Goal: Task Accomplishment & Management: Manage account settings

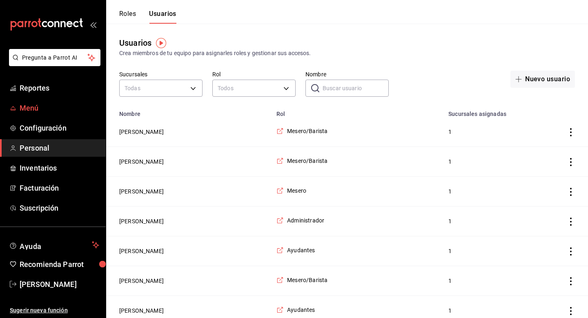
click at [36, 103] on span "Menú" at bounding box center [60, 108] width 80 height 11
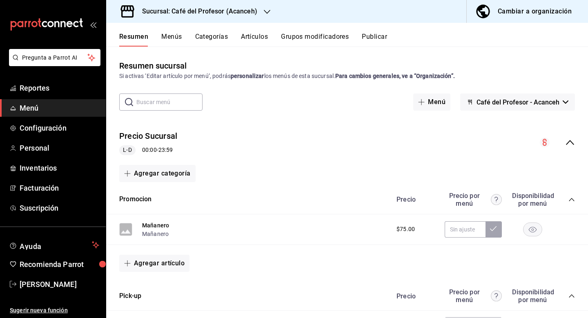
click at [335, 34] on button "Grupos modificadores" at bounding box center [315, 40] width 68 height 14
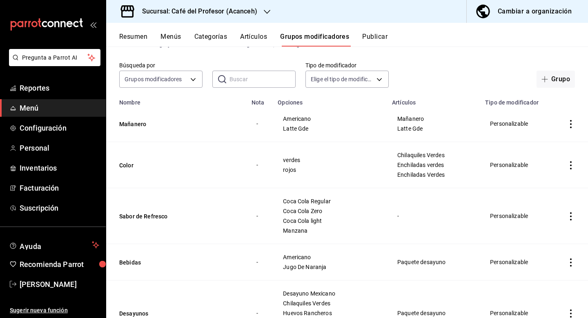
scroll to position [36, 0]
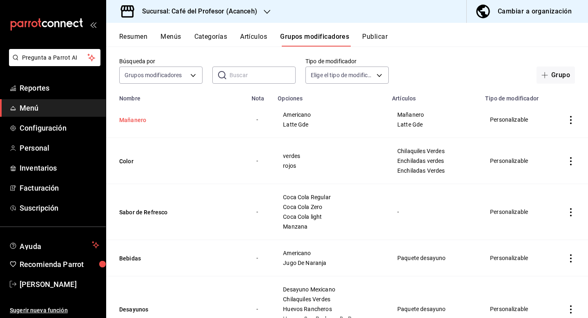
click at [141, 120] on button "Mañanero" at bounding box center [168, 120] width 98 height 8
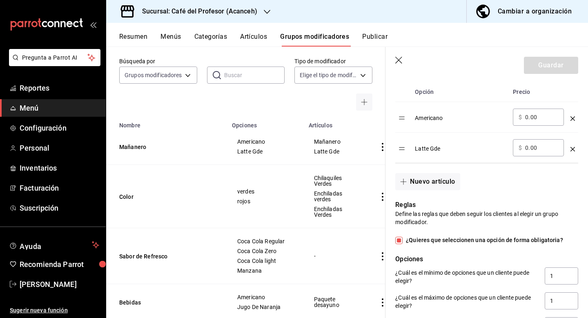
scroll to position [268, 0]
click at [573, 150] on icon "optionsTable" at bounding box center [573, 149] width 4 height 4
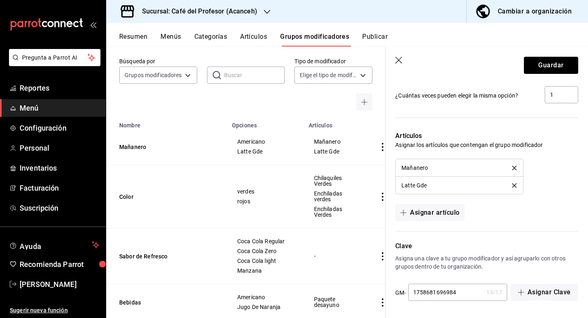
scroll to position [0, 0]
click at [554, 63] on button "Guardar" at bounding box center [551, 65] width 54 height 17
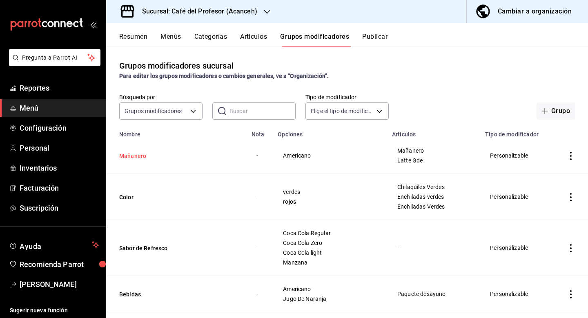
click at [134, 157] on button "Mañanero" at bounding box center [168, 156] width 98 height 8
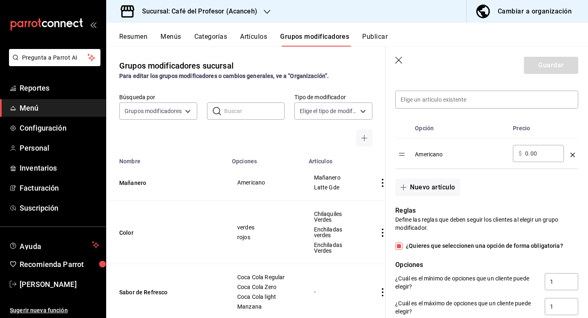
scroll to position [235, 0]
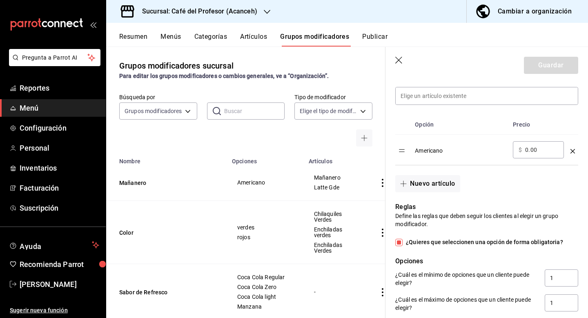
click at [572, 152] on icon "optionsTable" at bounding box center [573, 151] width 4 height 4
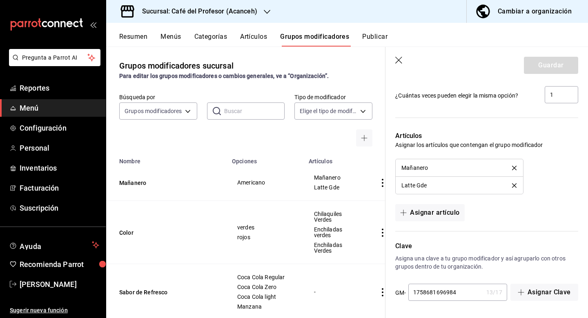
scroll to position [437, 0]
click at [515, 185] on icon "delete" at bounding box center [514, 185] width 4 height 4
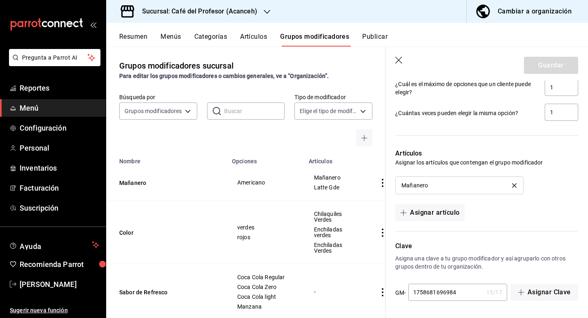
click at [514, 186] on icon "delete" at bounding box center [514, 185] width 4 height 4
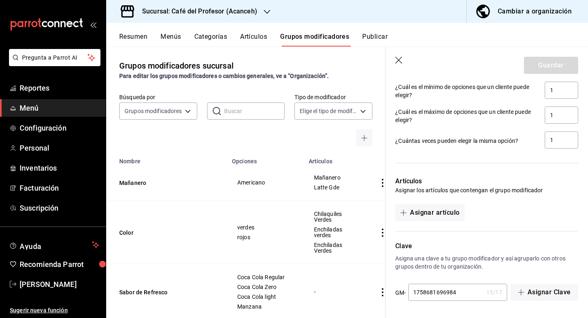
scroll to position [392, 0]
click at [447, 217] on button "Asignar artículo" at bounding box center [430, 212] width 69 height 17
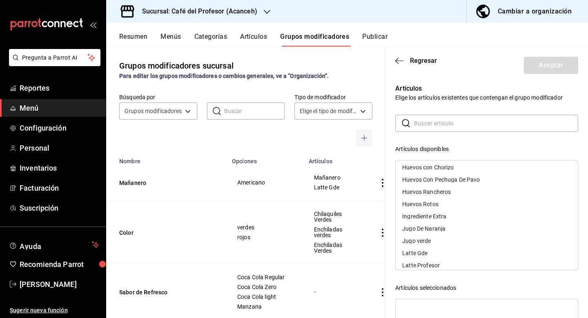
scroll to position [1426, 0]
click at [441, 127] on input "text" at bounding box center [496, 123] width 164 height 16
type input "leche"
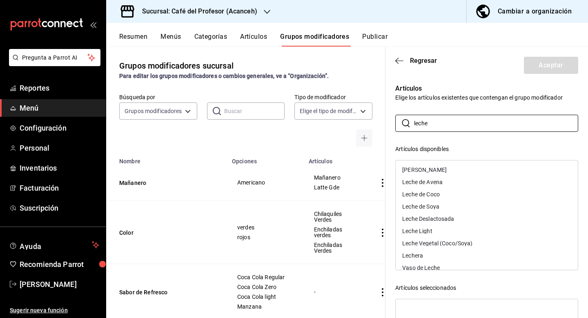
scroll to position [0, 0]
click at [436, 121] on input "leche" at bounding box center [496, 123] width 164 height 16
click at [440, 99] on p "Elige los artículos existentes que contengan el grupo modificador" at bounding box center [487, 98] width 183 height 8
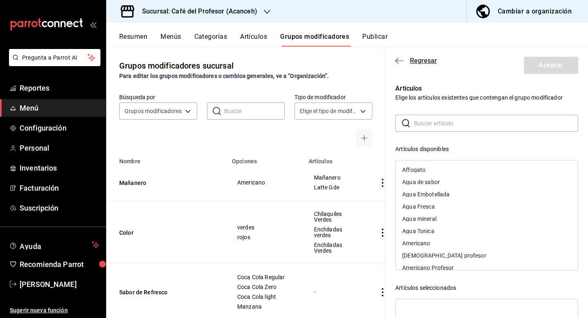
click at [416, 63] on span "Regresar" at bounding box center [423, 61] width 27 height 8
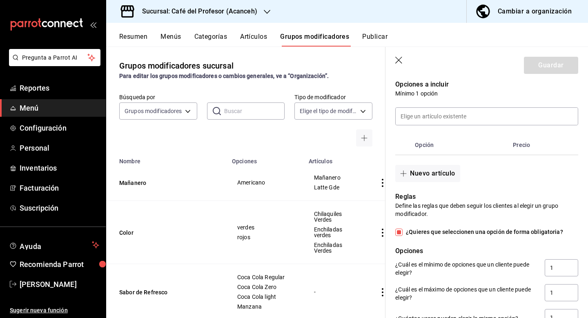
scroll to position [221, 0]
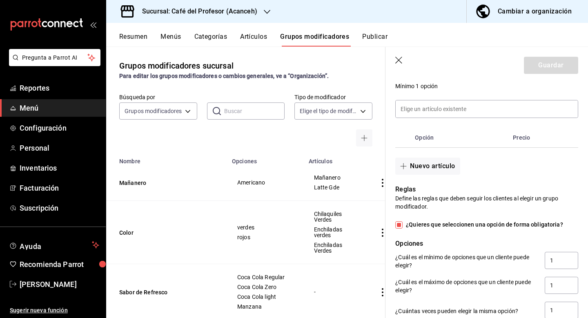
click at [422, 141] on th "Opción" at bounding box center [461, 138] width 98 height 20
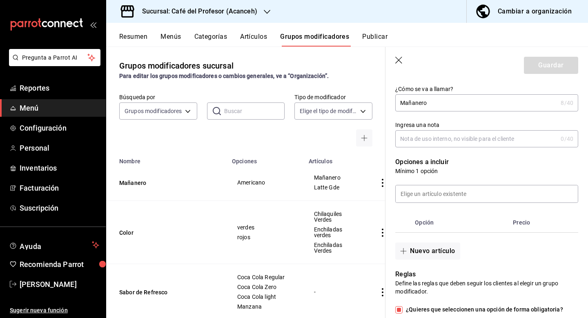
scroll to position [193, 0]
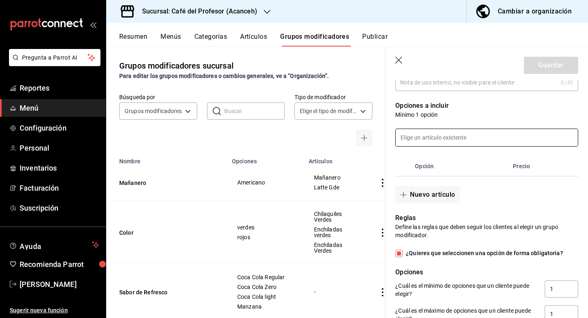
click at [454, 141] on input at bounding box center [487, 137] width 182 height 17
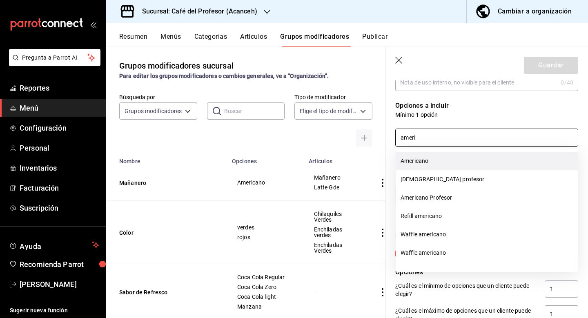
drag, startPoint x: 455, startPoint y: 139, endPoint x: 421, endPoint y: 161, distance: 40.3
click at [421, 161] on li "Americano" at bounding box center [487, 161] width 182 height 18
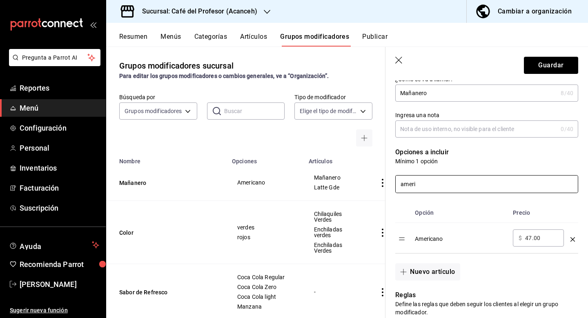
scroll to position [147, 0]
type input "ameri"
click at [399, 61] on icon "button" at bounding box center [400, 61] width 8 height 8
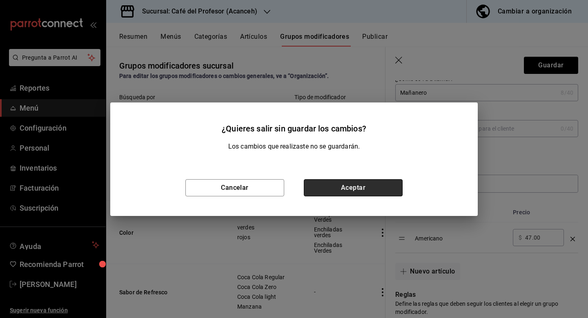
click at [364, 182] on button "Aceptar" at bounding box center [353, 187] width 99 height 17
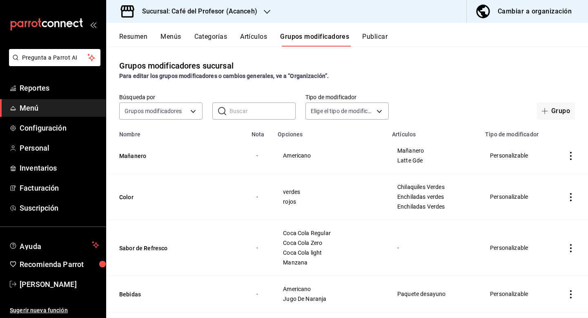
click at [574, 157] on icon "actions" at bounding box center [571, 156] width 8 height 8
click at [549, 206] on span "Eliminar" at bounding box center [546, 208] width 21 height 7
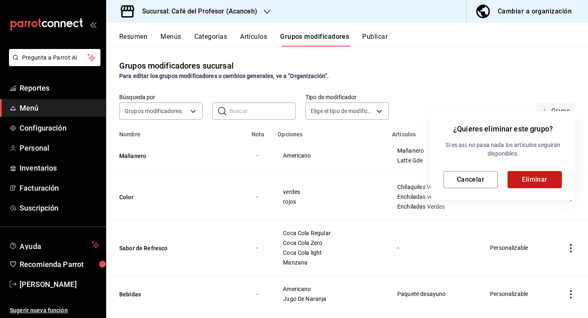
click at [534, 184] on button "Eliminar" at bounding box center [535, 179] width 54 height 17
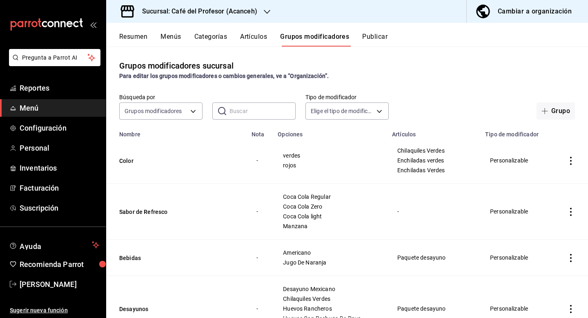
click at [208, 36] on button "Categorías" at bounding box center [211, 40] width 33 height 14
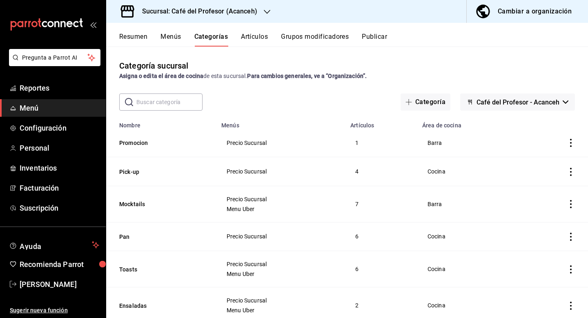
click at [569, 143] on icon "actions" at bounding box center [571, 143] width 8 height 8
click at [137, 143] on div at bounding box center [294, 159] width 588 height 318
click at [137, 143] on button "Promocion" at bounding box center [160, 143] width 82 height 8
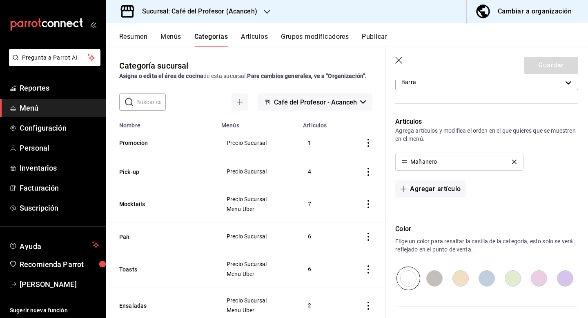
scroll to position [174, 0]
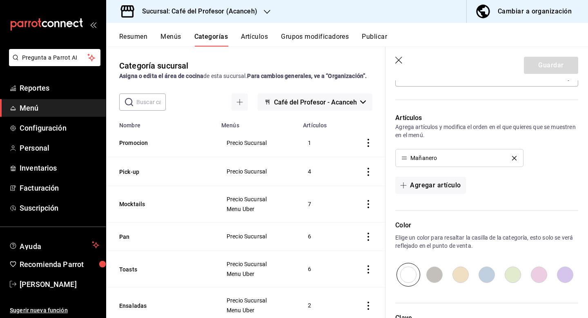
click at [515, 158] on icon "delete" at bounding box center [514, 158] width 4 height 4
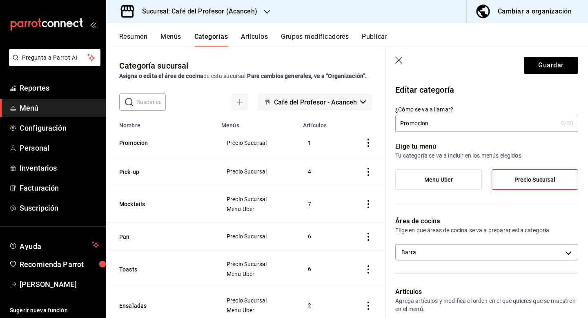
scroll to position [0, 0]
click at [554, 63] on button "Guardar" at bounding box center [551, 65] width 54 height 17
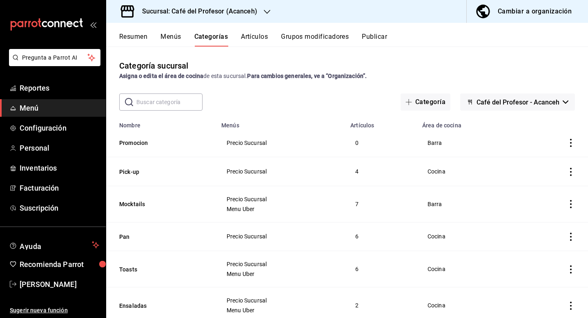
click at [301, 38] on button "Grupos modificadores" at bounding box center [315, 40] width 68 height 14
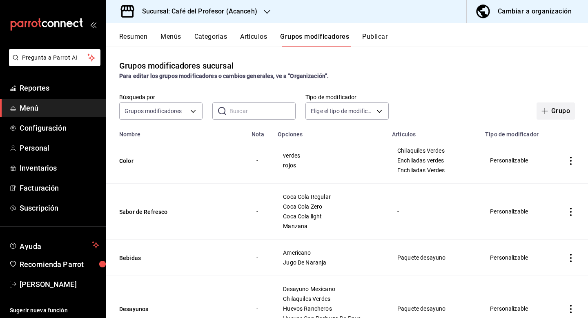
click at [549, 116] on button "Grupo" at bounding box center [556, 111] width 38 height 17
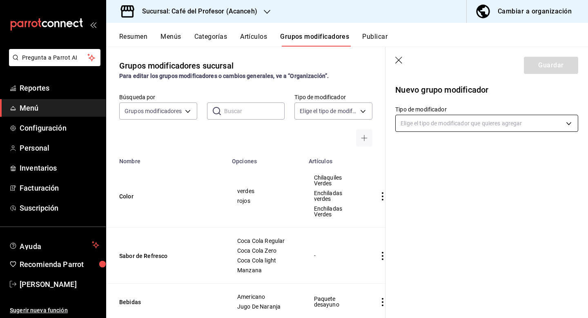
click at [431, 127] on body "Pregunta a Parrot AI Reportes Menú Configuración Personal Inventarios Facturaci…" at bounding box center [294, 159] width 588 height 318
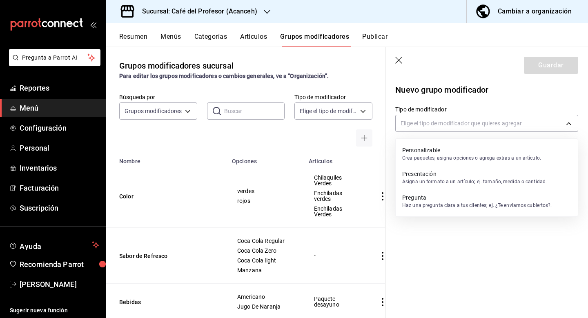
click at [447, 151] on p "Personalizable" at bounding box center [471, 150] width 139 height 8
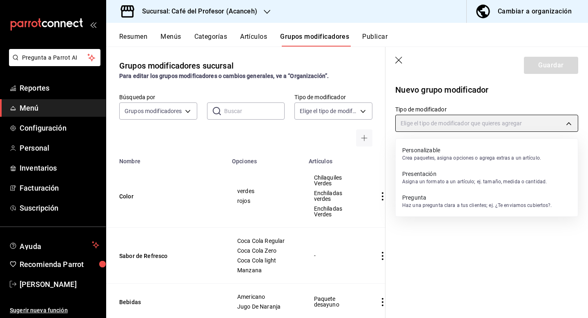
type input "CUSTOMIZABLE"
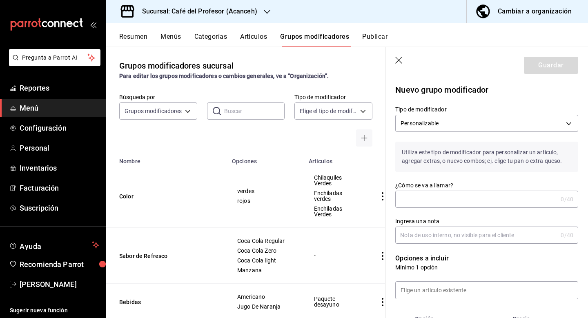
click at [431, 194] on input "¿Cómo se va a llamar?" at bounding box center [477, 199] width 162 height 16
type input "m"
type input "Mañana"
click at [512, 188] on label "¿Cómo se va a llamar?" at bounding box center [487, 186] width 183 height 6
click at [512, 191] on input "Mañana" at bounding box center [477, 199] width 162 height 16
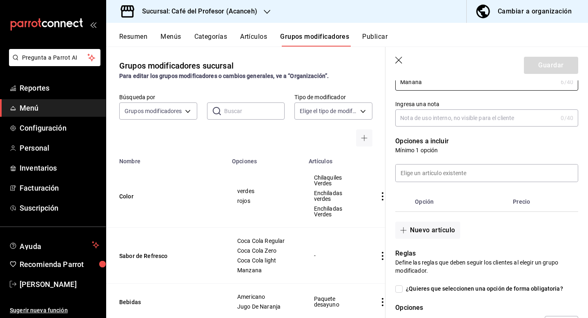
scroll to position [131, 0]
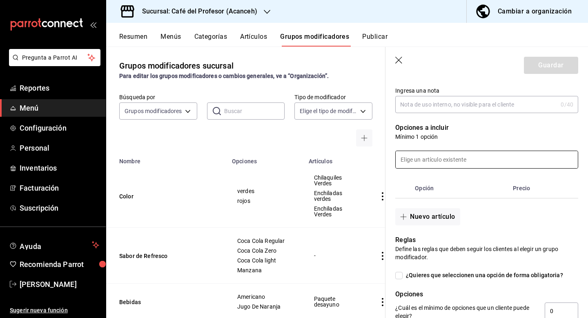
click at [474, 159] on input at bounding box center [487, 159] width 182 height 17
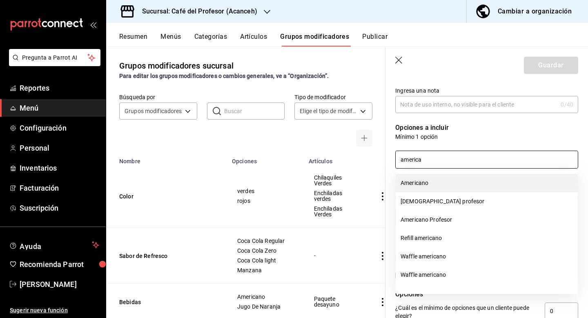
click at [471, 183] on li "Americano" at bounding box center [487, 183] width 182 height 18
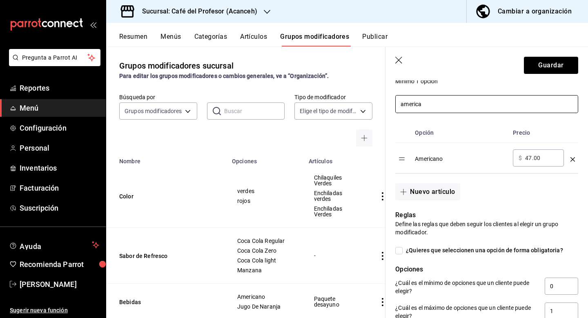
scroll to position [195, 0]
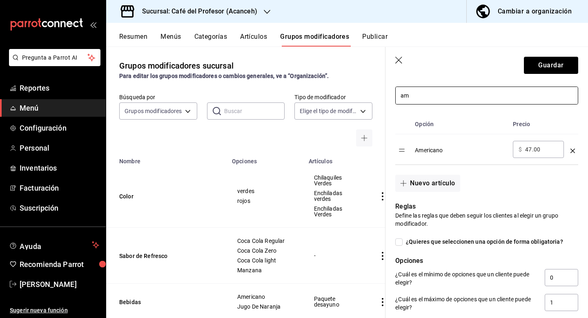
type input "a"
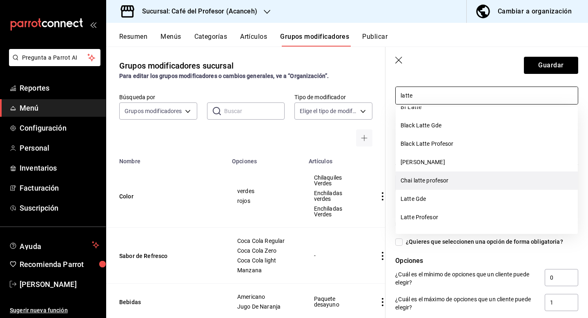
scroll to position [31, 0]
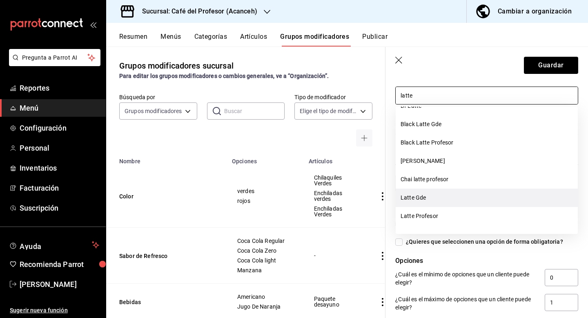
click at [446, 200] on li "Latte Gde" at bounding box center [487, 198] width 182 height 18
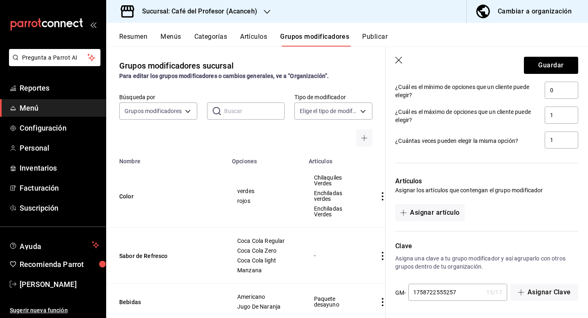
scroll to position [413, 0]
type input "latte"
click at [546, 69] on button "Guardar" at bounding box center [551, 65] width 54 height 17
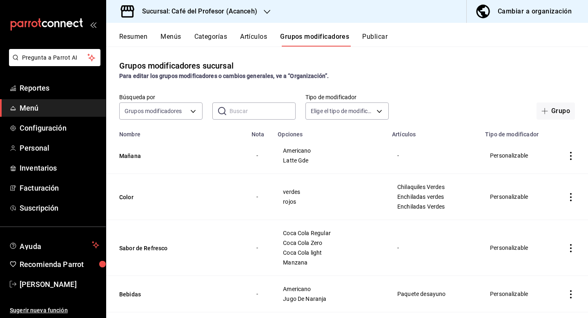
click at [205, 37] on button "Categorías" at bounding box center [211, 40] width 33 height 14
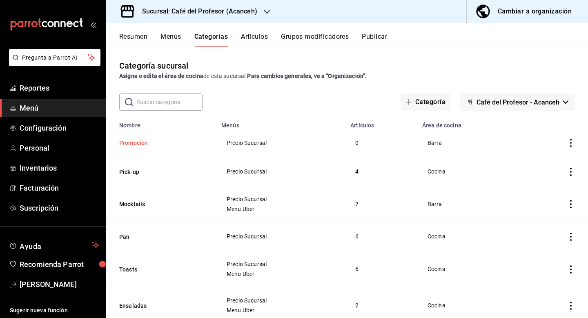
click at [134, 144] on button "Promocion" at bounding box center [160, 143] width 82 height 8
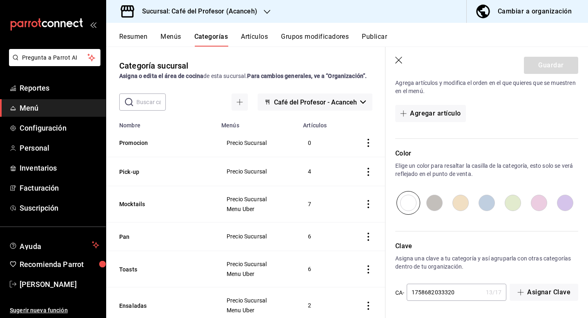
scroll to position [218, 0]
click at [332, 40] on button "Grupos modificadores" at bounding box center [315, 40] width 68 height 14
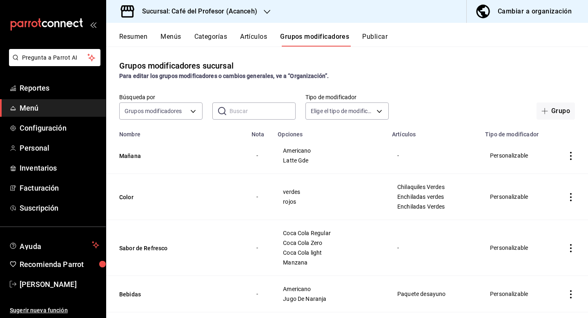
click at [262, 40] on button "Artículos" at bounding box center [253, 40] width 27 height 14
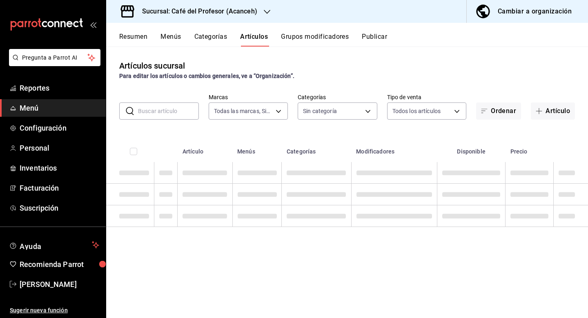
type input "c1a8b8e6-187f-497f-b24d-8667d510d931"
type input "5717449f-301e-46a9-adf4-64e0e2ccf164,4305b257-4ed0-4a91-825b-ae0a7ac471fc,28794…"
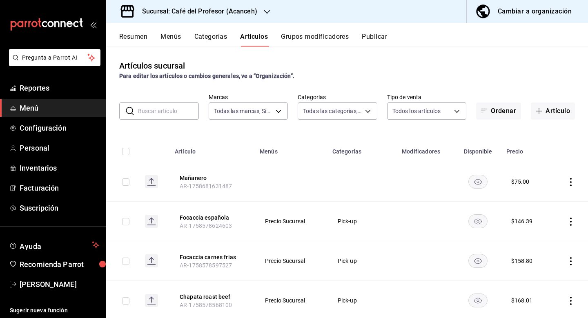
scroll to position [11, 0]
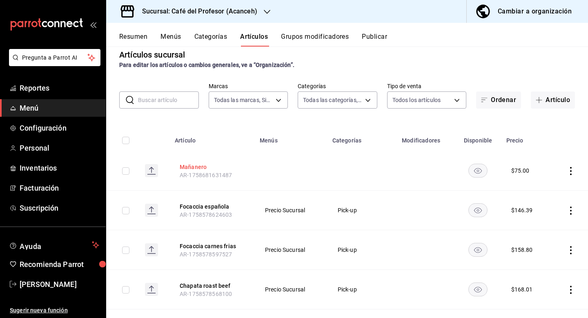
click at [205, 167] on button "Mañanero" at bounding box center [212, 167] width 65 height 8
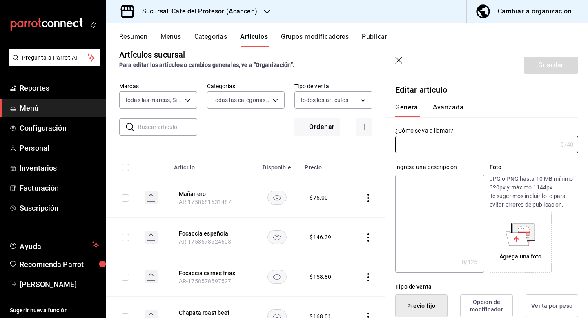
type input "Mañanero"
type input "$75.00"
type input "AR-1758681631487"
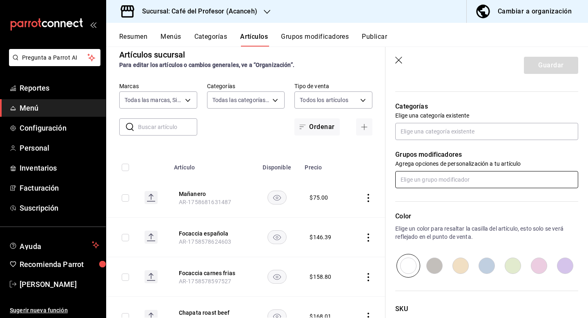
scroll to position [275, 0]
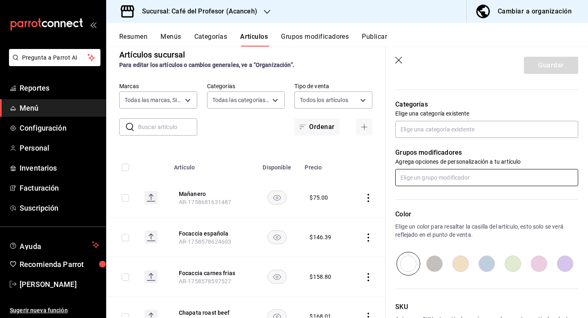
click at [438, 179] on input "text" at bounding box center [487, 177] width 183 height 17
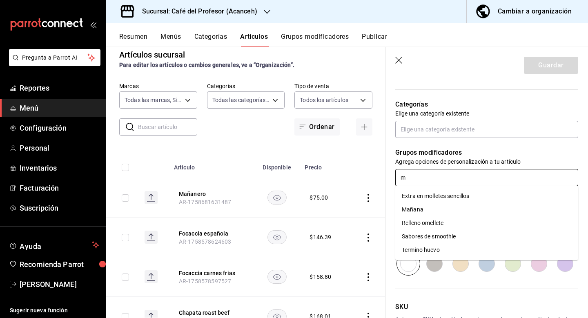
type input "ma"
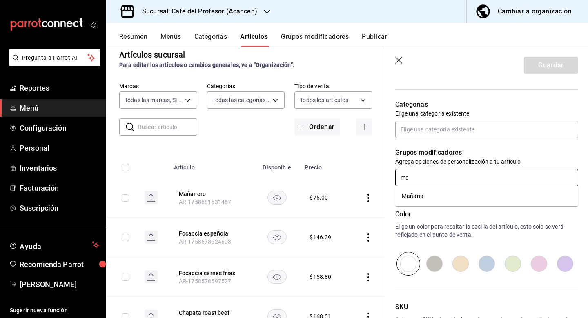
click at [461, 197] on li "Mañana" at bounding box center [487, 196] width 183 height 13
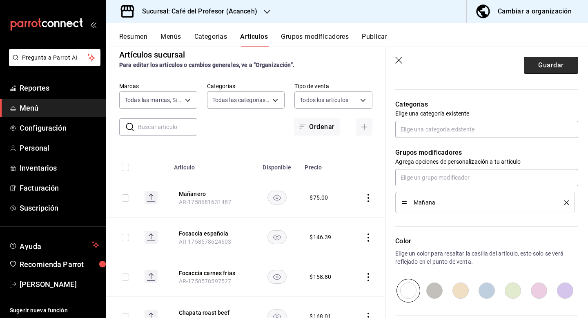
click at [552, 65] on button "Guardar" at bounding box center [551, 65] width 54 height 17
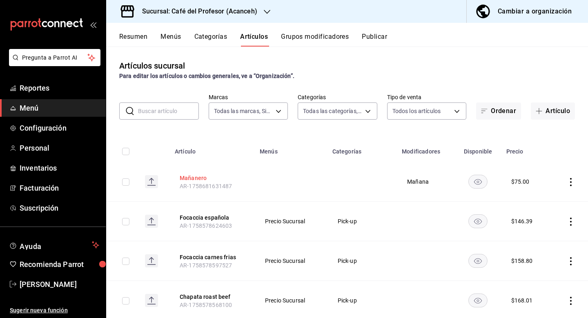
click at [195, 177] on button "Mañanero" at bounding box center [212, 178] width 65 height 8
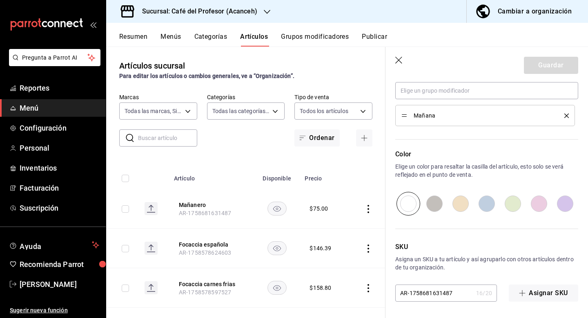
click at [397, 59] on icon "button" at bounding box center [400, 61] width 8 height 8
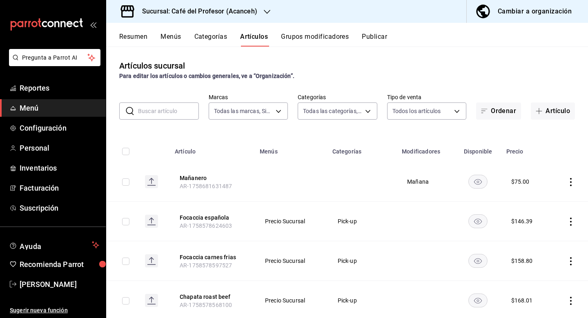
click at [212, 35] on button "Categorías" at bounding box center [211, 40] width 33 height 14
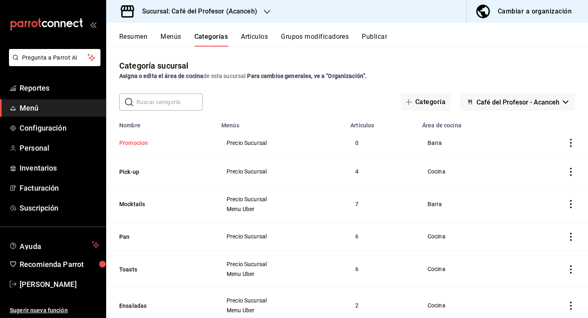
click at [148, 141] on button "Promocion" at bounding box center [160, 143] width 82 height 8
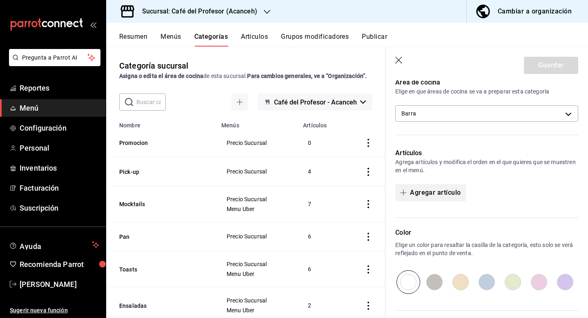
scroll to position [143, 0]
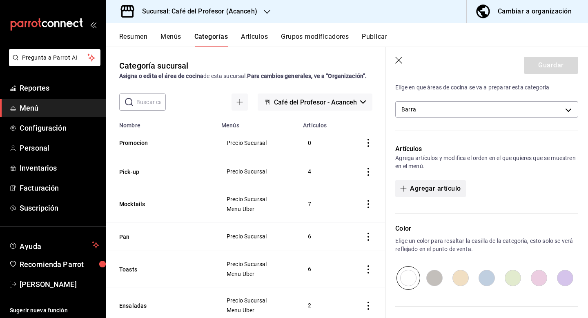
click at [438, 187] on button "Agregar artículo" at bounding box center [431, 188] width 70 height 17
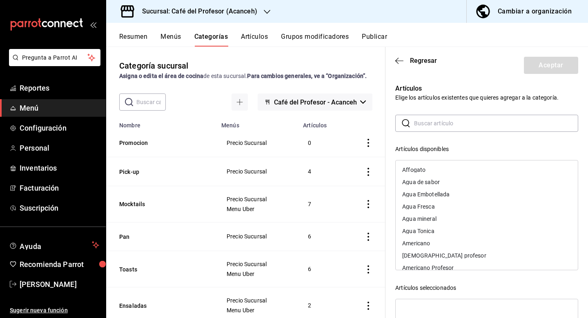
click at [435, 126] on input "text" at bounding box center [496, 123] width 164 height 16
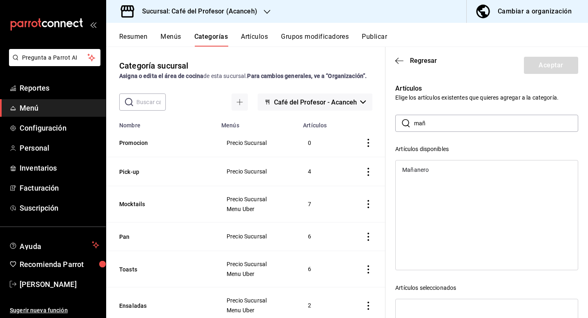
type input "mañ"
drag, startPoint x: 435, startPoint y: 126, endPoint x: 440, endPoint y: 180, distance: 54.2
click at [440, 180] on div "Mañanero" at bounding box center [487, 215] width 183 height 110
click at [437, 174] on div "Mañanero" at bounding box center [487, 170] width 182 height 12
click at [550, 55] on header "Regresar Aceptar" at bounding box center [487, 64] width 203 height 34
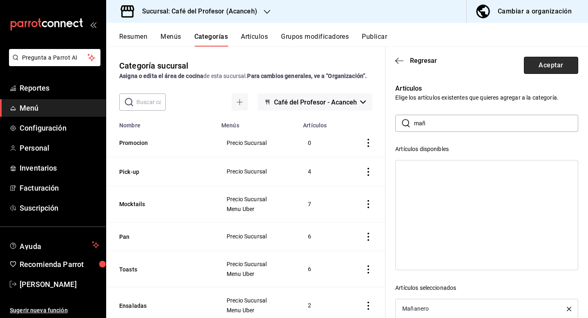
click at [548, 64] on button "Aceptar" at bounding box center [551, 65] width 54 height 17
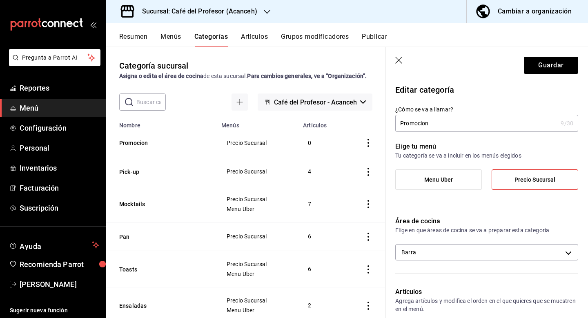
scroll to position [0, 0]
click at [544, 72] on button "Guardar" at bounding box center [551, 65] width 54 height 17
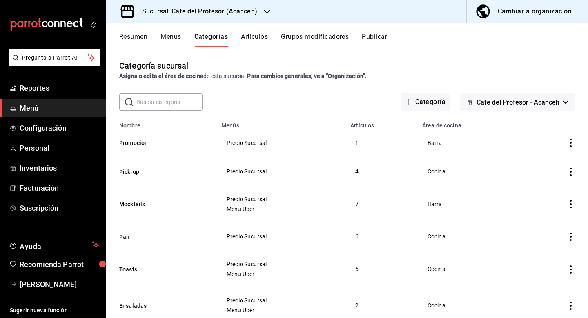
click at [262, 37] on button "Artículos" at bounding box center [254, 40] width 27 height 14
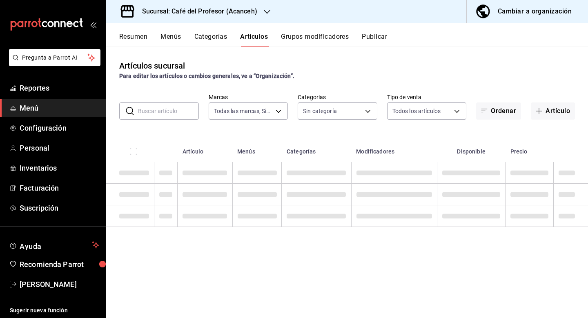
type input "c1a8b8e6-187f-497f-b24d-8667d510d931"
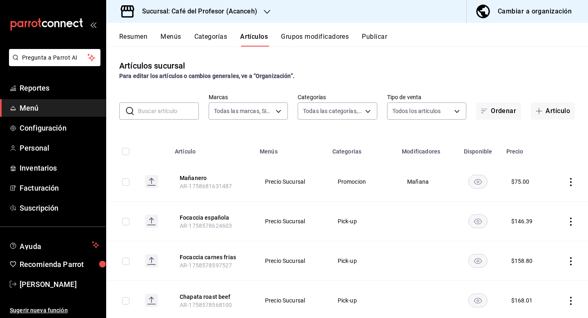
type input "5717449f-301e-46a9-adf4-64e0e2ccf164,4305b257-4ed0-4a91-825b-ae0a7ac471fc,28794…"
click at [194, 178] on button "Mañanero" at bounding box center [212, 178] width 65 height 8
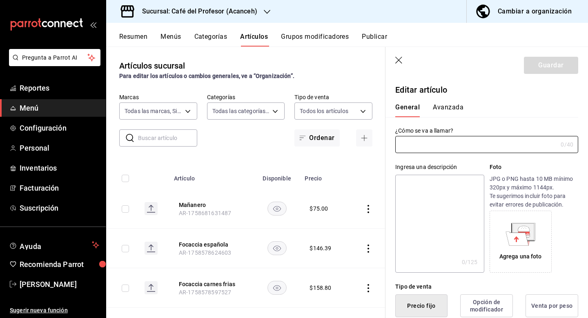
type input "Mañanero"
type input "$75.00"
type input "AR-1758681631487"
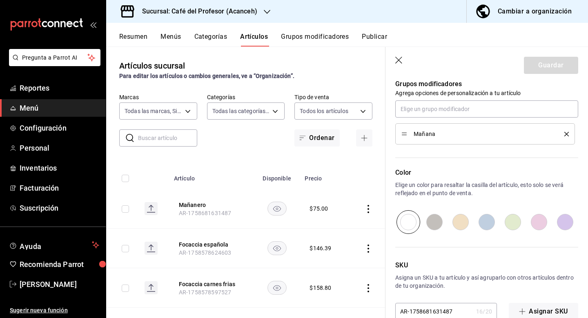
scroll to position [375, 0]
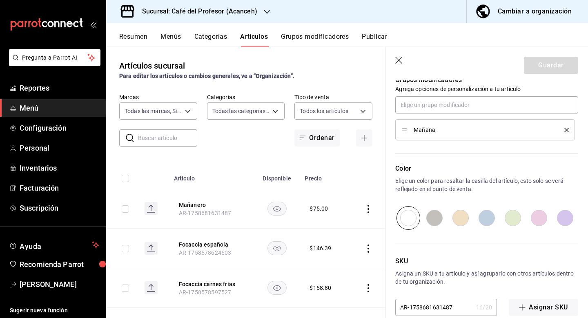
click at [397, 60] on icon "button" at bounding box center [400, 61] width 8 height 8
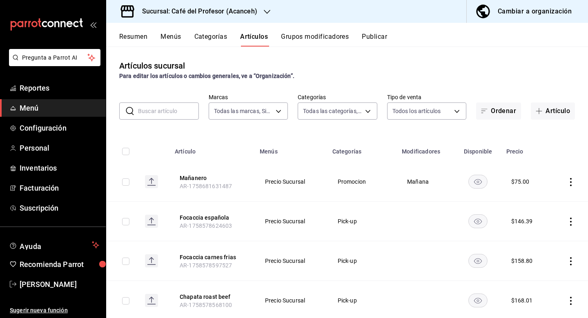
click at [299, 39] on button "Grupos modificadores" at bounding box center [315, 40] width 68 height 14
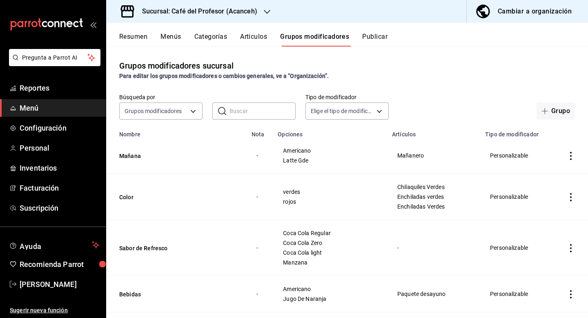
click at [572, 158] on icon "actions" at bounding box center [571, 156] width 8 height 8
click at [130, 157] on div at bounding box center [294, 159] width 588 height 318
click at [134, 159] on button "Mañana" at bounding box center [168, 156] width 98 height 8
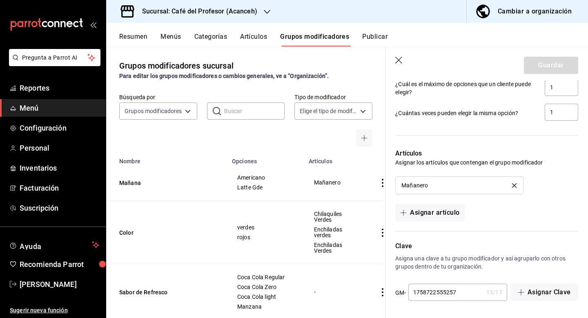
scroll to position [481, 0]
click at [515, 184] on icon "delete" at bounding box center [514, 185] width 4 height 4
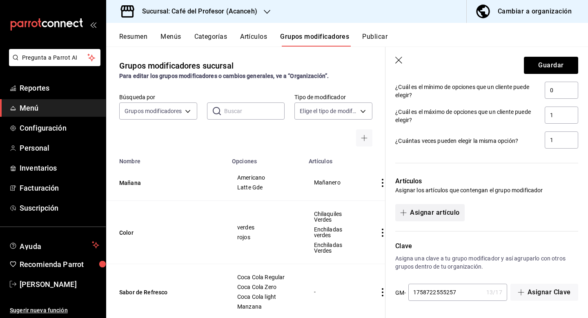
click at [447, 211] on button "Asignar artículo" at bounding box center [430, 212] width 69 height 17
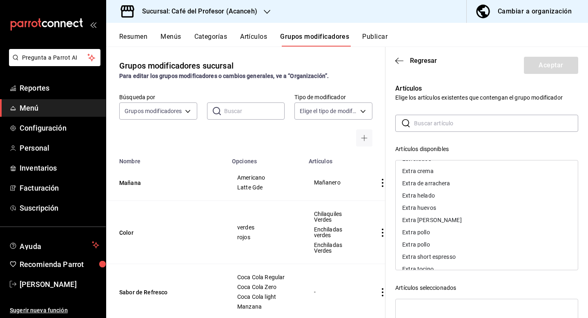
scroll to position [1122, 0]
click at [447, 127] on input "text" at bounding box center [496, 123] width 164 height 16
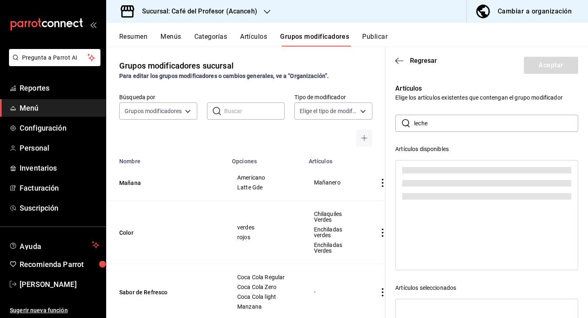
scroll to position [0, 0]
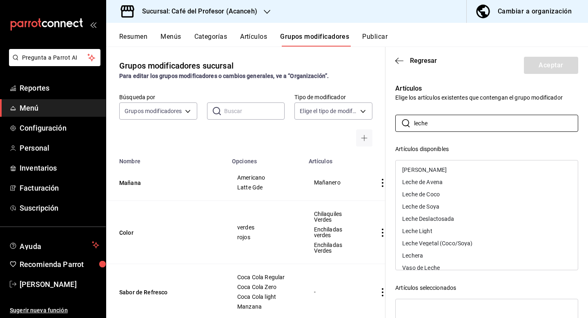
type input "leche"
click at [451, 173] on div "[PERSON_NAME]" at bounding box center [487, 170] width 182 height 12
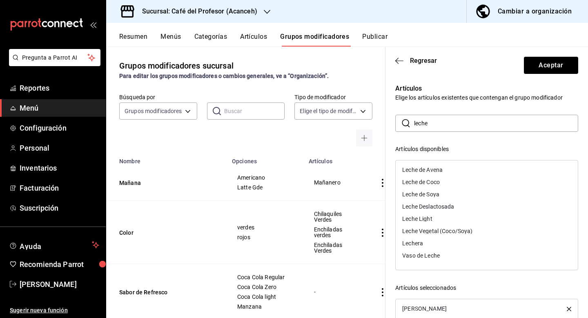
click at [451, 173] on div "Leche de Avena" at bounding box center [487, 170] width 182 height 12
click at [451, 173] on div "Leche de Coco" at bounding box center [487, 170] width 182 height 12
click at [451, 173] on div "Leche de Soya" at bounding box center [487, 170] width 182 height 12
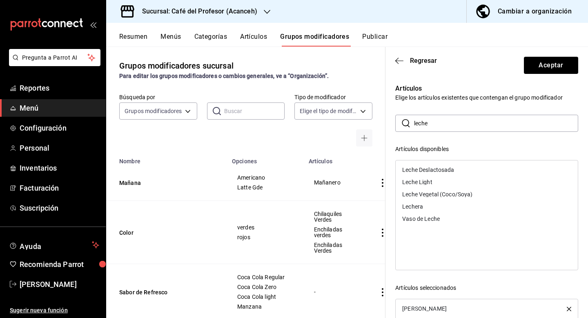
click at [451, 173] on div "Leche Deslactosada" at bounding box center [487, 170] width 182 height 12
click at [451, 173] on div "Leche Light" at bounding box center [487, 170] width 182 height 12
click at [449, 124] on input "leche" at bounding box center [496, 123] width 164 height 16
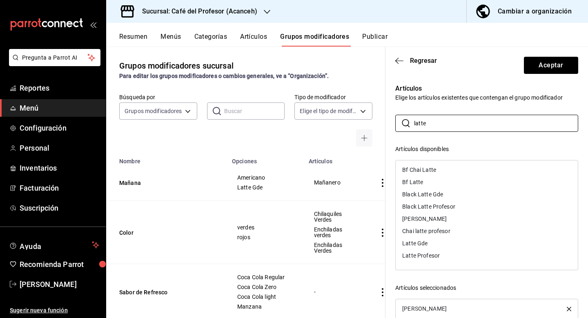
type input "latte"
click at [435, 243] on div "Latte Gde" at bounding box center [487, 243] width 182 height 12
click at [480, 142] on div "​ latte ​ Artículos disponibles Bf Chai Latte Bf Latte Black Latte Gde Black La…" at bounding box center [487, 261] width 183 height 292
click at [484, 125] on input "latte" at bounding box center [496, 123] width 164 height 16
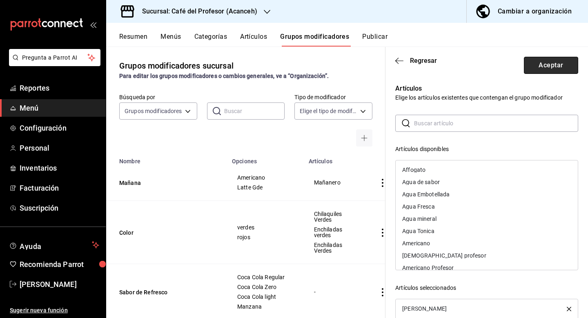
click at [542, 63] on button "Aceptar" at bounding box center [551, 65] width 54 height 17
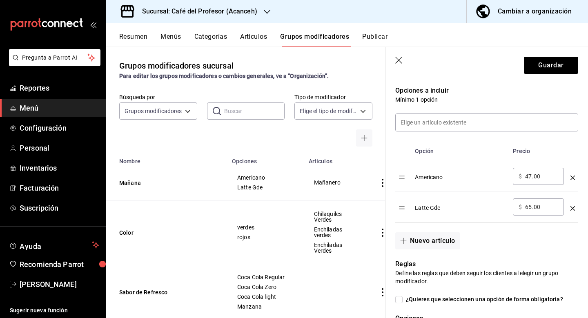
scroll to position [205, 0]
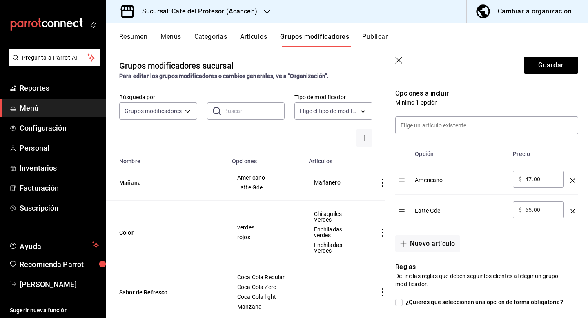
click at [542, 183] on input "47.00" at bounding box center [541, 179] width 33 height 8
type input "0.00"
click at [540, 210] on input "65.00" at bounding box center [541, 210] width 33 height 8
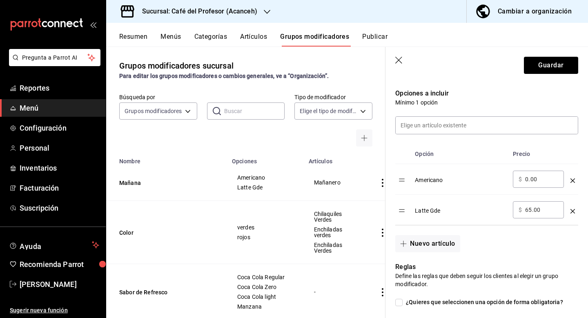
type input "0.00"
click at [535, 236] on div "Nuevo artículo" at bounding box center [482, 239] width 193 height 27
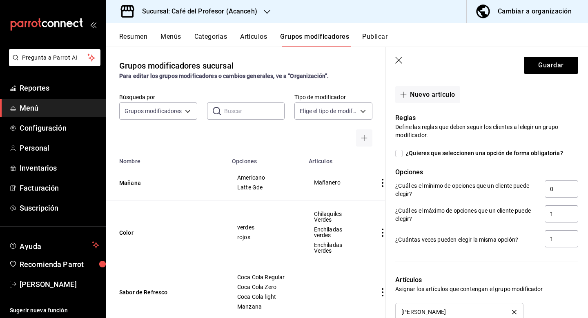
scroll to position [358, 0]
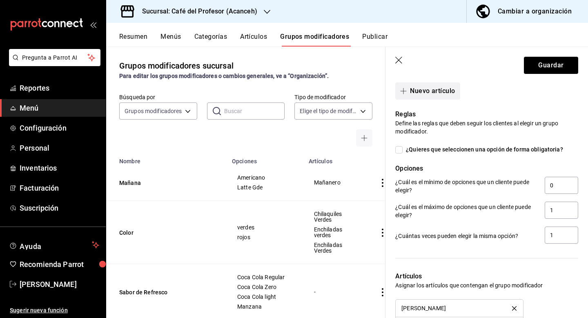
click at [437, 95] on button "Nuevo artículo" at bounding box center [428, 91] width 65 height 17
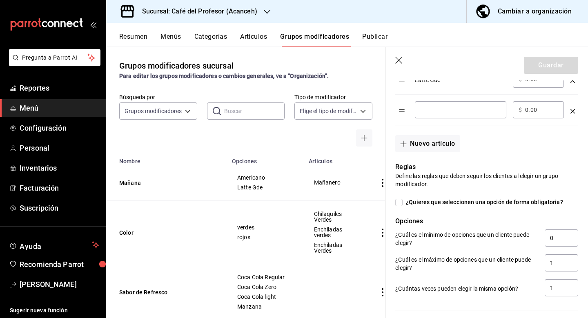
scroll to position [329, 0]
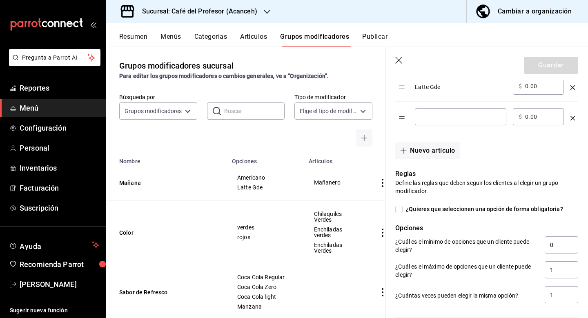
click at [445, 116] on input "optionsTable" at bounding box center [461, 117] width 80 height 8
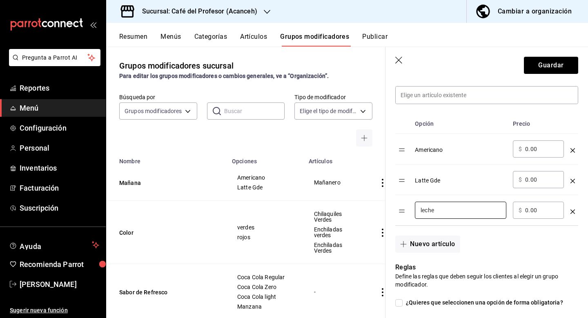
scroll to position [222, 0]
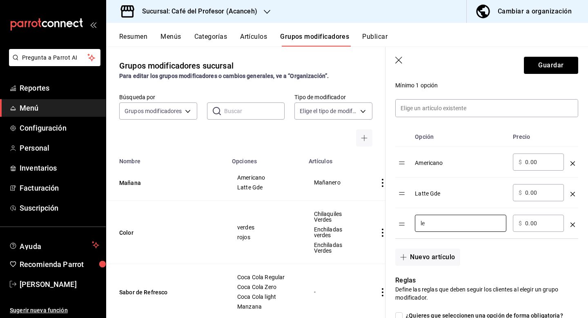
type input "l"
click at [572, 225] on icon "optionsTable" at bounding box center [573, 225] width 4 height 4
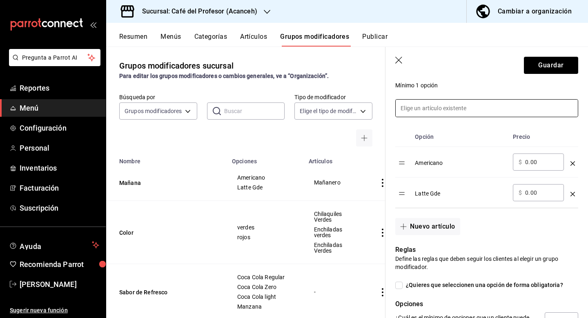
click at [485, 107] on input at bounding box center [487, 108] width 182 height 17
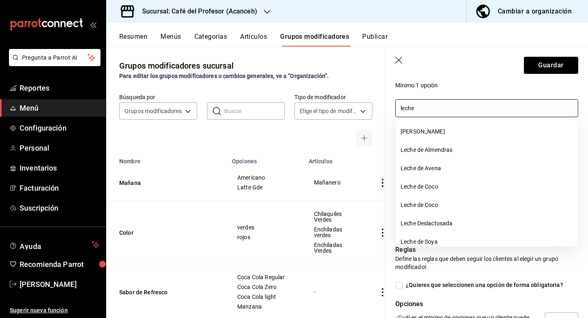
scroll to position [0, 0]
type input "leche"
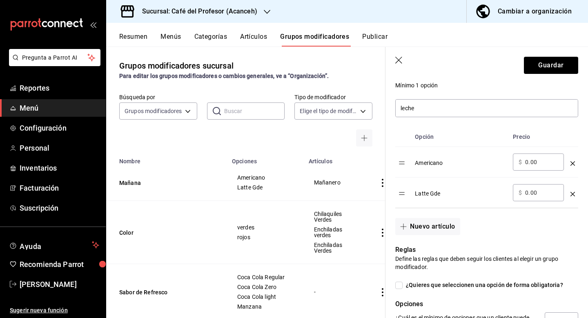
click at [499, 72] on header "Guardar" at bounding box center [487, 64] width 203 height 34
click at [479, 106] on input "leche" at bounding box center [487, 108] width 182 height 17
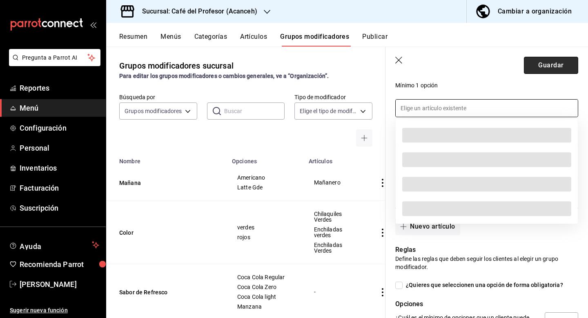
click at [552, 67] on button "Guardar" at bounding box center [551, 65] width 54 height 17
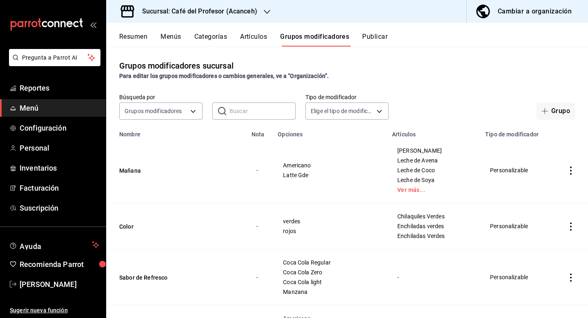
click at [262, 37] on button "Artículos" at bounding box center [253, 40] width 27 height 14
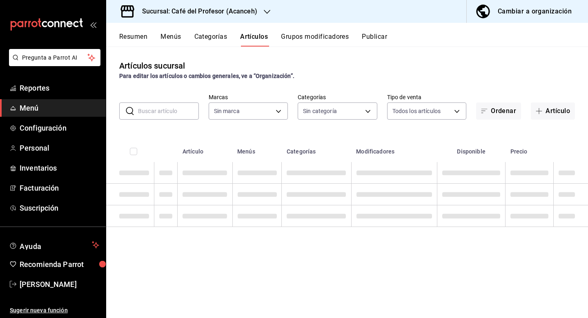
type input "c1a8b8e6-187f-497f-b24d-8667d510d931"
type input "5717449f-301e-46a9-adf4-64e0e2ccf164,4305b257-4ed0-4a91-825b-ae0a7ac471fc,28794…"
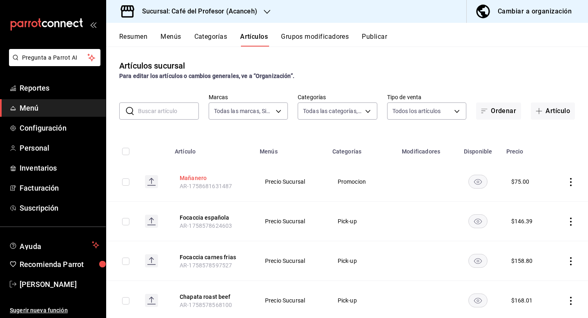
click at [215, 178] on button "Mañanero" at bounding box center [212, 178] width 65 height 8
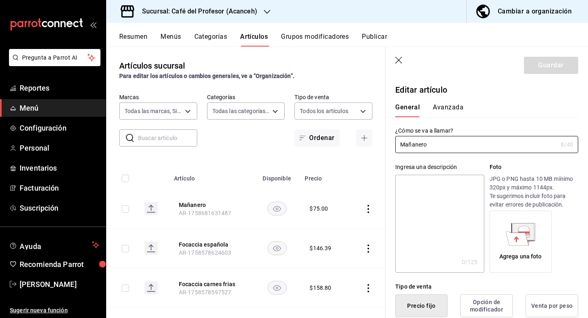
type input "$75.00"
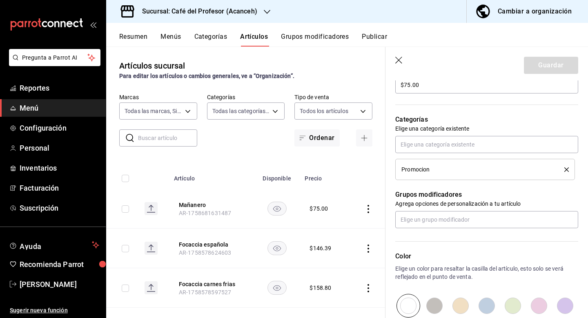
scroll to position [287, 0]
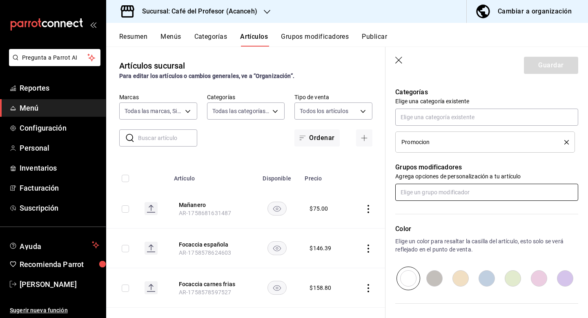
click at [461, 195] on input "text" at bounding box center [487, 192] width 183 height 17
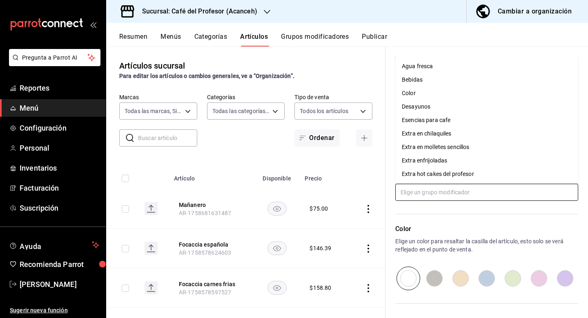
type input "m"
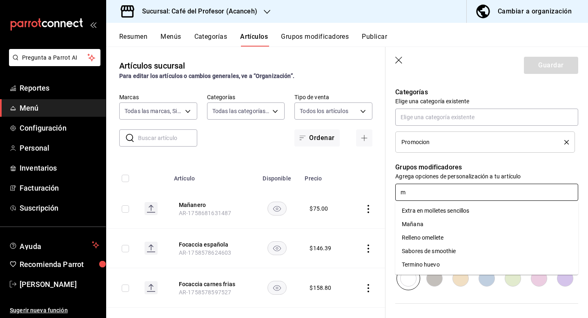
click at [467, 227] on li "Mañana" at bounding box center [487, 224] width 183 height 13
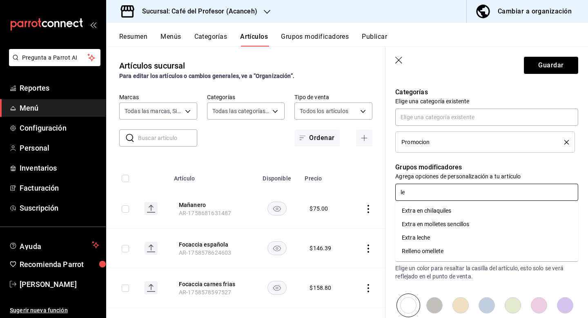
type input "l"
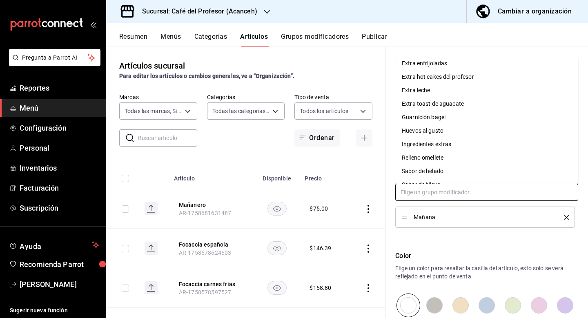
scroll to position [94, 0]
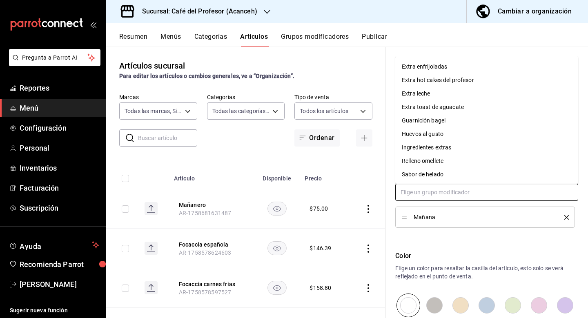
click at [447, 92] on li "Extra leche" at bounding box center [487, 93] width 183 height 13
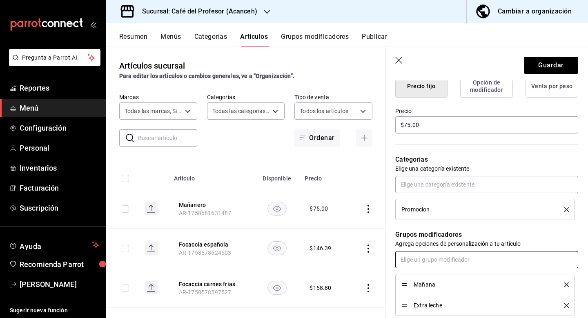
scroll to position [221, 0]
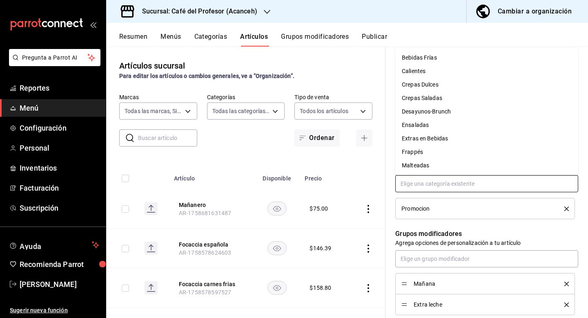
click at [458, 184] on input "text" at bounding box center [487, 183] width 183 height 17
click at [413, 33] on div "Resumen Menús Categorías Artículos Grupos modificadores Publicar" at bounding box center [353, 40] width 469 height 14
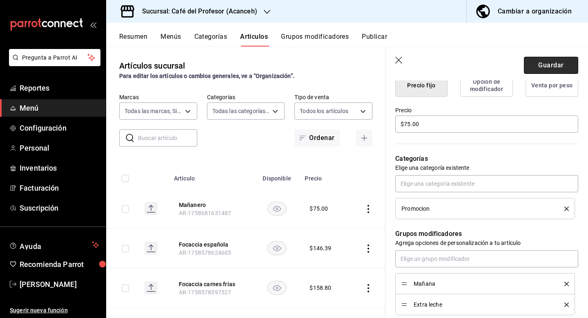
click at [545, 63] on button "Guardar" at bounding box center [551, 65] width 54 height 17
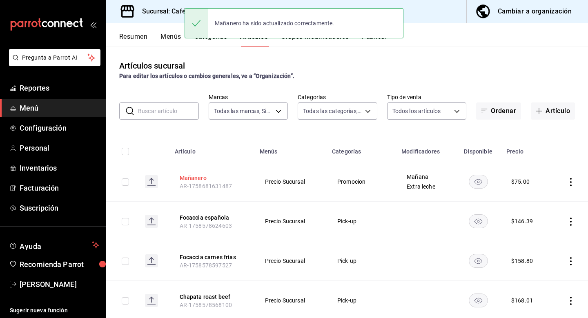
click at [199, 175] on button "Mañanero" at bounding box center [212, 178] width 65 height 8
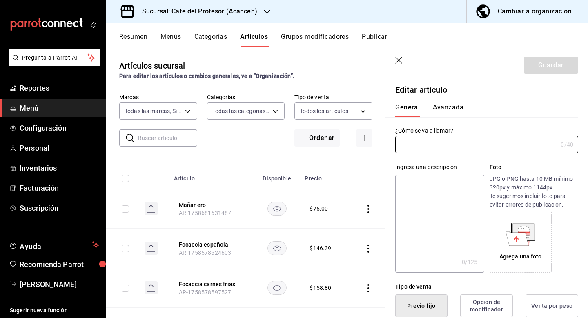
type input "Mañanero"
type input "$75.00"
type input "AR-1758681631487"
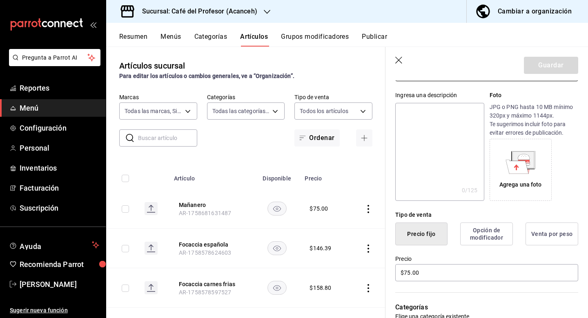
scroll to position [102, 0]
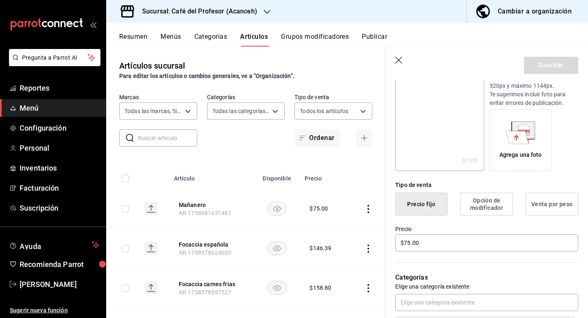
click at [491, 209] on button "Opción de modificador" at bounding box center [487, 204] width 53 height 23
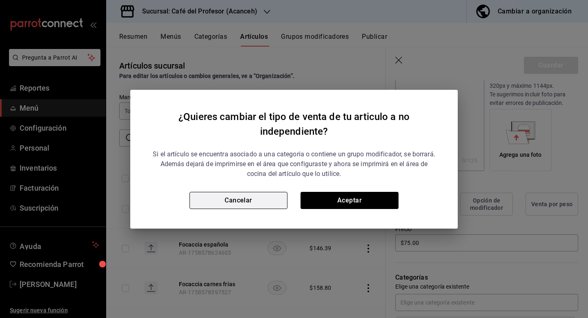
click at [273, 194] on button "Cancelar" at bounding box center [239, 200] width 98 height 17
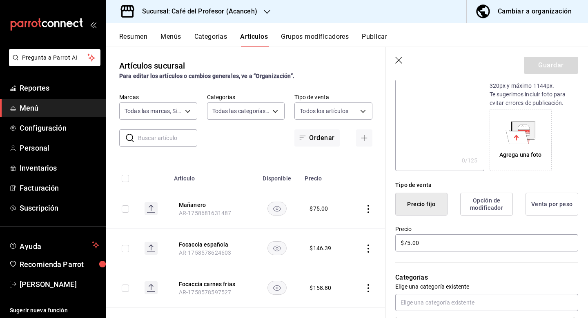
click at [399, 59] on icon "button" at bounding box center [400, 61] width 8 height 8
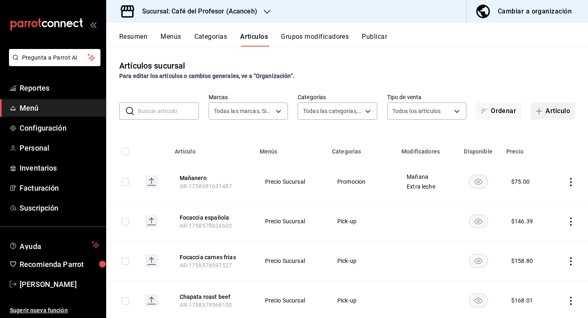
click at [557, 111] on button "Artículo" at bounding box center [553, 111] width 44 height 17
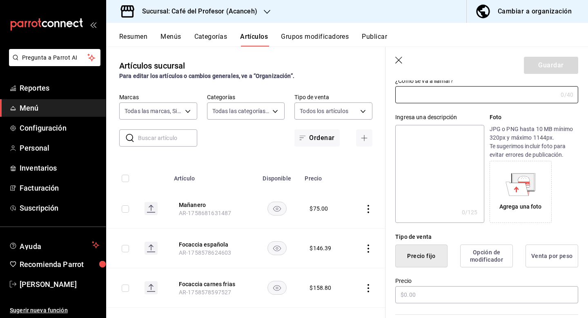
scroll to position [51, 0]
click at [487, 249] on button "Opción de modificador" at bounding box center [487, 254] width 53 height 23
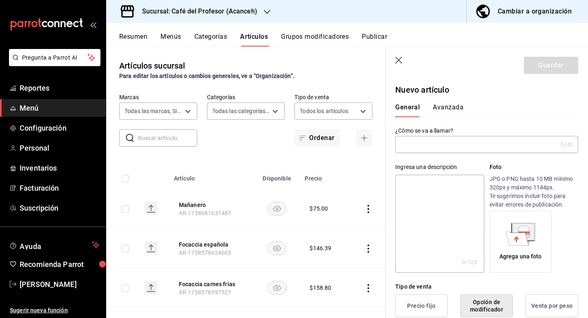
scroll to position [0, 0]
click at [399, 61] on icon "button" at bounding box center [400, 61] width 8 height 8
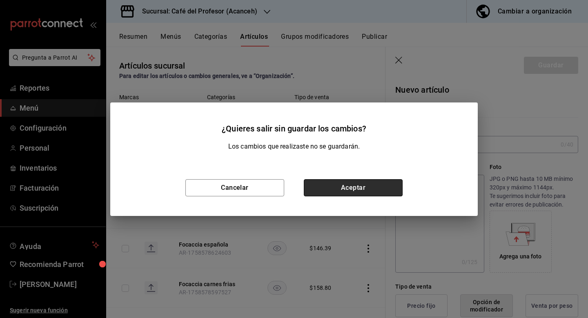
click at [344, 186] on button "Aceptar" at bounding box center [353, 187] width 99 height 17
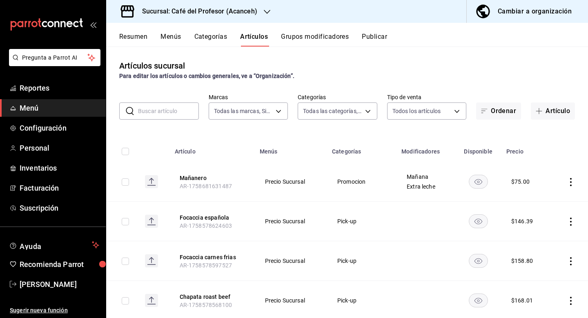
click at [306, 37] on button "Grupos modificadores" at bounding box center [315, 40] width 68 height 14
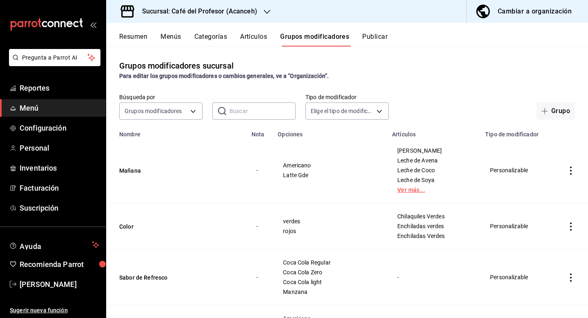
click at [408, 192] on link "Ver más..." at bounding box center [434, 190] width 73 height 6
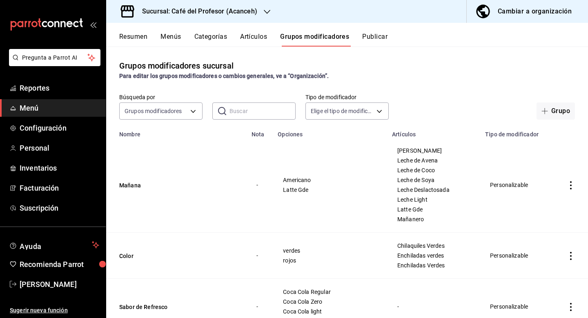
click at [574, 186] on icon "actions" at bounding box center [571, 185] width 8 height 8
click at [548, 218] on span "Duplicar" at bounding box center [546, 221] width 21 height 9
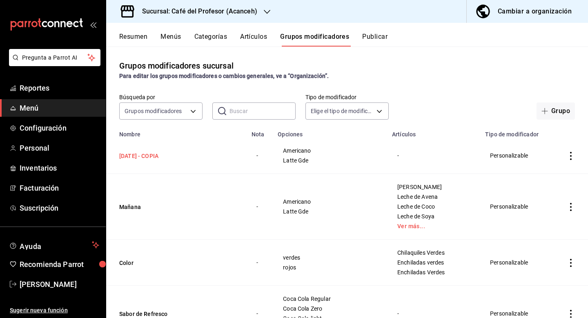
click at [155, 153] on button "[DATE] - COPIA" at bounding box center [168, 156] width 98 height 8
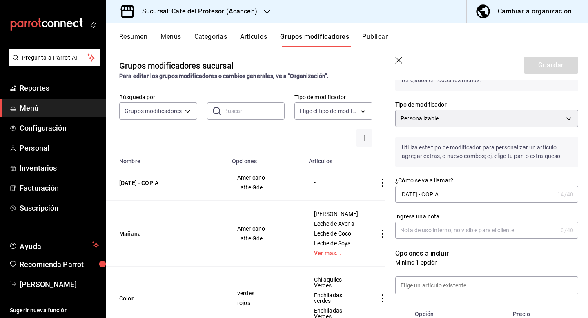
scroll to position [94, 0]
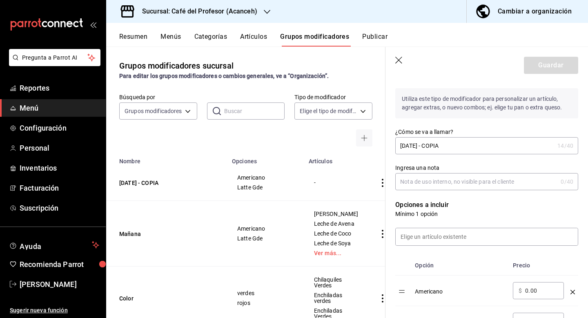
click at [456, 148] on input "[DATE] - COPIA" at bounding box center [475, 146] width 159 height 16
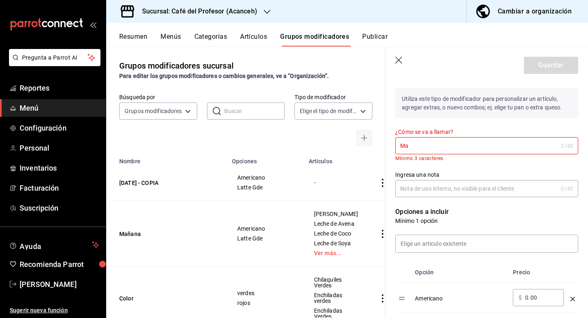
type input "M"
type input "t"
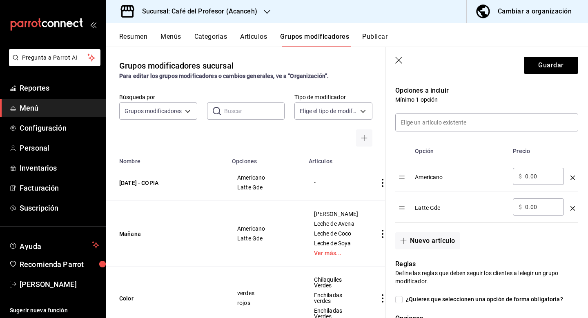
scroll to position [57, 0]
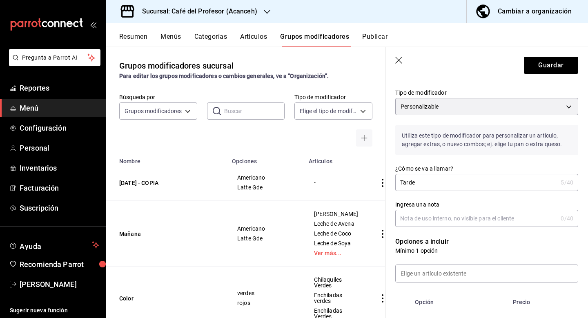
type input "Tarde"
click at [572, 178] on div "Tarde 5 /40 ¿Cómo se va a llamar?" at bounding box center [487, 182] width 183 height 17
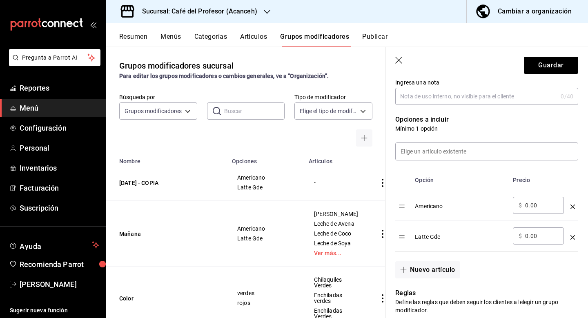
scroll to position [232, 0]
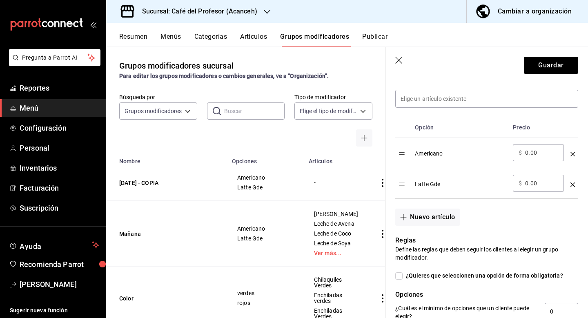
click at [572, 154] on icon "optionsTable" at bounding box center [573, 154] width 4 height 4
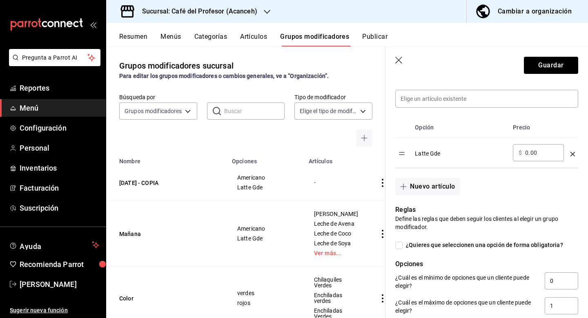
click at [572, 154] on icon "optionsTable" at bounding box center [573, 154] width 4 height 4
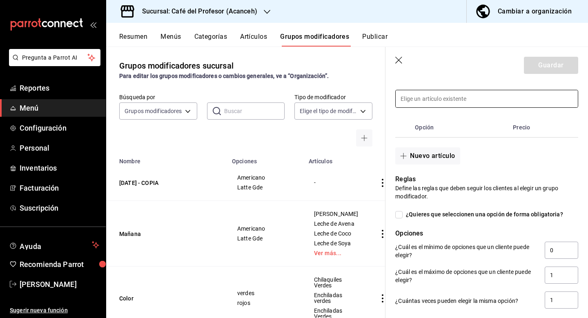
click at [449, 97] on input at bounding box center [487, 98] width 182 height 17
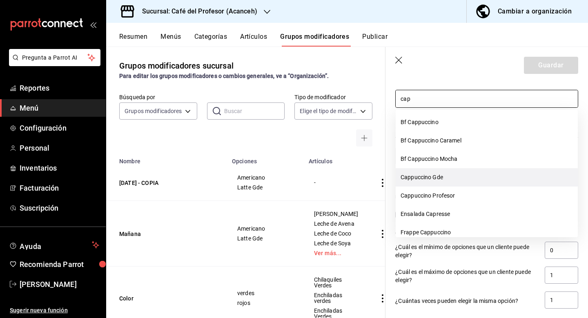
click at [454, 179] on li "Cappuccino Gde" at bounding box center [487, 177] width 182 height 18
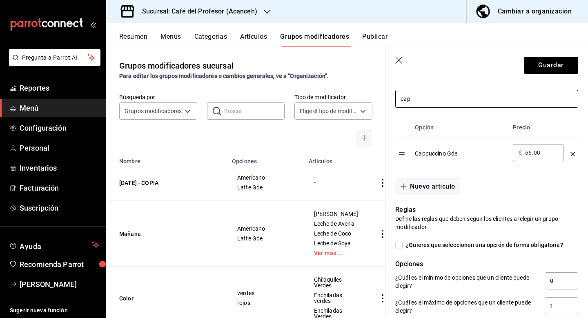
type input "cap"
click at [543, 158] on div "​ $ 66.00 ​" at bounding box center [538, 152] width 51 height 17
click at [533, 152] on input "66.00" at bounding box center [541, 153] width 33 height 8
type input "6.00"
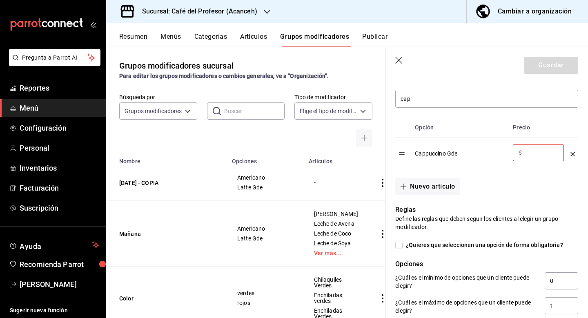
type input "0.00"
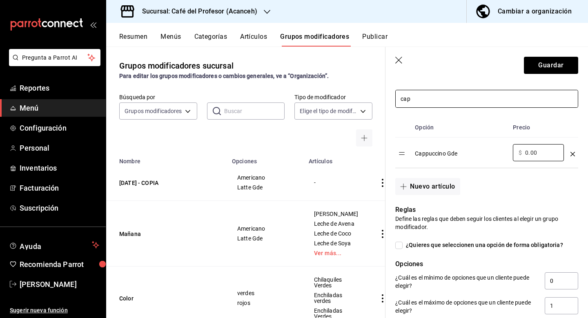
click at [471, 103] on input "cap" at bounding box center [487, 98] width 182 height 17
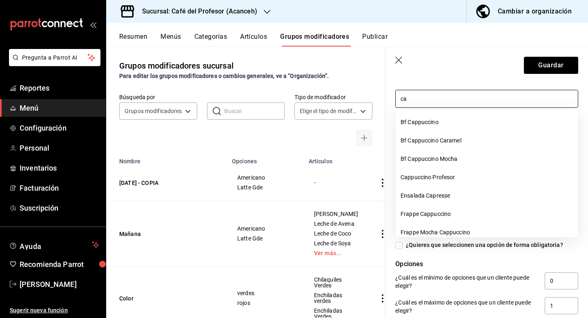
type input "c"
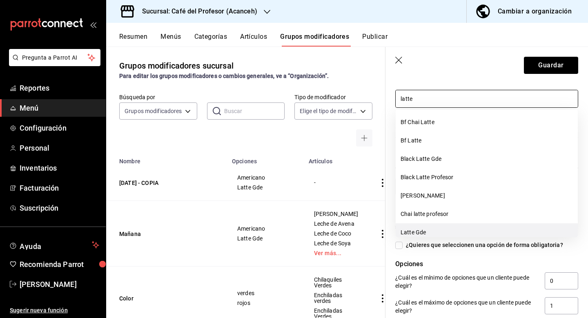
click at [451, 230] on li "Latte Gde" at bounding box center [487, 233] width 182 height 18
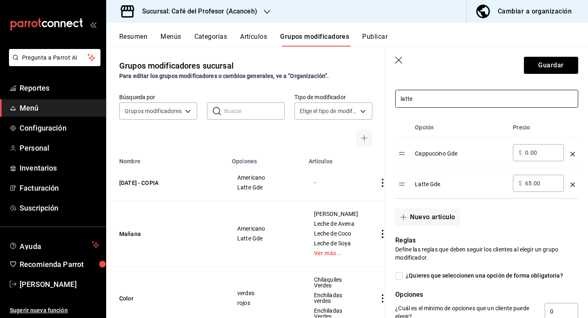
type input "latte"
click at [533, 184] on input "65.00" at bounding box center [541, 183] width 33 height 8
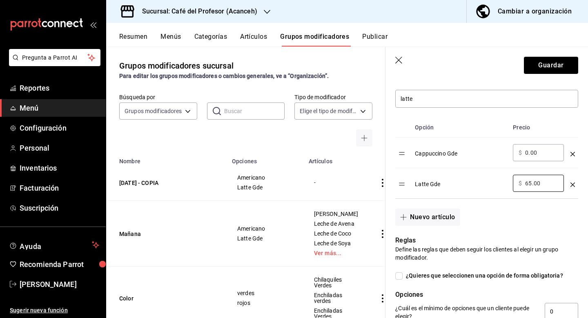
type input "6.00"
type input "0.00"
click at [502, 216] on div "Nuevo artículo" at bounding box center [482, 212] width 193 height 27
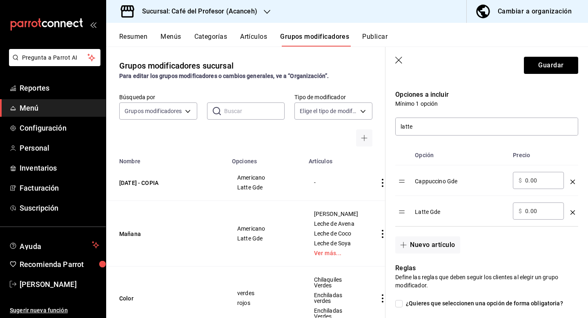
scroll to position [183, 0]
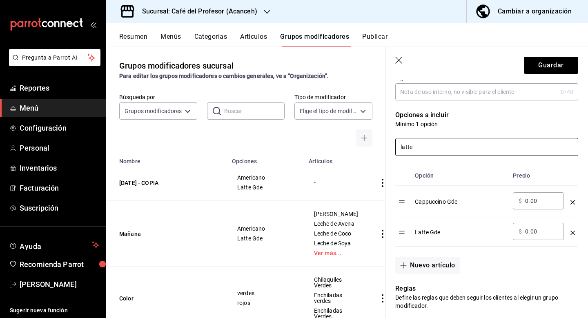
click at [449, 143] on input "latte" at bounding box center [487, 147] width 182 height 17
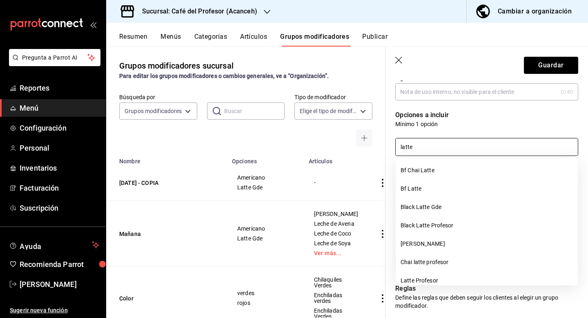
click at [449, 143] on input "latte" at bounding box center [487, 147] width 182 height 17
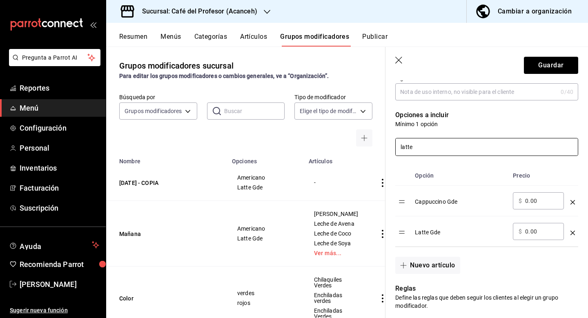
click at [449, 143] on input "latte" at bounding box center [487, 147] width 182 height 17
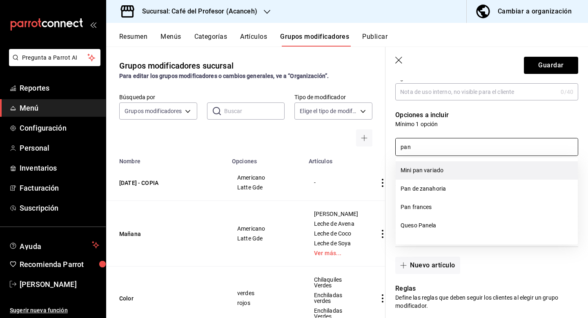
click at [458, 172] on li "Mini pan variado" at bounding box center [487, 170] width 182 height 18
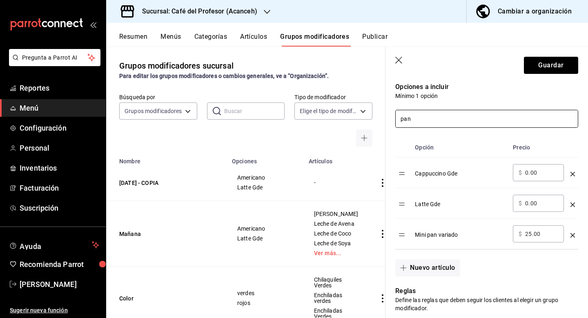
scroll to position [226, 0]
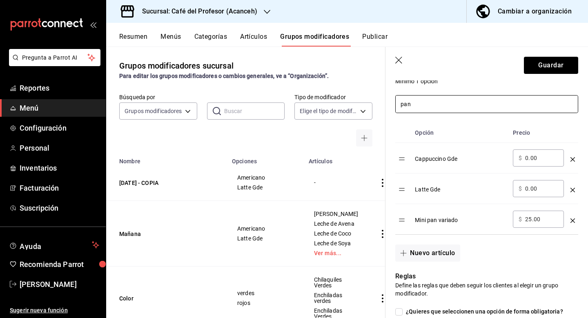
type input "pan"
click at [531, 221] on input "25.00" at bounding box center [541, 219] width 33 height 8
type input "2.00"
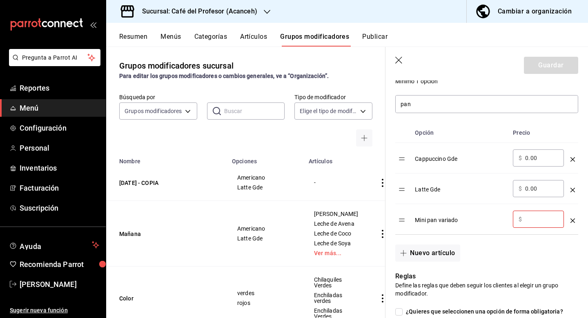
click at [503, 247] on div "Nuevo artículo" at bounding box center [482, 248] width 193 height 27
click at [533, 217] on input "optionsTable" at bounding box center [541, 219] width 33 height 8
type input "0.00"
click at [485, 217] on div "Mini pan variado" at bounding box center [461, 217] width 92 height 13
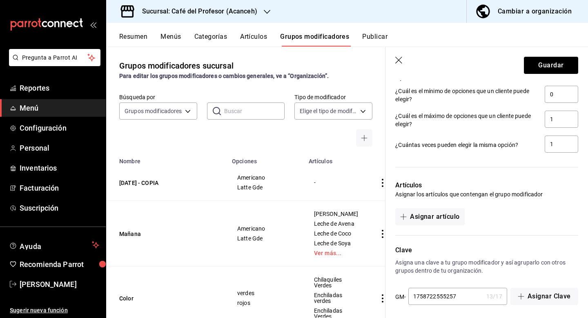
scroll to position [479, 0]
click at [447, 219] on button "Asignar artículo" at bounding box center [430, 217] width 69 height 17
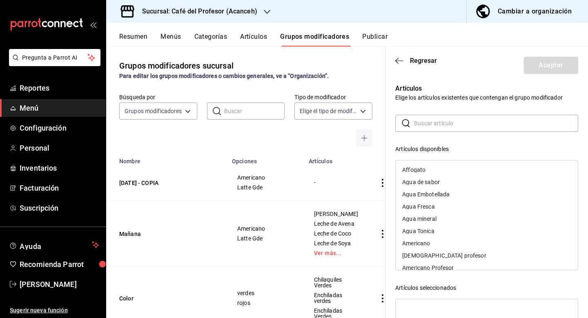
click at [450, 130] on input "text" at bounding box center [496, 123] width 164 height 16
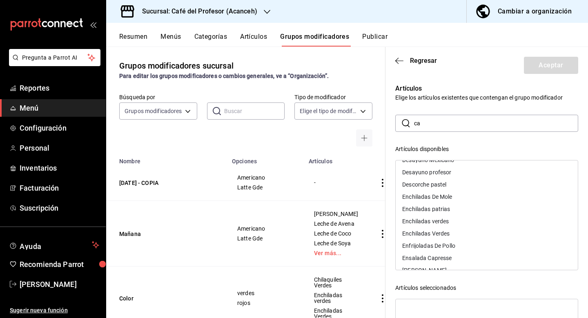
scroll to position [0, 0]
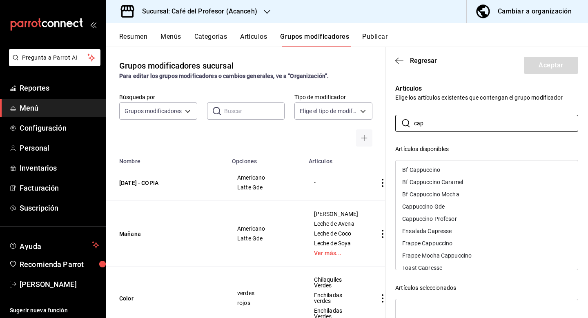
type input "cap"
click at [456, 208] on div "Cappuccino Gde" at bounding box center [487, 207] width 182 height 12
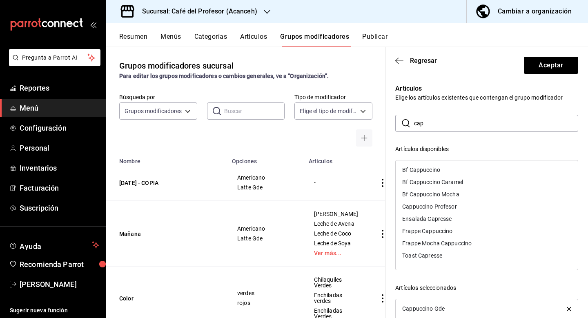
click at [466, 127] on input "cap" at bounding box center [496, 123] width 164 height 16
type input "latte"
click at [436, 246] on div "Latte Gde" at bounding box center [487, 243] width 182 height 12
click at [499, 283] on div "Artículos disponibles Bf Chai Latte Bf Latte Black Latte Gde Black Latte Profes…" at bounding box center [487, 276] width 183 height 262
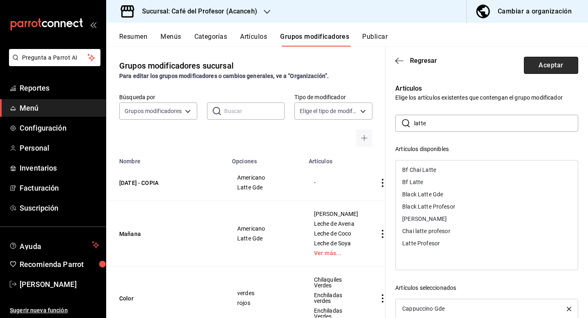
click at [548, 64] on button "Aceptar" at bounding box center [551, 65] width 54 height 17
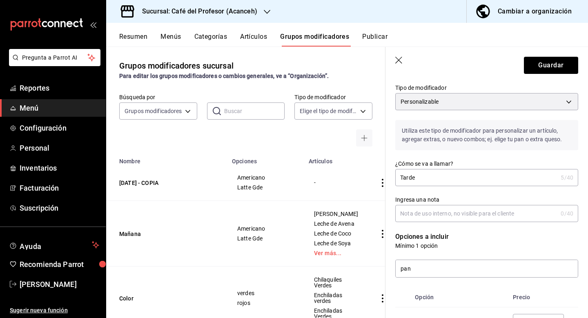
scroll to position [5, 0]
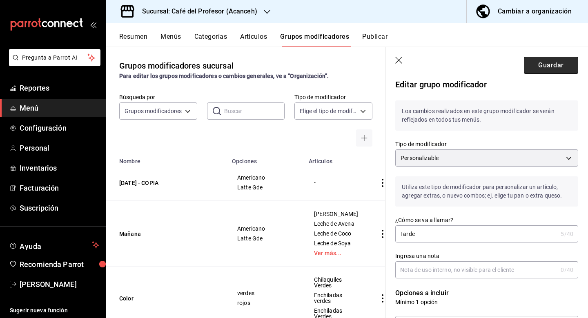
click at [556, 64] on button "Guardar" at bounding box center [551, 65] width 54 height 17
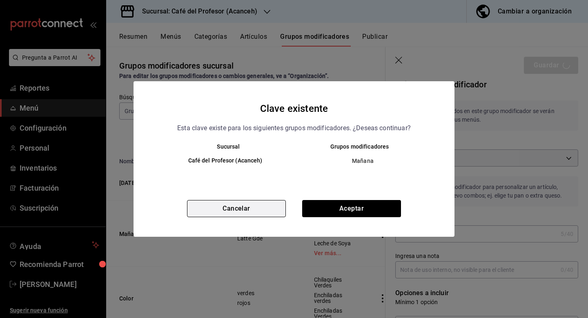
click at [261, 212] on button "Cancelar" at bounding box center [236, 208] width 99 height 17
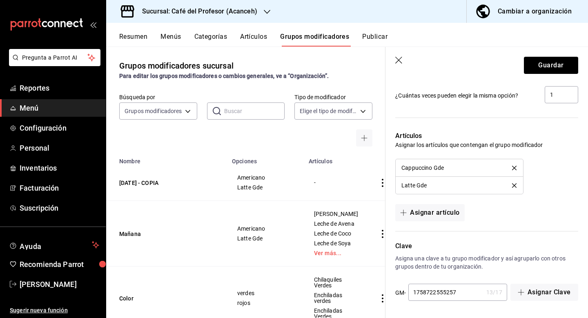
scroll to position [529, 0]
click at [459, 289] on input "1758722555257" at bounding box center [446, 292] width 75 height 16
click at [459, 294] on input "1758722555257" at bounding box center [446, 292] width 75 height 16
click at [553, 291] on button "Asignar Clave" at bounding box center [545, 292] width 68 height 17
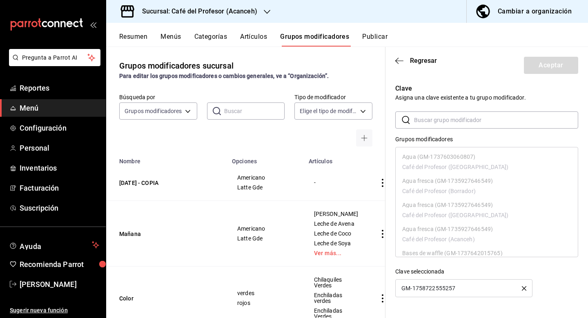
scroll to position [0, 0]
click at [398, 57] on icon "button" at bounding box center [400, 60] width 8 height 7
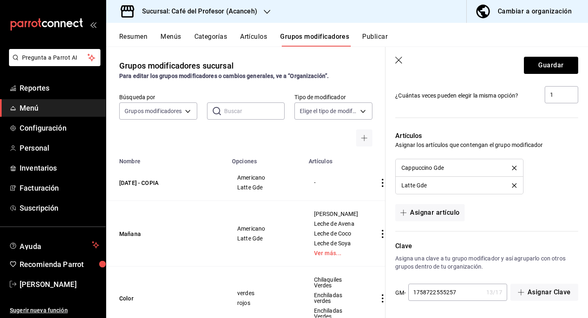
click at [399, 61] on icon "button" at bounding box center [400, 61] width 8 height 8
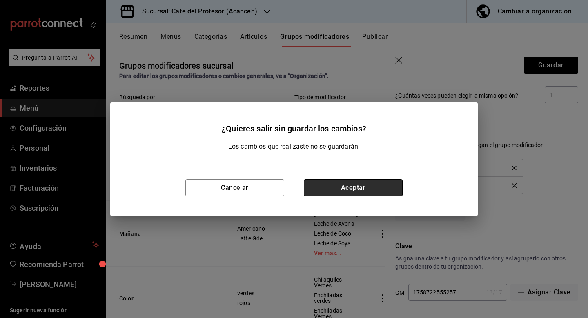
click at [343, 186] on button "Aceptar" at bounding box center [353, 187] width 99 height 17
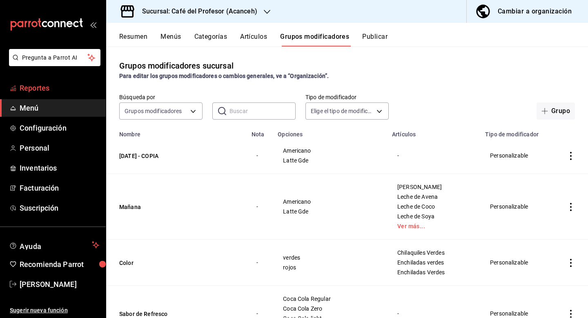
click at [29, 89] on span "Reportes" at bounding box center [60, 88] width 80 height 11
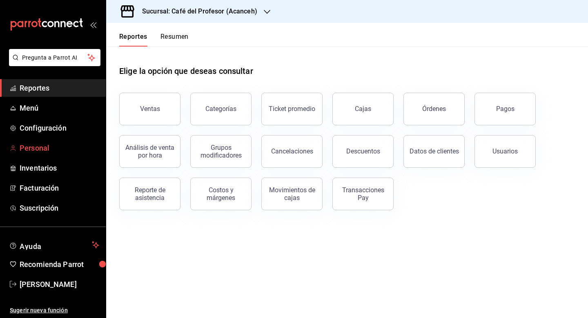
click at [34, 145] on span "Personal" at bounding box center [60, 148] width 80 height 11
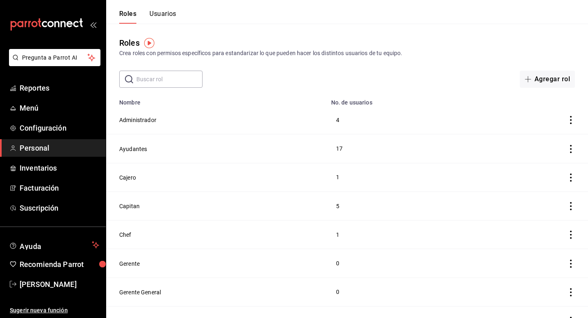
click at [169, 15] on button "Usuarios" at bounding box center [163, 17] width 27 height 14
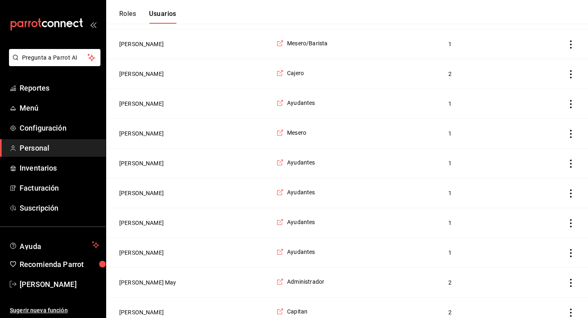
scroll to position [629, 0]
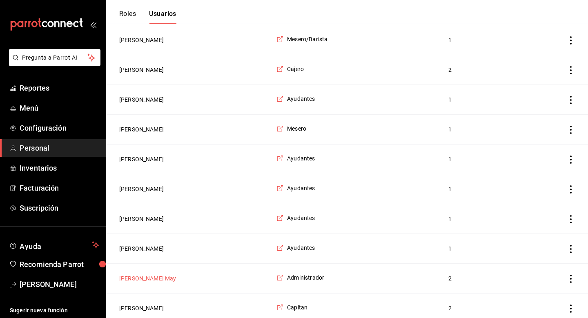
click at [150, 280] on button "[PERSON_NAME] May" at bounding box center [147, 279] width 57 height 8
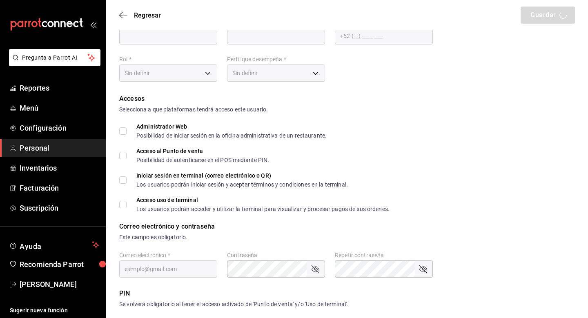
type input "[PERSON_NAME]"
type input "[PERSON_NAME] May"
checkbox input "true"
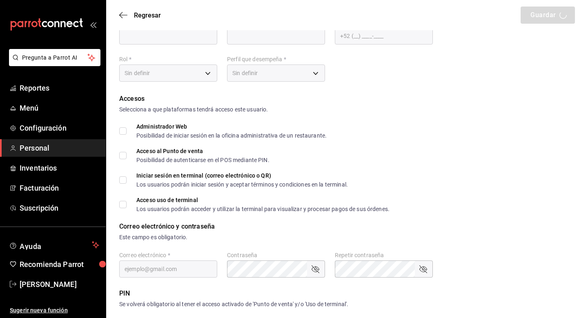
checkbox input "true"
type input "[EMAIL_ADDRESS][DOMAIN_NAME]"
type input "249383"
checkbox input "true"
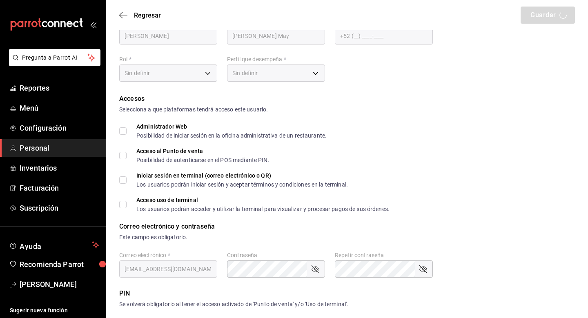
type input "[PHONE_NUMBER]"
type input "ea53f1a3-98f3-43af-ad9e-7adcaf8a0599"
type input "ADMIN"
checkbox input "true"
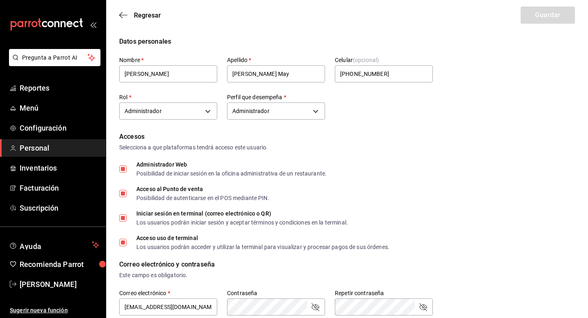
scroll to position [0, 0]
click at [125, 13] on icon "button" at bounding box center [123, 14] width 8 height 7
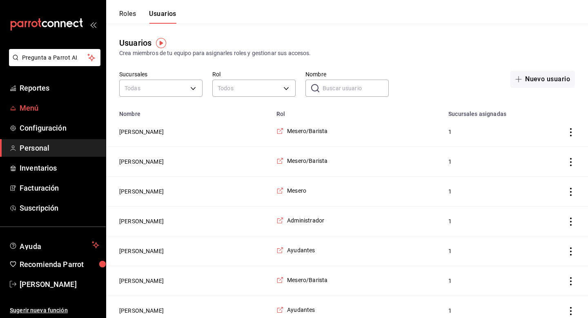
click at [42, 105] on span "Menú" at bounding box center [60, 108] width 80 height 11
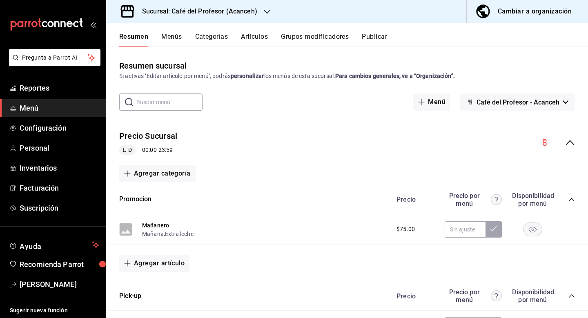
click at [326, 34] on button "Grupos modificadores" at bounding box center [315, 40] width 68 height 14
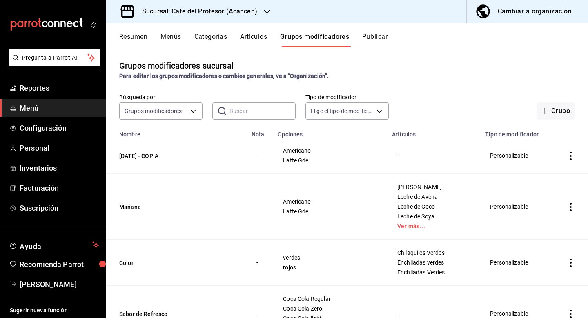
click at [571, 157] on icon "actions" at bounding box center [571, 156] width 2 height 8
click at [547, 212] on span "Eliminar" at bounding box center [546, 208] width 21 height 9
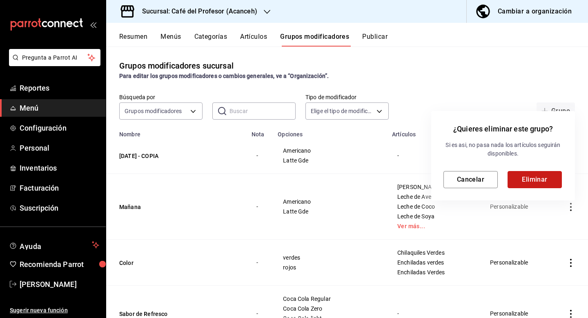
click at [533, 183] on button "Eliminar" at bounding box center [535, 179] width 54 height 17
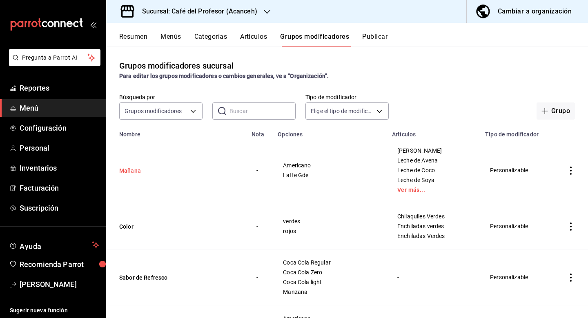
click at [128, 171] on button "Mañana" at bounding box center [168, 171] width 98 height 8
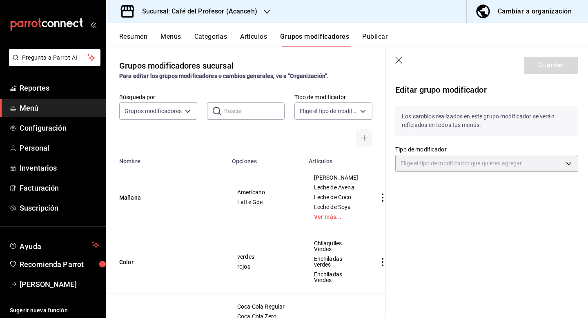
type input "CUSTOMIZABLE"
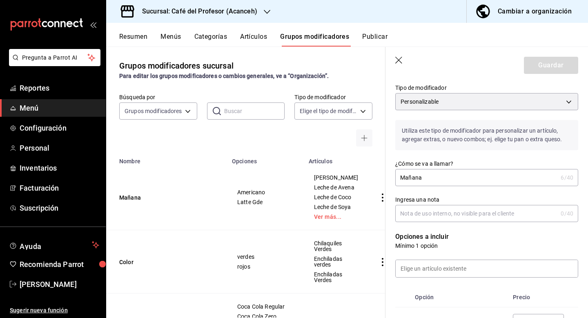
scroll to position [66, 0]
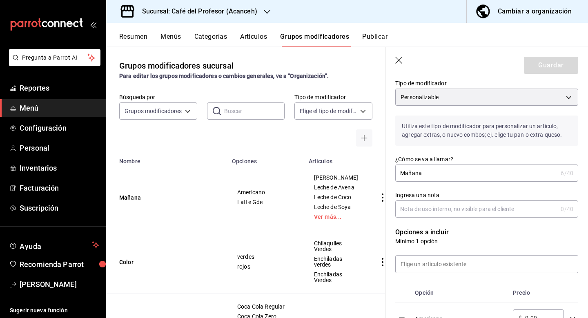
click at [430, 177] on input "Mañana" at bounding box center [477, 173] width 162 height 16
type input "Promoción cafés"
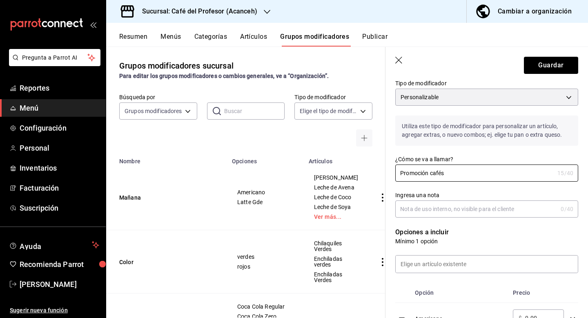
drag, startPoint x: 430, startPoint y: 177, endPoint x: 472, endPoint y: 150, distance: 50.8
click at [472, 150] on div "¿Cómo se va a llamar? Promoción cafés 15 /40 ¿Cómo se va a llamar?" at bounding box center [482, 164] width 193 height 36
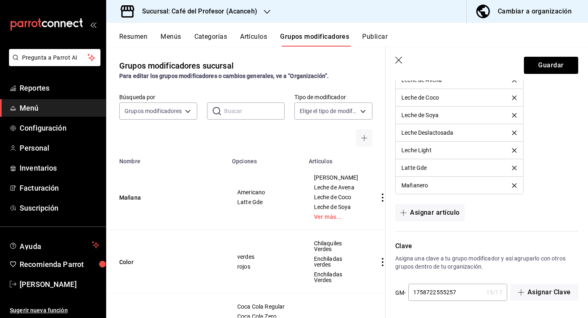
scroll to position [604, 0]
click at [550, 65] on button "Guardar" at bounding box center [551, 65] width 54 height 17
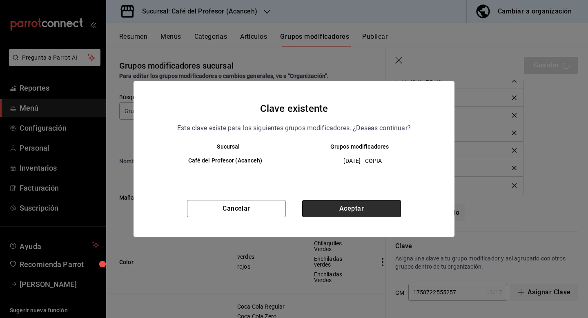
click at [318, 212] on button "Aceptar" at bounding box center [351, 208] width 99 height 17
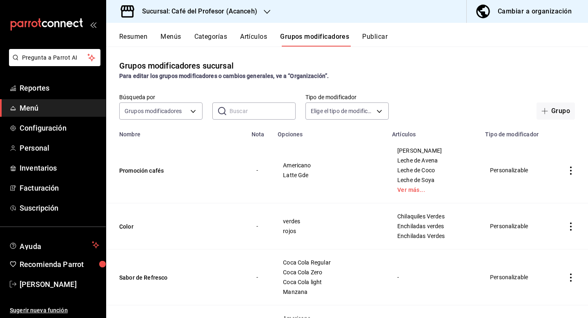
click at [258, 36] on button "Artículos" at bounding box center [253, 40] width 27 height 14
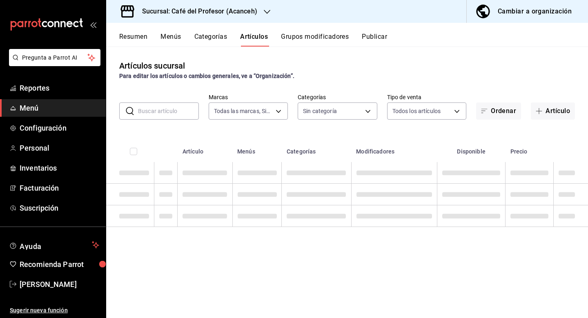
type input "c1a8b8e6-187f-497f-b24d-8667d510d931"
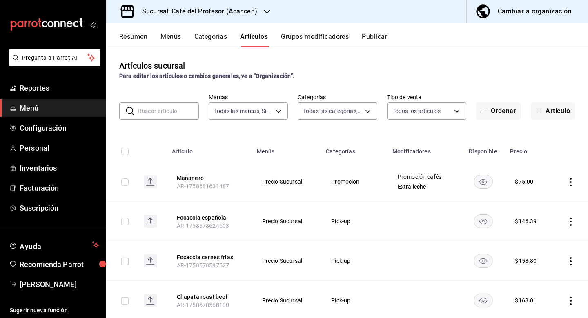
type input "5717449f-301e-46a9-adf4-64e0e2ccf164,4305b257-4ed0-4a91-825b-ae0a7ac471fc,28794…"
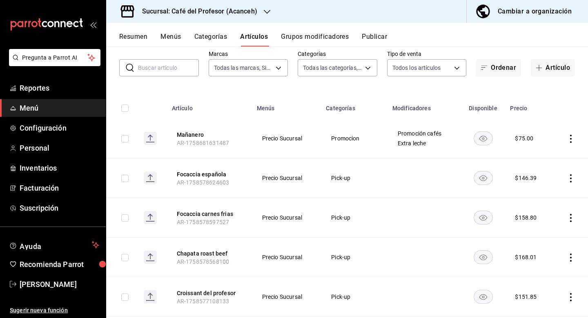
scroll to position [45, 0]
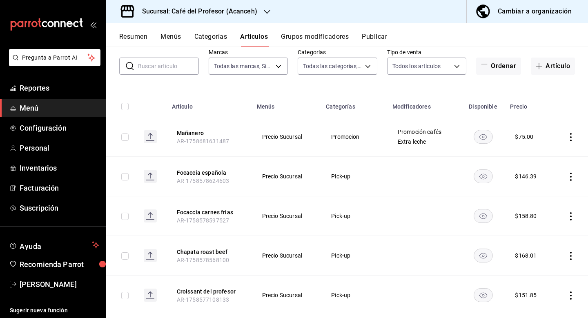
click at [325, 32] on div "Resumen Menús Categorías Artículos Grupos modificadores Publicar" at bounding box center [347, 35] width 482 height 24
click at [298, 28] on div "Resumen Menús Categorías Artículos Grupos modificadores Publicar" at bounding box center [347, 35] width 482 height 24
click at [299, 37] on button "Grupos modificadores" at bounding box center [315, 40] width 68 height 14
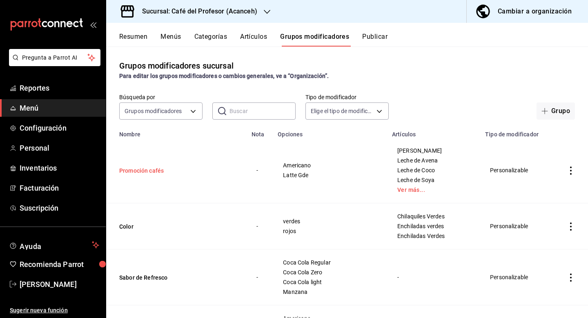
click at [158, 171] on button "Promoción cafés" at bounding box center [168, 171] width 98 height 8
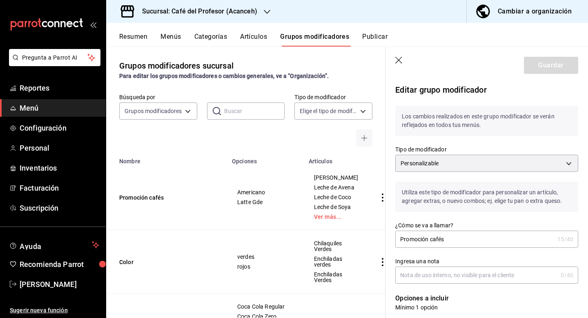
click at [456, 237] on input "Promoción cafés" at bounding box center [475, 239] width 159 height 16
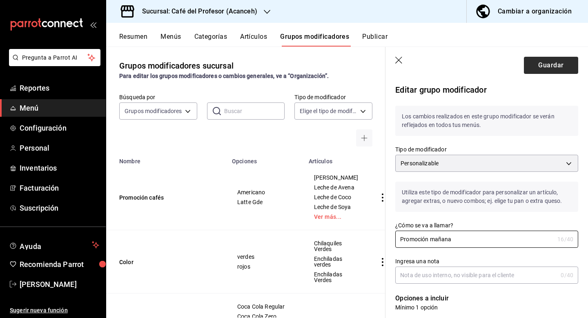
type input "Promoción mañana"
click at [559, 65] on button "Guardar" at bounding box center [551, 65] width 54 height 17
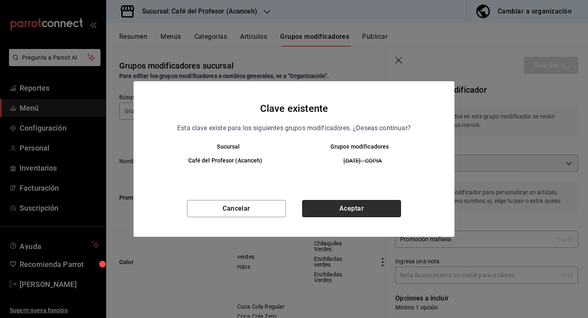
click at [363, 206] on button "Aceptar" at bounding box center [351, 208] width 99 height 17
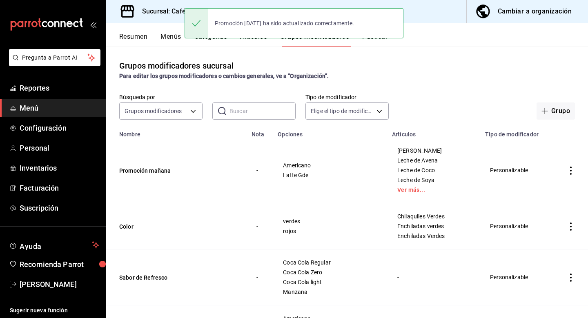
click at [265, 42] on button "Artículos" at bounding box center [253, 40] width 27 height 14
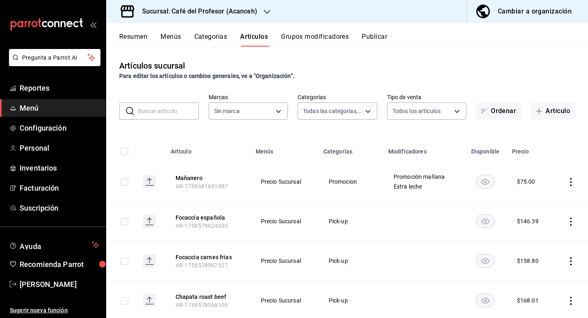
type input "5717449f-301e-46a9-adf4-64e0e2ccf164,4305b257-4ed0-4a91-825b-ae0a7ac471fc,28794…"
type input "c1a8b8e6-187f-497f-b24d-8667d510d931"
click at [221, 35] on button "Categorías" at bounding box center [211, 40] width 33 height 14
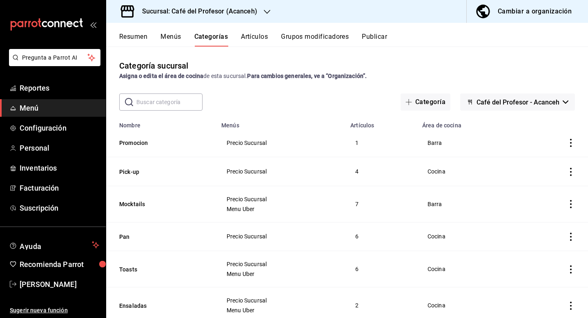
click at [319, 41] on button "Grupos modificadores" at bounding box center [315, 40] width 68 height 14
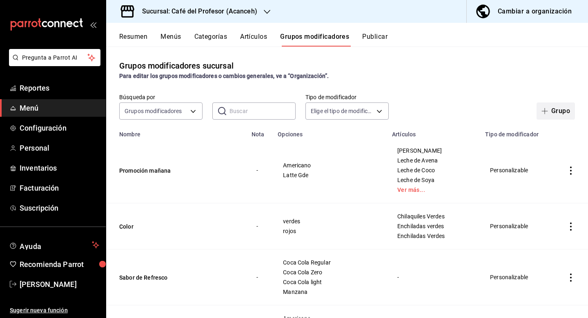
click at [545, 115] on button "Grupo" at bounding box center [556, 111] width 38 height 17
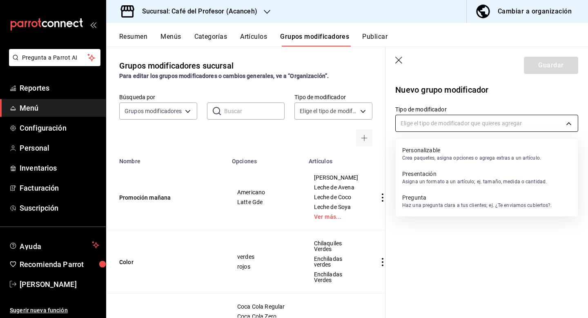
click at [452, 125] on body "Pregunta a Parrot AI Reportes Menú Configuración Personal Inventarios Facturaci…" at bounding box center [294, 159] width 588 height 318
click at [448, 148] on p "Personalizable" at bounding box center [471, 150] width 139 height 8
type input "CUSTOMIZABLE"
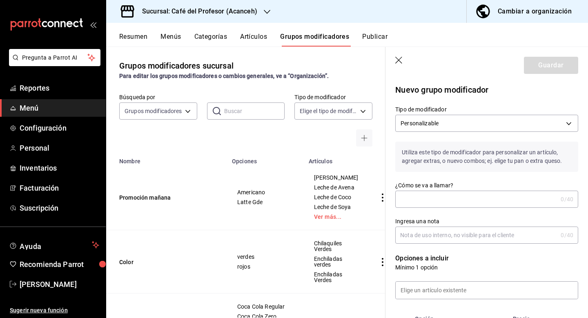
click at [448, 203] on input "¿Cómo se va a llamar?" at bounding box center [477, 199] width 162 height 16
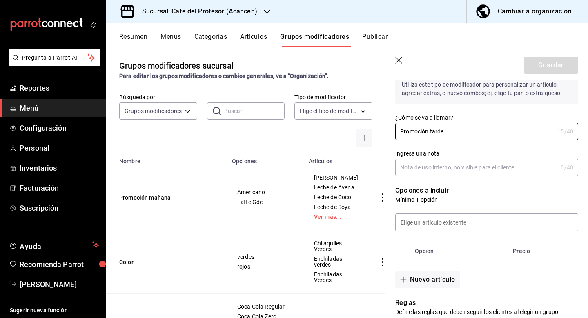
scroll to position [70, 0]
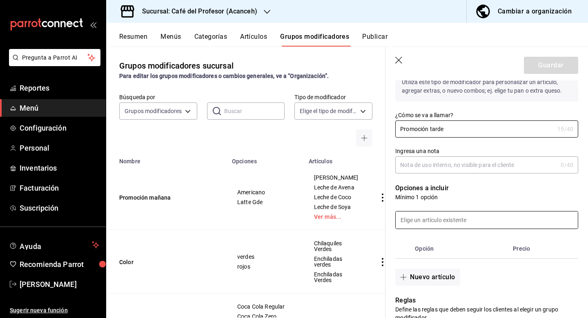
type input "Promoción tarde"
click at [429, 224] on input at bounding box center [487, 220] width 182 height 17
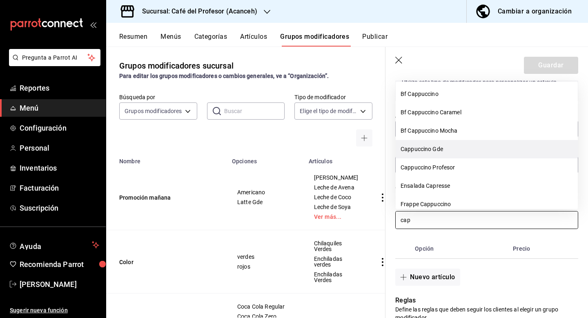
click at [451, 153] on li "Cappuccino Gde" at bounding box center [487, 149] width 182 height 18
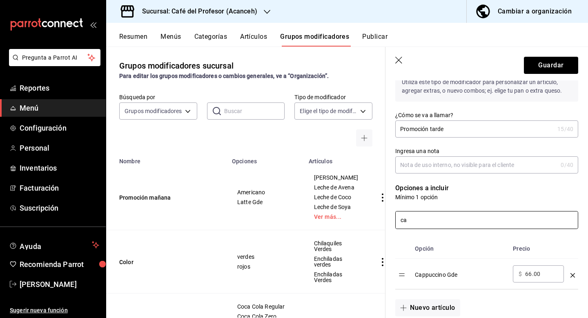
type input "c"
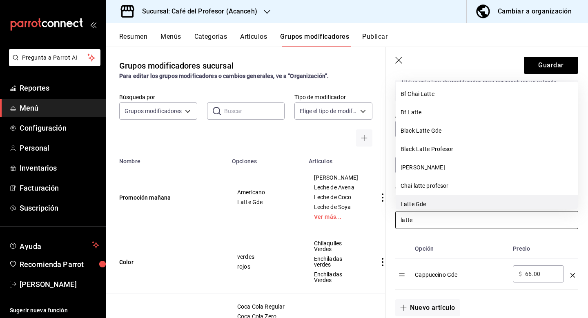
click at [443, 201] on li "Latte Gde" at bounding box center [487, 204] width 182 height 18
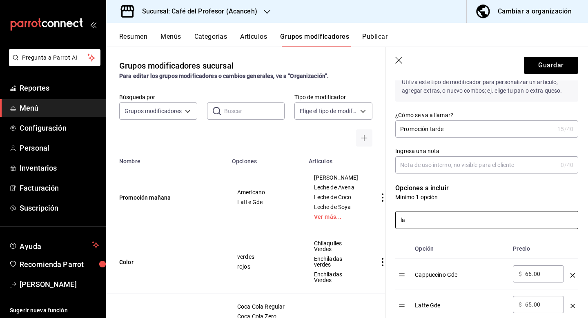
type input "l"
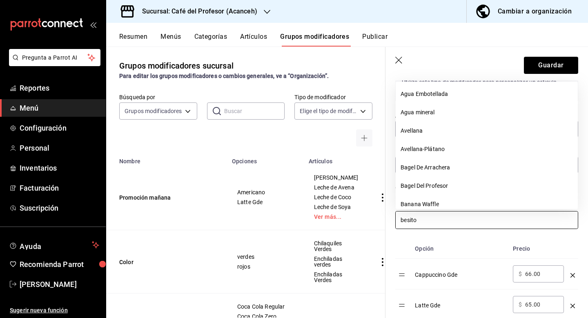
type input "besitos"
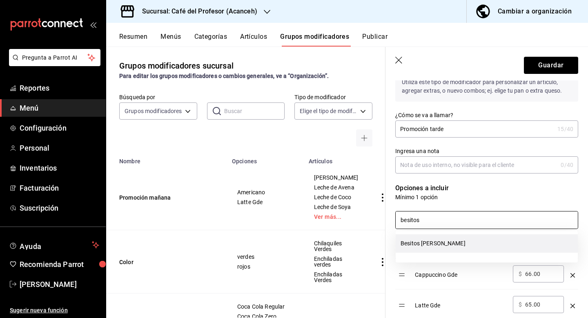
click at [438, 247] on li "Besitos [PERSON_NAME]" at bounding box center [487, 244] width 182 height 18
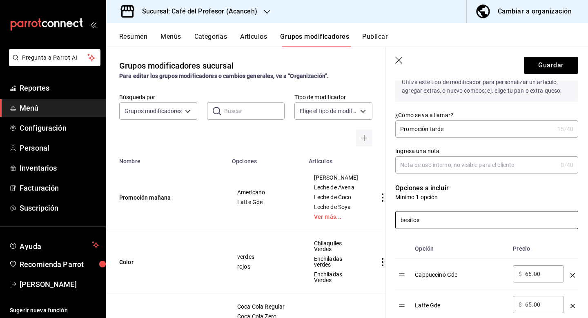
click at [440, 225] on input "besitos" at bounding box center [487, 220] width 182 height 17
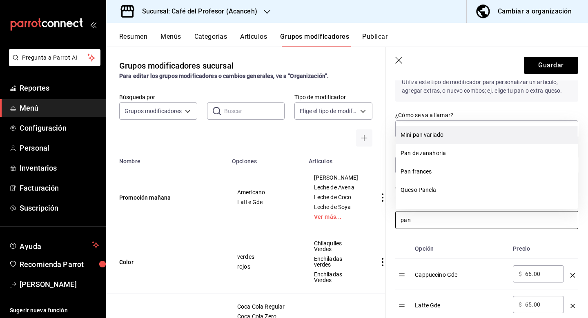
click at [457, 133] on li "Mini pan variado" at bounding box center [487, 135] width 182 height 18
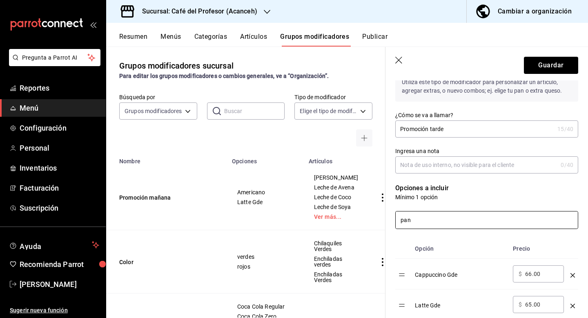
click at [444, 218] on input "pan" at bounding box center [487, 220] width 182 height 17
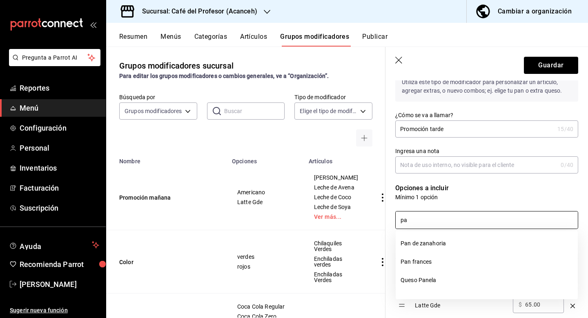
type input "p"
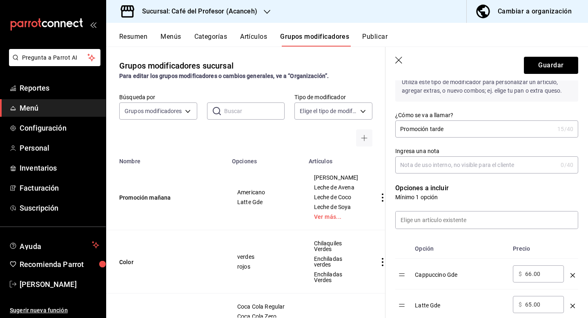
click at [462, 234] on div "Opción Precio Cappuccino Gde ​ $ 66.00 ​ Latte Gde ​ $ 65.00 ​ Besitos [PERSON_…" at bounding box center [482, 305] width 193 height 152
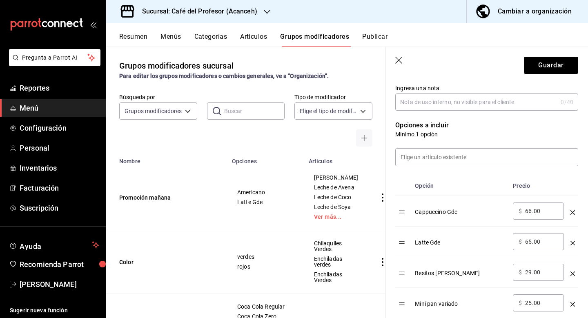
scroll to position [140, 0]
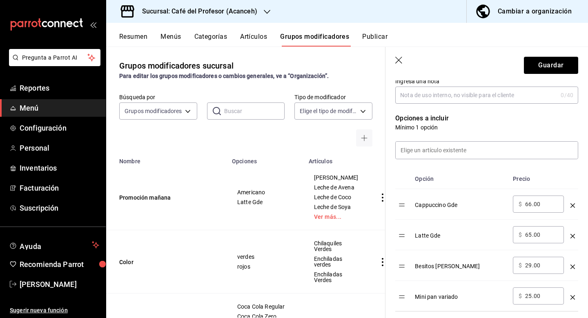
type input "Promoción tarde capp"
click at [573, 268] on icon "optionsTable" at bounding box center [573, 267] width 4 height 4
click at [532, 264] on input "25.00" at bounding box center [541, 266] width 33 height 8
type input "2.00"
type input "0.00"
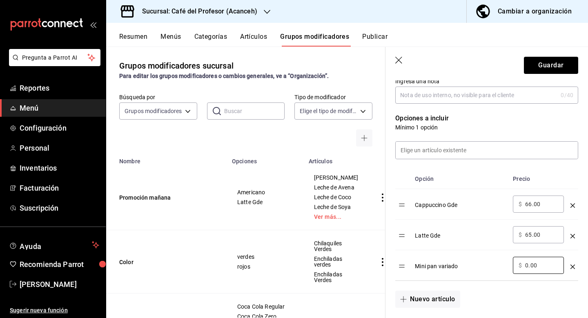
click at [530, 237] on input "65.00" at bounding box center [541, 235] width 33 height 8
click at [531, 233] on input "65.00" at bounding box center [541, 235] width 33 height 8
type input "6.00"
type input "0.00"
click at [532, 205] on input "66.00" at bounding box center [541, 204] width 33 height 8
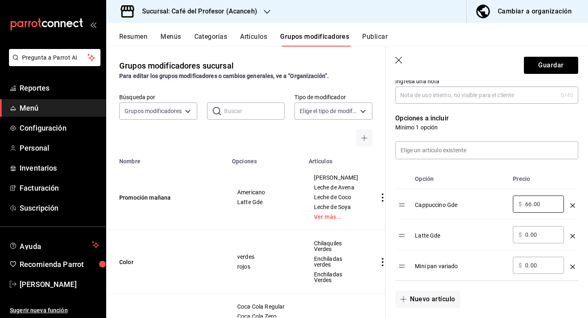
type input "6.00"
type input "0.00"
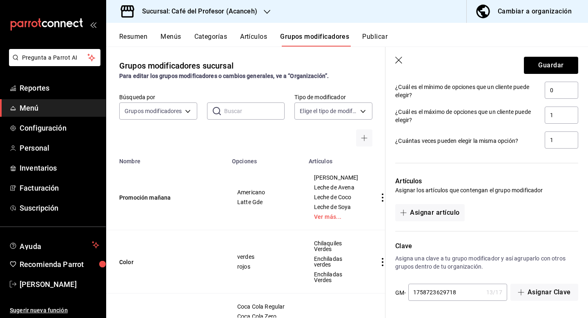
scroll to position [444, 0]
click at [437, 209] on button "Asignar artículo" at bounding box center [430, 212] width 69 height 17
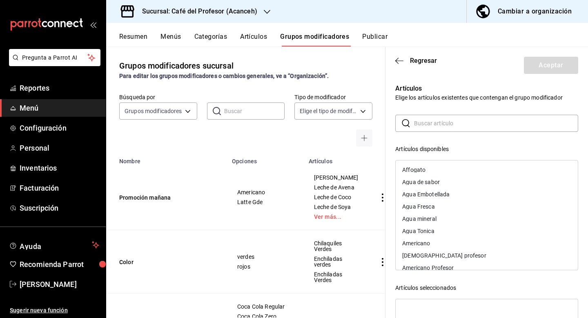
click at [445, 122] on input "text" at bounding box center [496, 123] width 164 height 16
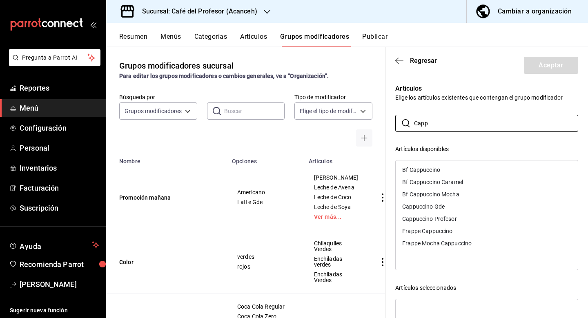
drag, startPoint x: 437, startPoint y: 136, endPoint x: 435, endPoint y: 208, distance: 71.1
click at [435, 208] on div "Cappuccino Gde" at bounding box center [423, 207] width 42 height 6
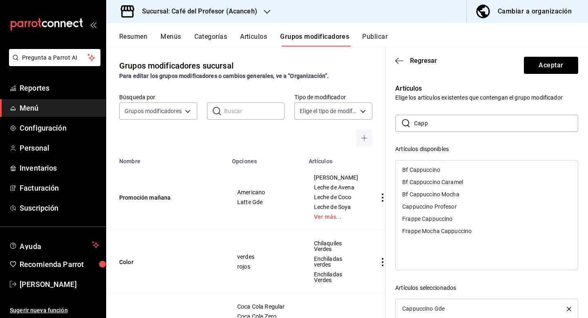
click at [443, 127] on input "Capp" at bounding box center [496, 123] width 164 height 16
type input "C"
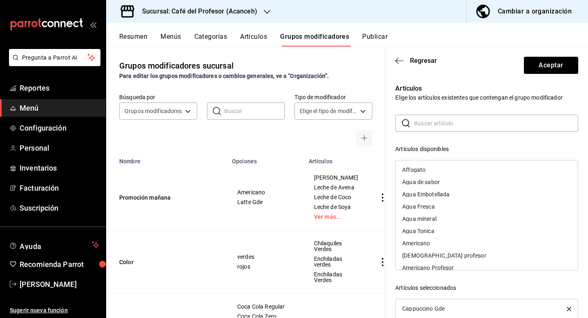
scroll to position [0, 0]
click at [541, 61] on button "Aceptar" at bounding box center [551, 65] width 54 height 17
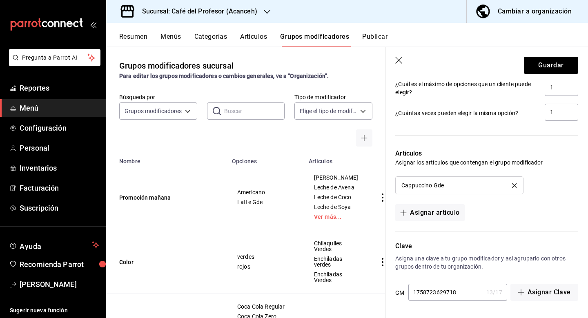
scroll to position [472, 0]
click at [451, 212] on button "Asignar artículo" at bounding box center [430, 212] width 69 height 17
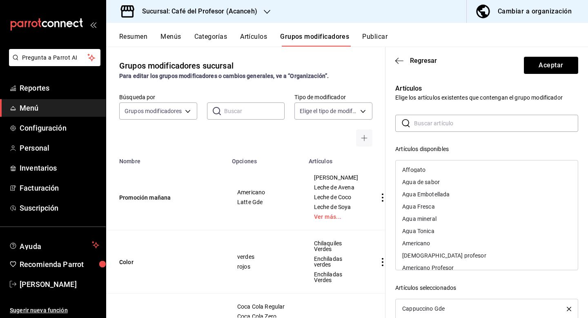
click at [452, 127] on input "text" at bounding box center [496, 123] width 164 height 16
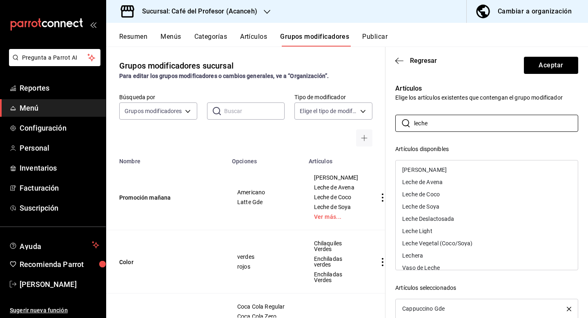
type input "leche"
click at [456, 173] on div "[PERSON_NAME]" at bounding box center [487, 170] width 182 height 12
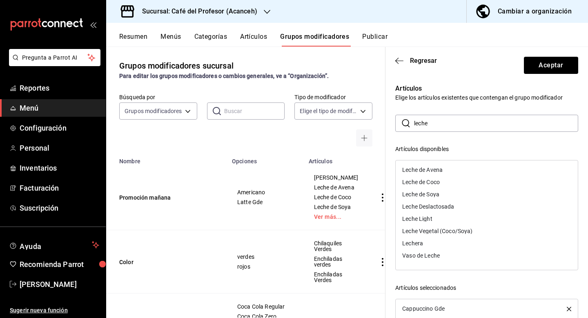
click at [456, 173] on div "Leche de Avena" at bounding box center [487, 170] width 182 height 12
click at [456, 173] on div "Leche de Coco" at bounding box center [487, 170] width 182 height 12
click at [456, 173] on div "Leche de Soya" at bounding box center [487, 170] width 182 height 12
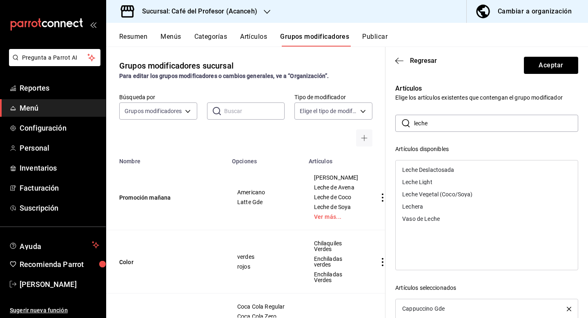
click at [456, 173] on div "Leche Deslactosada" at bounding box center [487, 170] width 182 height 12
click at [456, 173] on div "Leche Light" at bounding box center [487, 170] width 182 height 12
click at [539, 67] on button "Aceptar" at bounding box center [551, 65] width 54 height 17
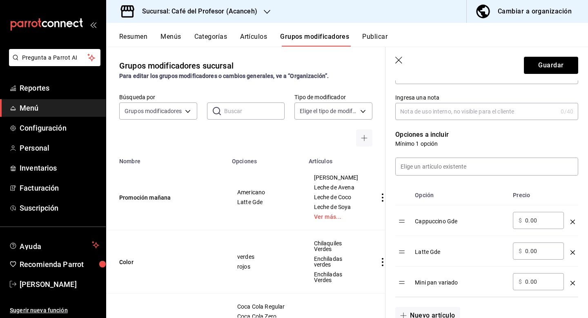
scroll to position [125, 0]
click at [555, 67] on button "Guardar" at bounding box center [551, 65] width 54 height 17
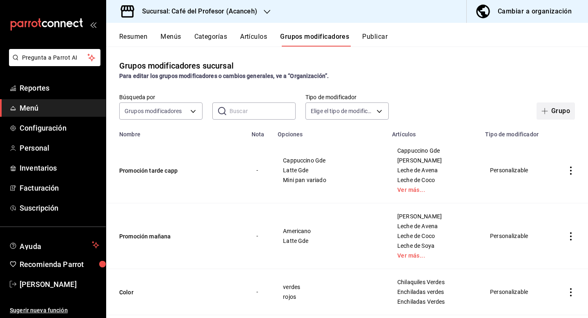
click at [563, 113] on button "Grupo" at bounding box center [556, 111] width 38 height 17
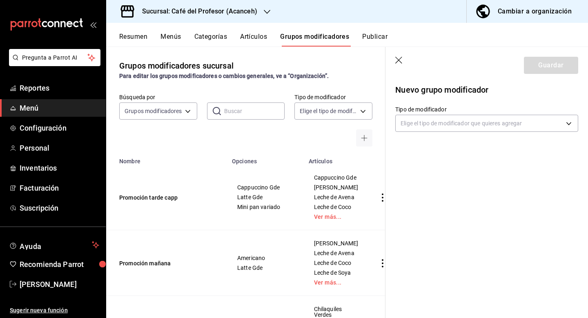
click at [400, 56] on header "Guardar" at bounding box center [487, 64] width 203 height 34
click at [399, 63] on icon "button" at bounding box center [400, 61] width 8 height 8
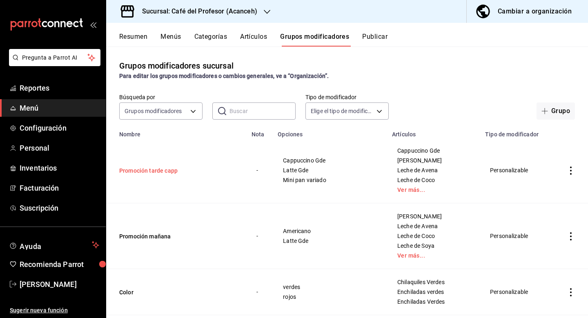
click at [175, 174] on button "Promoción tarde capp" at bounding box center [168, 171] width 98 height 8
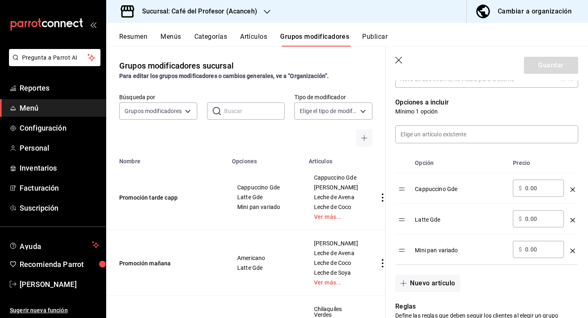
scroll to position [197, 0]
click at [573, 221] on icon "optionsTable" at bounding box center [573, 220] width 4 height 4
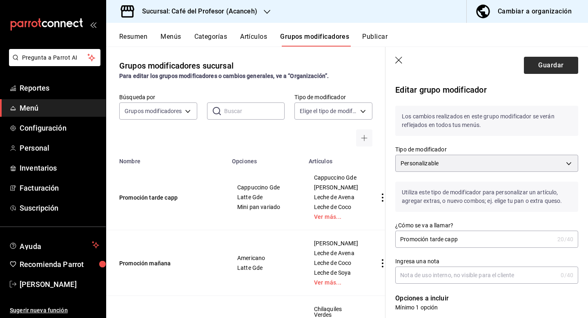
scroll to position [0, 0]
click at [553, 64] on button "Guardar" at bounding box center [551, 65] width 54 height 17
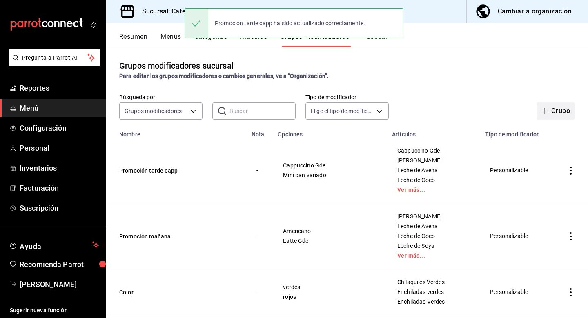
click at [551, 112] on span "button" at bounding box center [547, 111] width 10 height 7
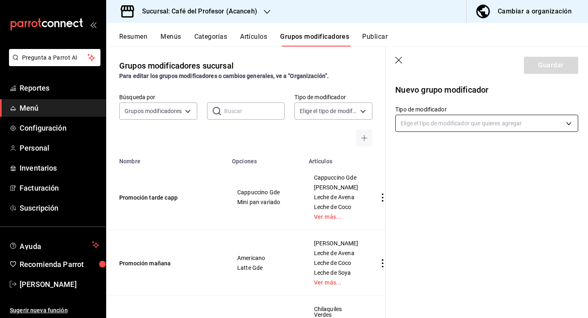
click at [473, 124] on body "Pregunta a Parrot AI Reportes Menú Configuración Personal Inventarios Facturaci…" at bounding box center [294, 159] width 588 height 318
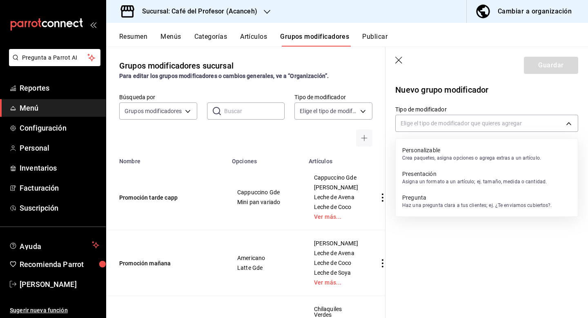
click at [447, 152] on p "Personalizable" at bounding box center [471, 150] width 139 height 8
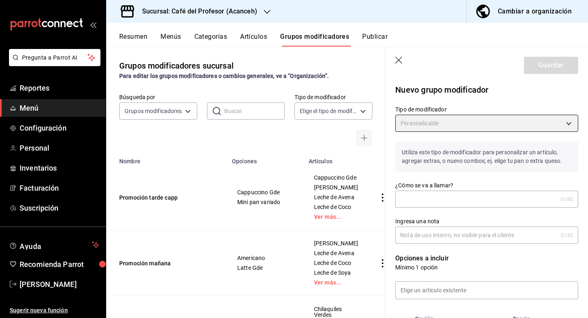
type input "CUSTOMIZABLE"
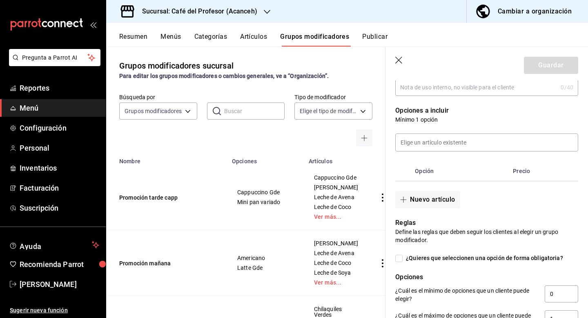
scroll to position [170, 0]
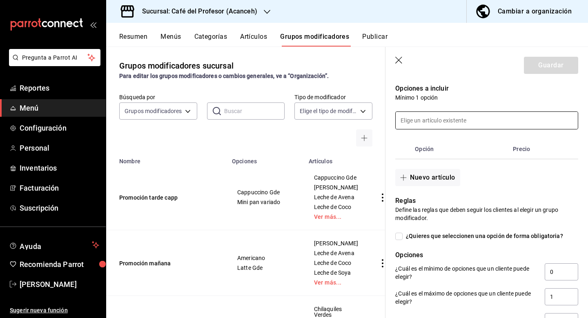
type input "Promocion tarde Latte"
click at [436, 121] on input at bounding box center [487, 120] width 182 height 17
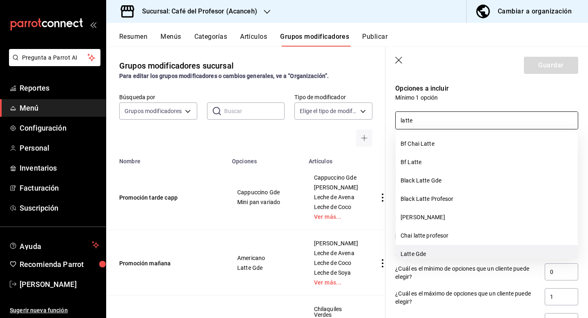
click at [434, 250] on li "Latte Gde" at bounding box center [487, 254] width 182 height 18
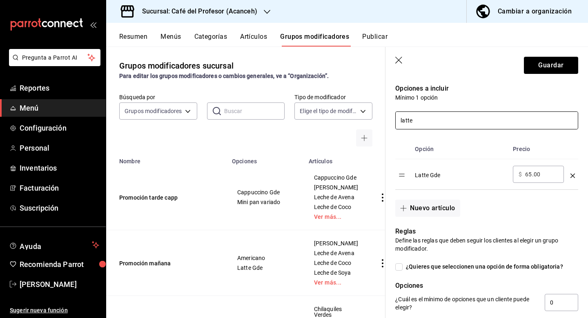
type input "latte"
click at [532, 174] on input "65.00" at bounding box center [541, 174] width 33 height 8
type input "6.00"
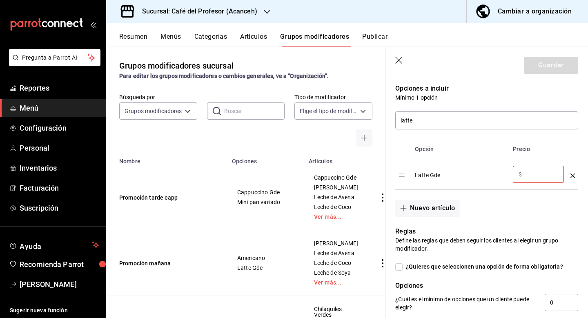
type input "0.00"
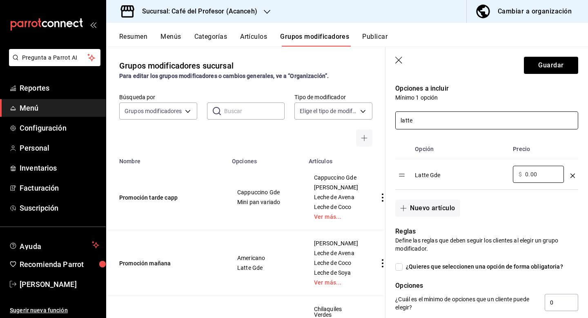
click at [479, 117] on input "latte" at bounding box center [487, 120] width 182 height 17
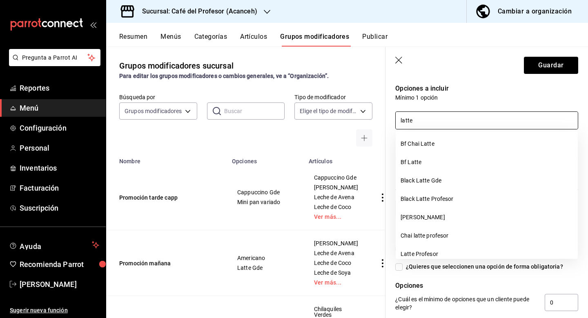
click at [479, 117] on input "latte" at bounding box center [487, 120] width 182 height 17
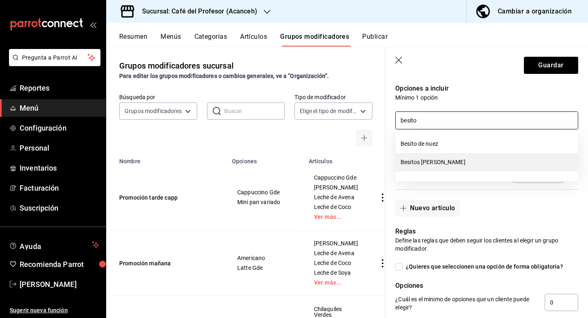
click at [472, 160] on li "Besitos [PERSON_NAME]" at bounding box center [487, 162] width 182 height 18
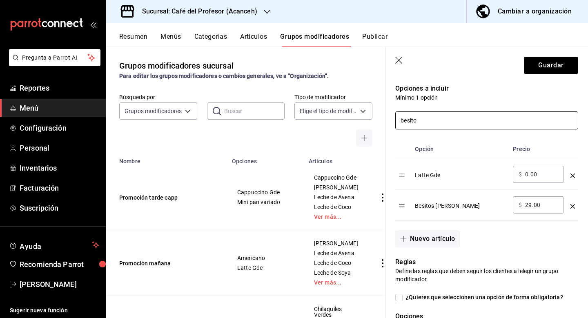
type input "besito"
click at [531, 206] on input "29.00" at bounding box center [541, 205] width 33 height 8
type input "2.00"
type input "40.00"
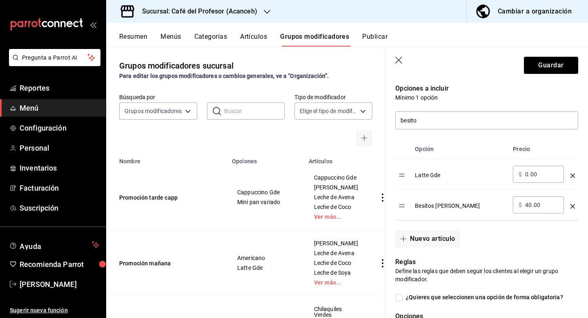
click at [512, 234] on div "Nuevo artículo" at bounding box center [482, 234] width 193 height 27
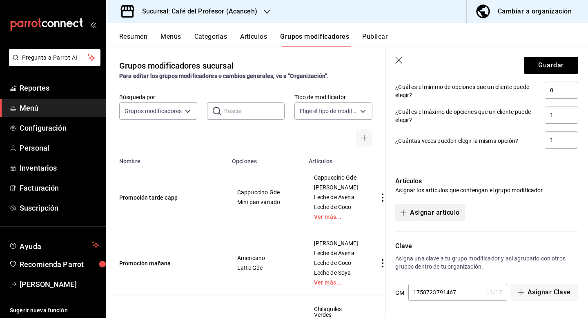
scroll to position [413, 0]
click at [458, 213] on button "Asignar artículo" at bounding box center [430, 212] width 69 height 17
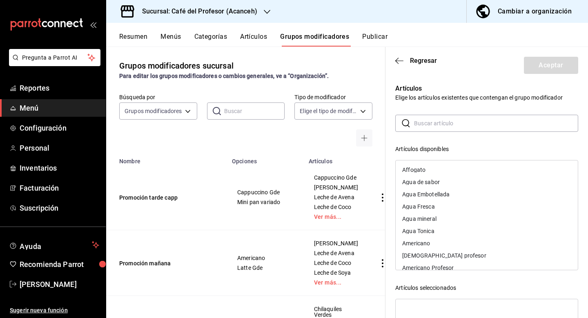
click at [447, 125] on input "text" at bounding box center [496, 123] width 164 height 16
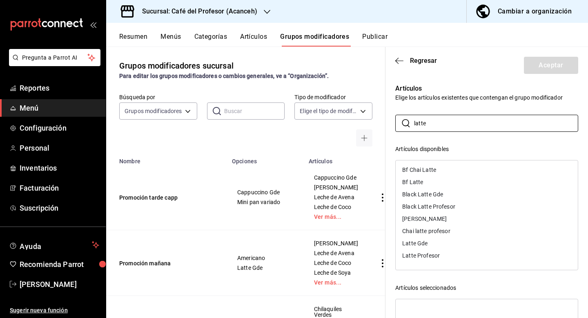
click at [432, 241] on div "Latte Gde" at bounding box center [487, 243] width 182 height 12
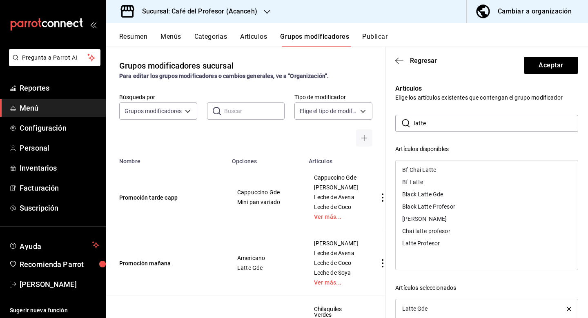
click at [443, 122] on input "latte" at bounding box center [496, 123] width 164 height 16
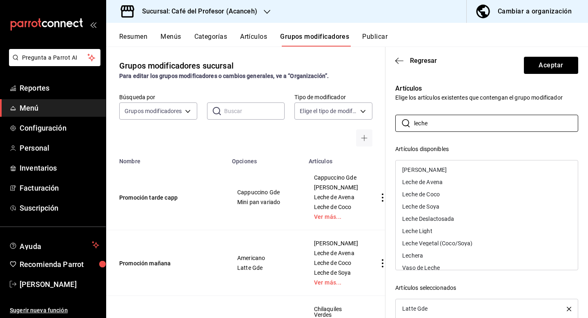
type input "leche"
click at [436, 171] on div "[PERSON_NAME]" at bounding box center [424, 170] width 45 height 6
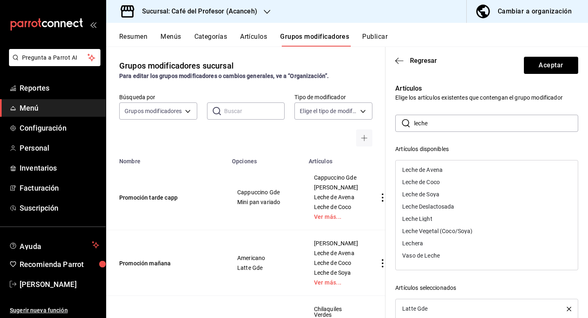
click at [436, 171] on div "Leche de Avena" at bounding box center [422, 170] width 40 height 6
click at [436, 171] on div "Leche de Coco" at bounding box center [421, 170] width 38 height 6
click at [436, 171] on div "Leche de Soya" at bounding box center [420, 170] width 37 height 6
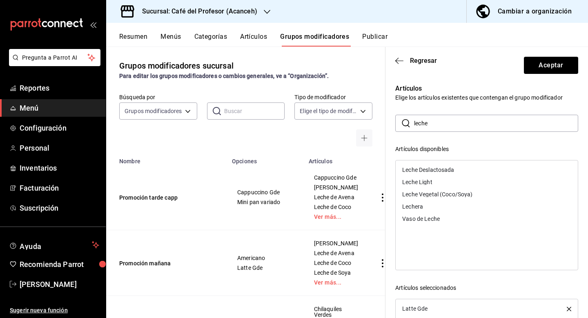
click at [436, 171] on div "Leche Deslactosada" at bounding box center [428, 170] width 52 height 6
click at [436, 171] on div "Leche Light" at bounding box center [487, 170] width 182 height 12
click at [539, 68] on button "Aceptar" at bounding box center [551, 65] width 54 height 17
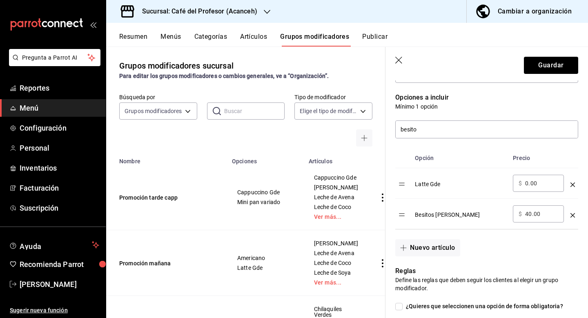
scroll to position [160, 0]
click at [533, 213] on input "40.00" at bounding box center [541, 215] width 33 height 8
type input "4.00"
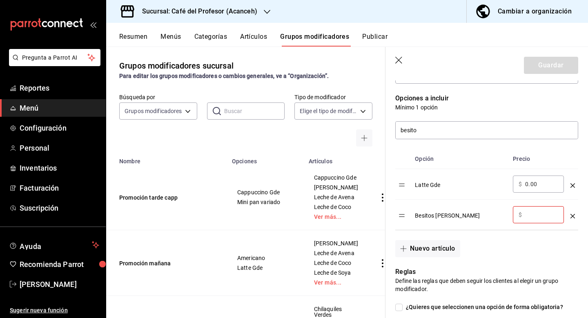
type input "0.00"
click at [508, 269] on p "Reglas" at bounding box center [487, 272] width 183 height 10
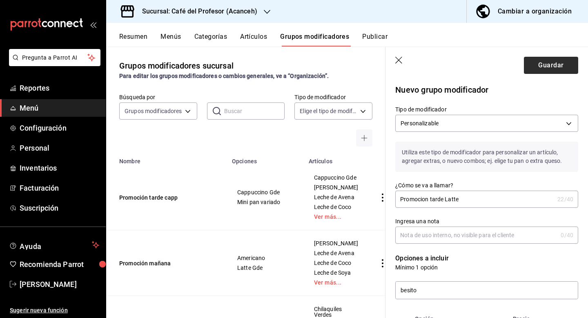
scroll to position [0, 0]
click at [546, 70] on button "Guardar" at bounding box center [551, 65] width 54 height 17
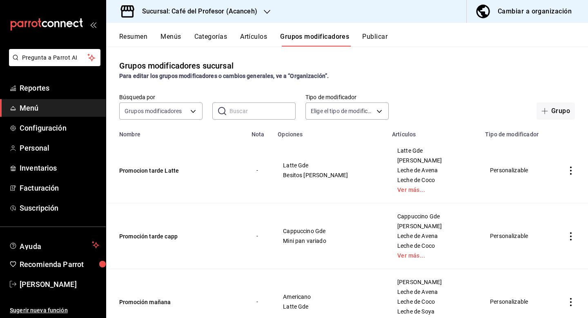
click at [250, 39] on button "Artículos" at bounding box center [253, 40] width 27 height 14
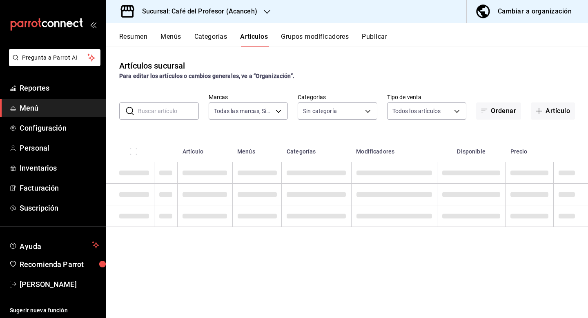
type input "c1a8b8e6-187f-497f-b24d-8667d510d931"
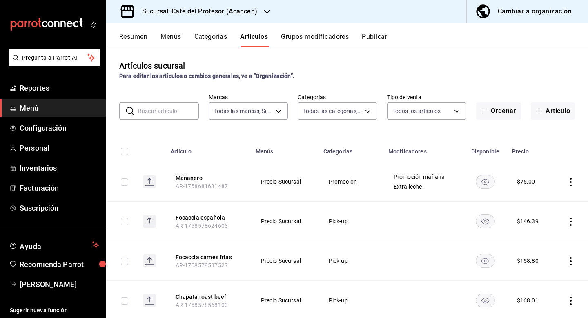
type input "5717449f-301e-46a9-adf4-64e0e2ccf164,4305b257-4ed0-4a91-825b-ae0a7ac471fc,28794…"
click at [548, 111] on button "Artículo" at bounding box center [553, 111] width 44 height 17
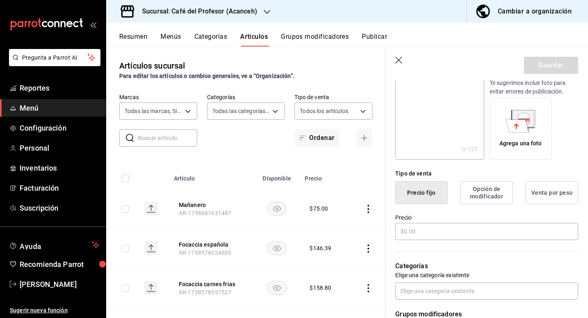
scroll to position [124, 0]
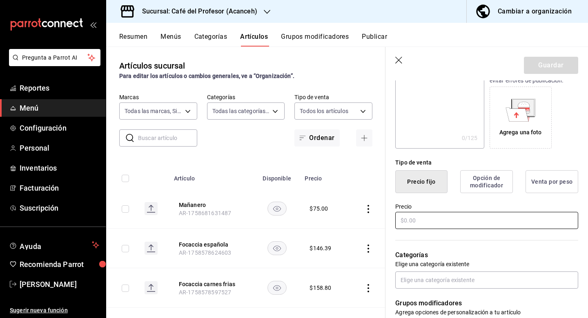
click at [420, 219] on input "text" at bounding box center [487, 220] width 183 height 17
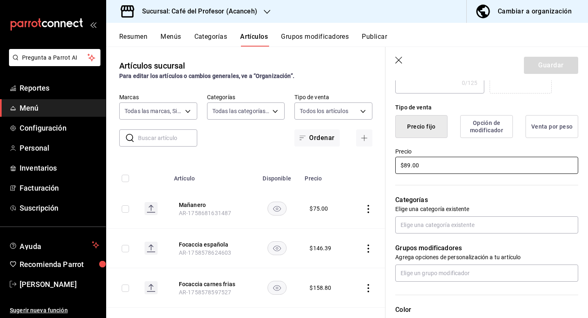
scroll to position [186, 0]
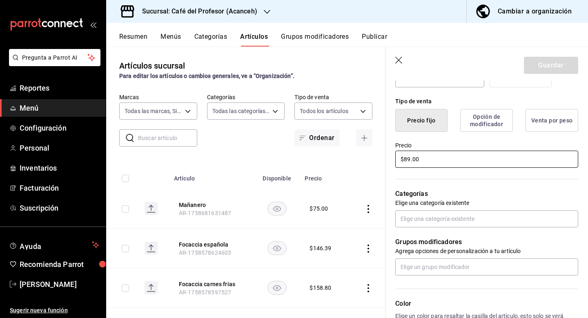
type input "$89.00"
click at [403, 59] on icon "button" at bounding box center [400, 61] width 8 height 8
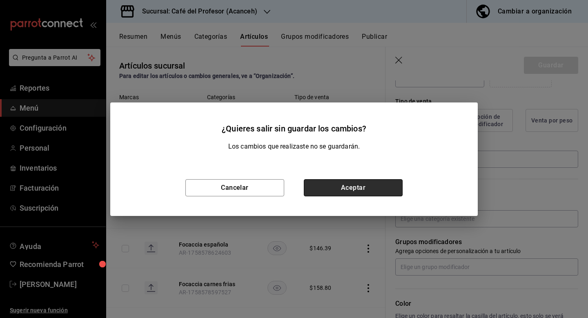
click at [344, 190] on button "Aceptar" at bounding box center [353, 187] width 99 height 17
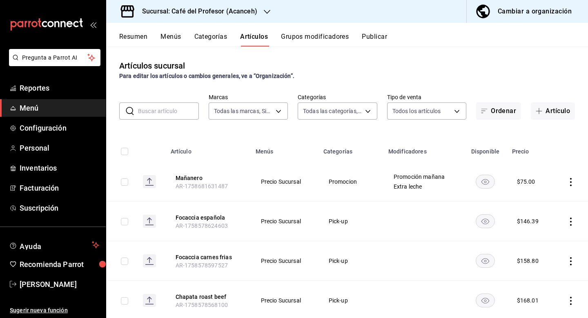
click at [215, 35] on button "Categorías" at bounding box center [211, 40] width 33 height 14
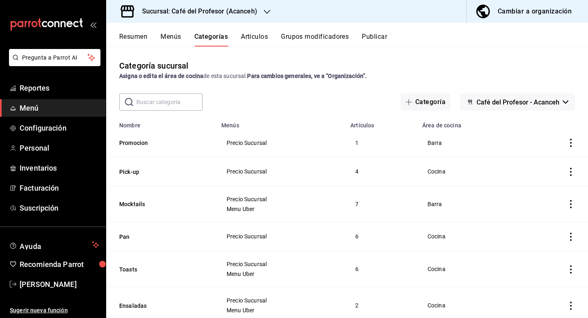
click at [261, 40] on button "Artículos" at bounding box center [254, 40] width 27 height 14
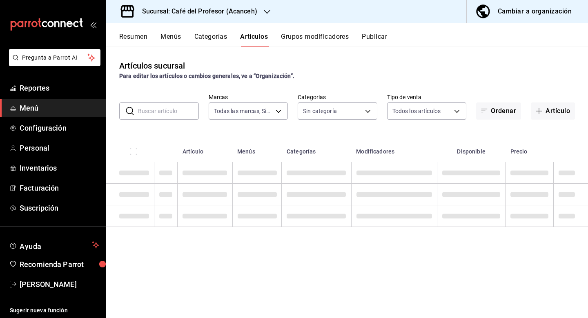
type input "c1a8b8e6-187f-497f-b24d-8667d510d931"
type input "5717449f-301e-46a9-adf4-64e0e2ccf164,4305b257-4ed0-4a91-825b-ae0a7ac471fc,28794…"
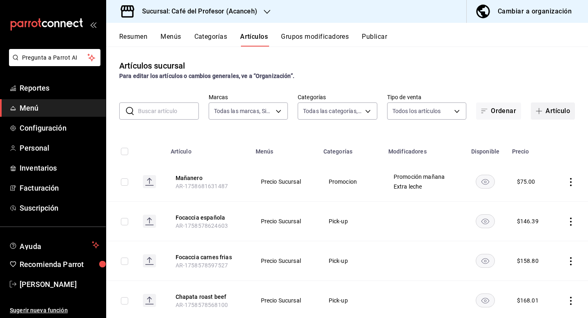
click at [541, 114] on icon "button" at bounding box center [539, 111] width 7 height 7
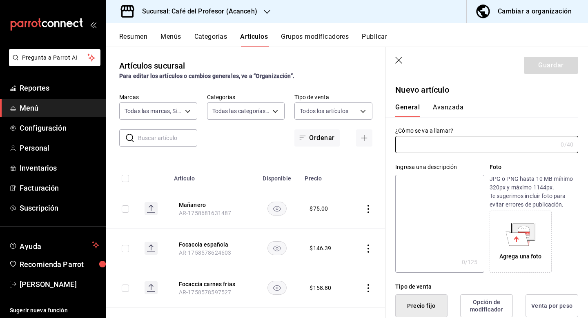
type input "AR-1758723923934"
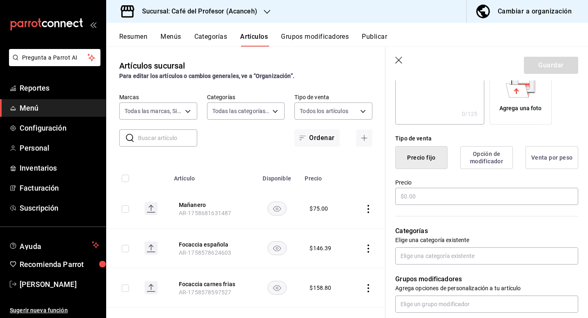
scroll to position [170, 0]
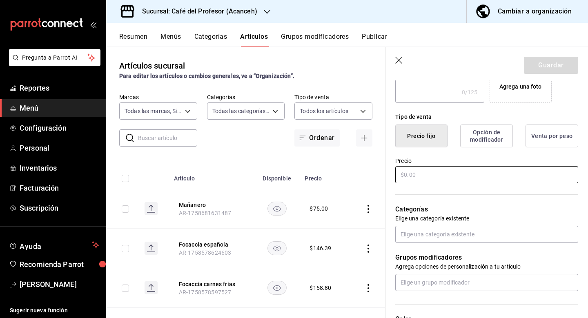
type input "Promo cappuccino"
click at [467, 176] on input "text" at bounding box center [487, 174] width 183 height 17
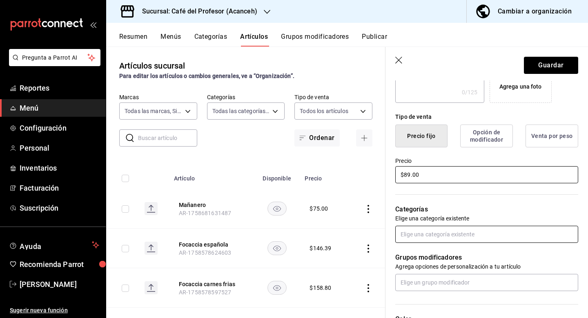
type input "$89.00"
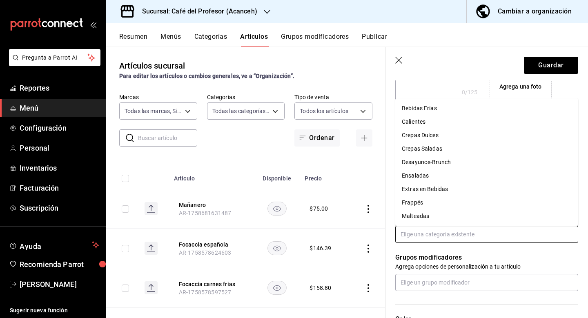
click at [472, 231] on input "text" at bounding box center [487, 234] width 183 height 17
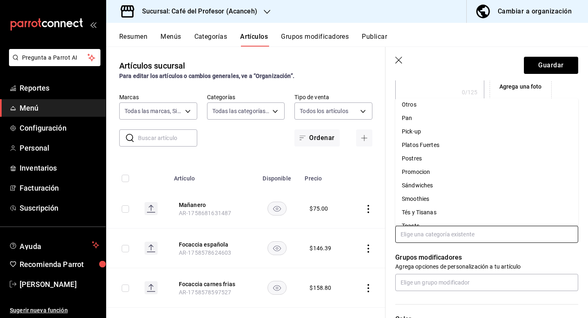
scroll to position [153, 0]
click at [472, 173] on li "Promocion" at bounding box center [487, 171] width 183 height 13
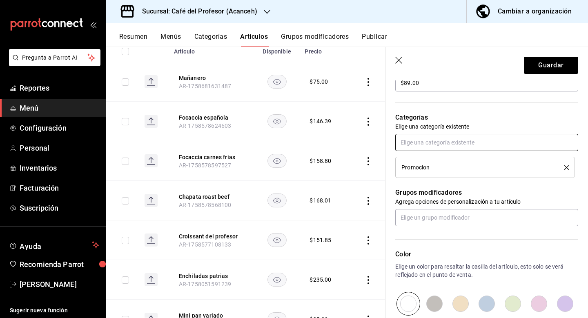
scroll to position [266, 0]
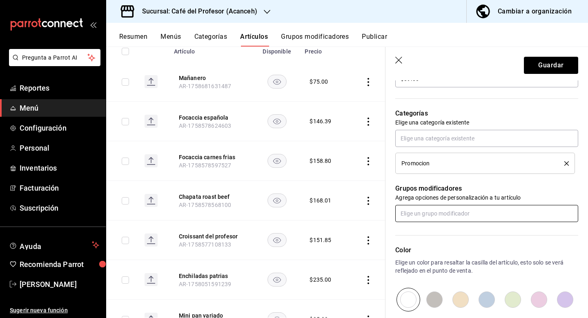
click at [459, 217] on input "text" at bounding box center [487, 213] width 183 height 17
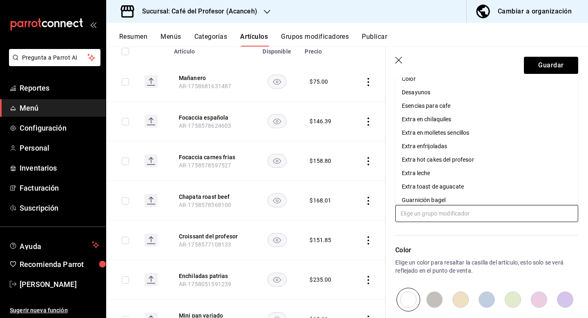
scroll to position [41, 0]
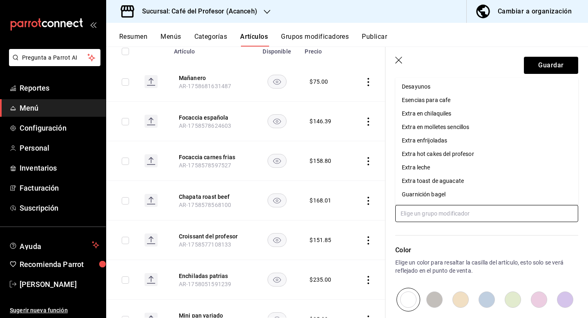
click at [447, 170] on li "Extra leche" at bounding box center [487, 167] width 183 height 13
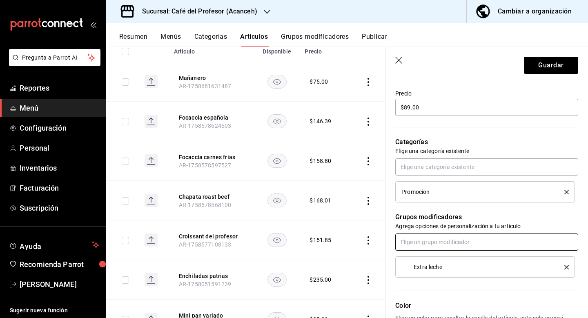
scroll to position [219, 0]
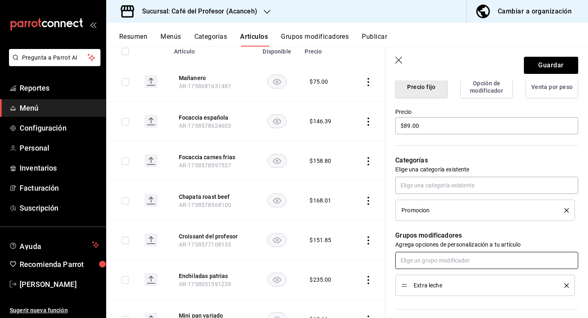
click at [485, 259] on input "text" at bounding box center [487, 260] width 183 height 17
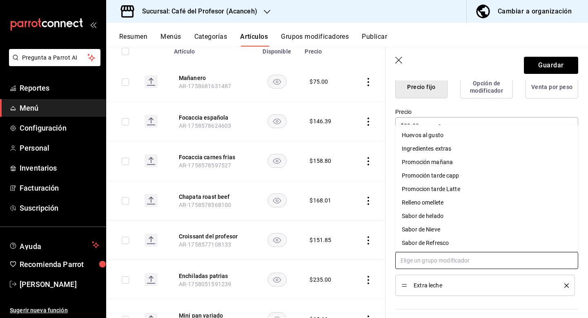
scroll to position [150, 0]
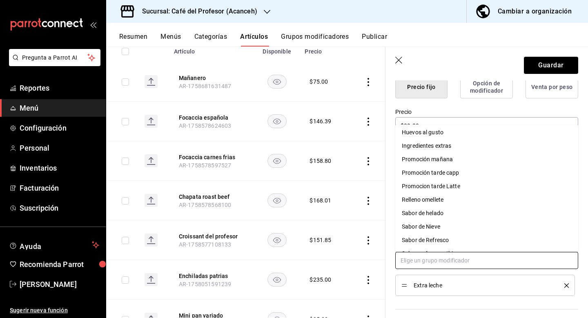
click at [470, 177] on li "Promoción tarde capp" at bounding box center [487, 172] width 183 height 13
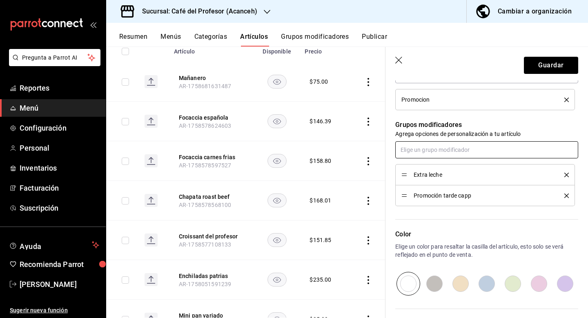
scroll to position [331, 0]
click at [541, 70] on button "Guardar" at bounding box center [551, 65] width 54 height 17
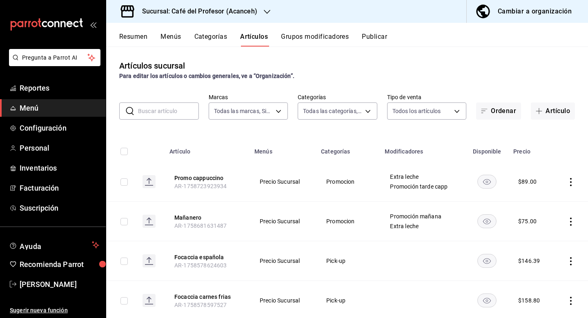
click at [301, 34] on button "Grupos modificadores" at bounding box center [315, 40] width 68 height 14
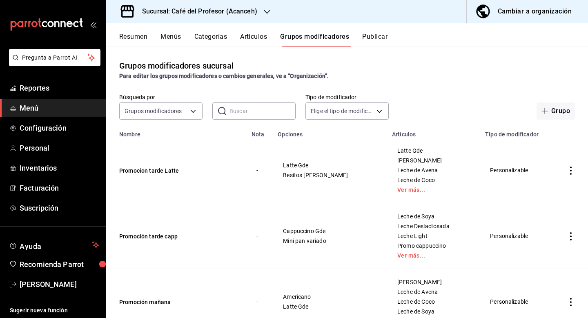
click at [255, 39] on button "Artículos" at bounding box center [253, 40] width 27 height 14
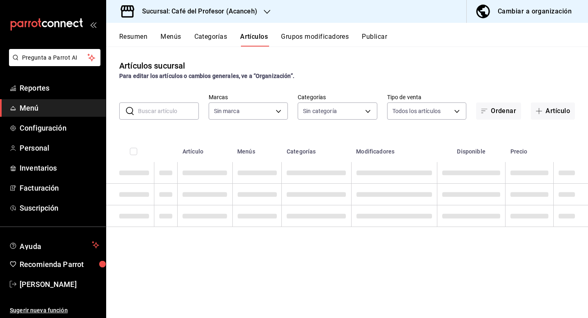
type input "c1a8b8e6-187f-497f-b24d-8667d510d931"
type input "5717449f-301e-46a9-adf4-64e0e2ccf164,4305b257-4ed0-4a91-825b-ae0a7ac471fc,28794…"
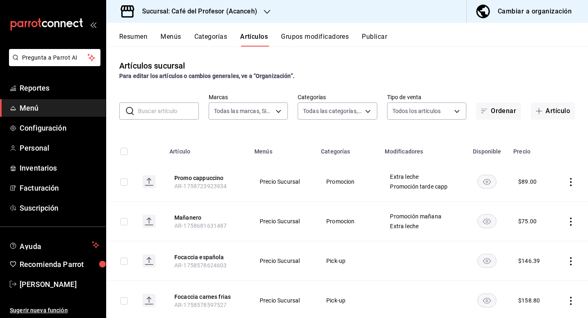
click at [213, 39] on button "Categorías" at bounding box center [211, 40] width 33 height 14
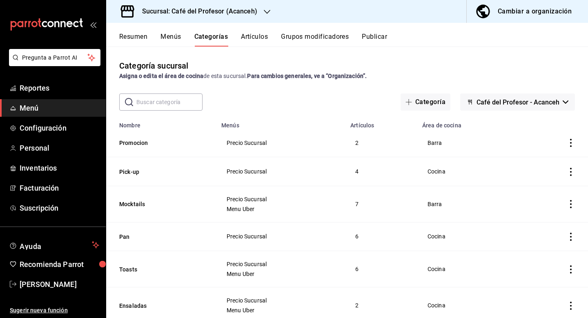
click at [250, 39] on button "Artículos" at bounding box center [254, 40] width 27 height 14
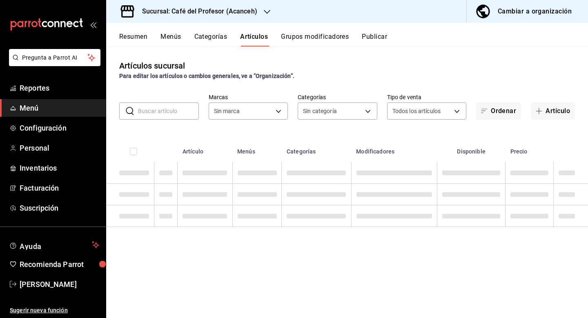
type input "c1a8b8e6-187f-497f-b24d-8667d510d931"
type input "5717449f-301e-46a9-adf4-64e0e2ccf164,4305b257-4ed0-4a91-825b-ae0a7ac471fc,28794…"
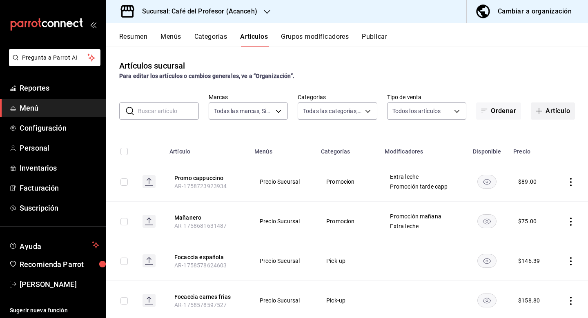
click at [551, 109] on button "Artículo" at bounding box center [553, 111] width 44 height 17
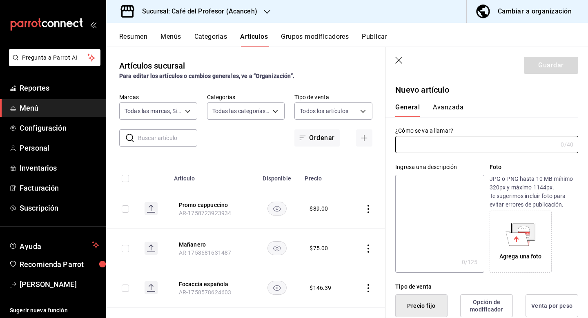
type input "AR-1758725401022"
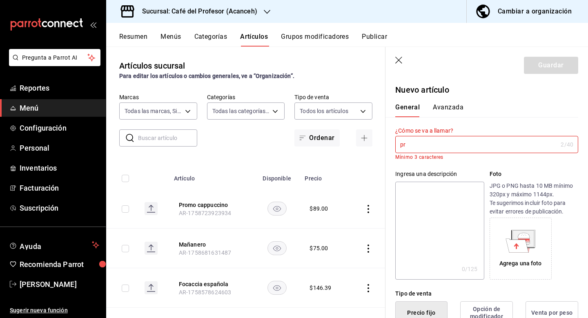
type input "p"
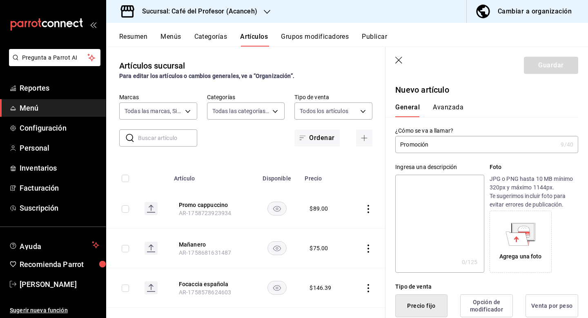
drag, startPoint x: 444, startPoint y: 150, endPoint x: 468, endPoint y: 151, distance: 24.5
click at [468, 151] on input "Promoción" at bounding box center [477, 144] width 162 height 16
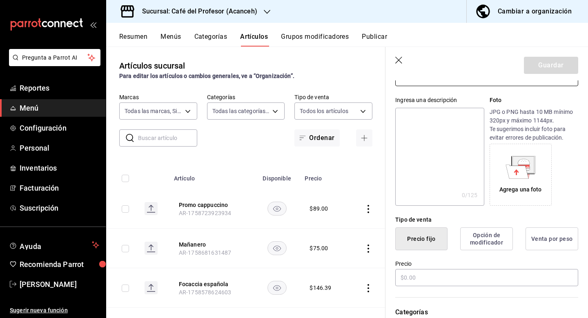
scroll to position [117, 0]
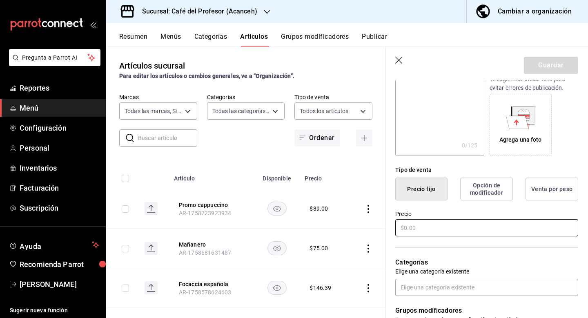
type input "Promo latte"
click at [455, 227] on input "text" at bounding box center [487, 227] width 183 height 17
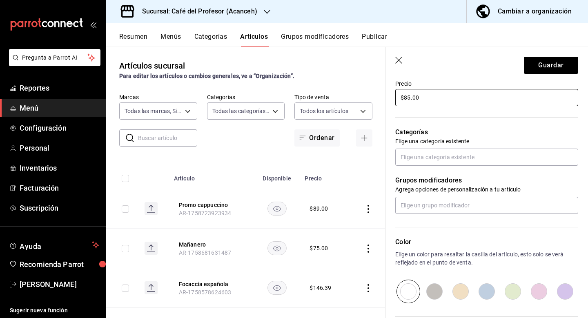
scroll to position [250, 0]
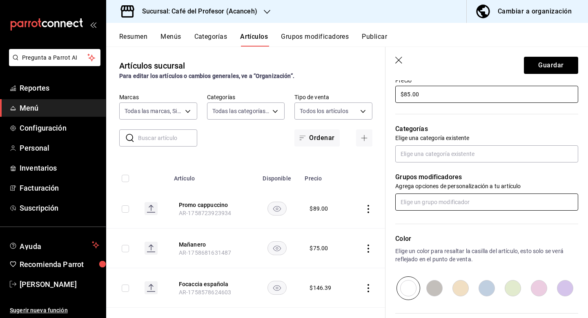
type input "$85.00"
click at [470, 207] on input "text" at bounding box center [487, 202] width 183 height 17
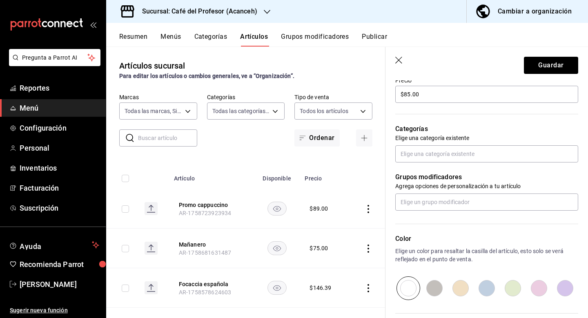
click at [466, 217] on div "Color Elige un color para resaltar la casilla del artículo, esto solo se verá r…" at bounding box center [482, 255] width 193 height 89
click at [462, 199] on input "text" at bounding box center [487, 202] width 183 height 17
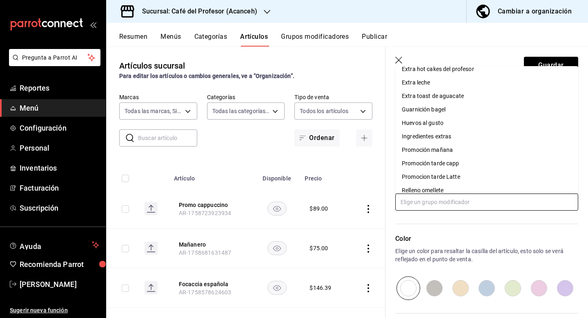
scroll to position [119, 0]
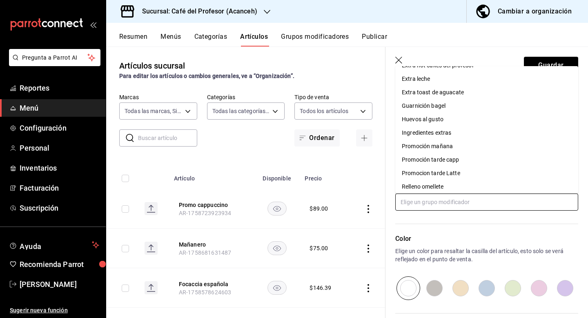
click at [460, 171] on div "Promocion tarde Latte" at bounding box center [431, 173] width 58 height 9
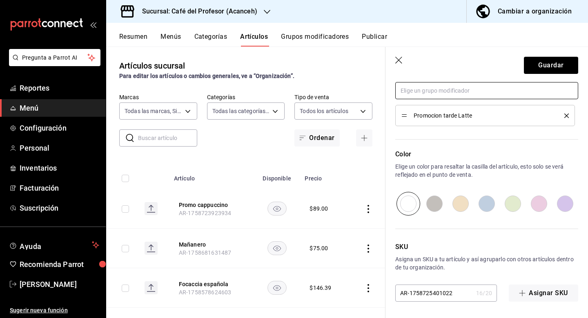
scroll to position [0, 0]
click at [554, 68] on button "Guardar" at bounding box center [551, 65] width 54 height 17
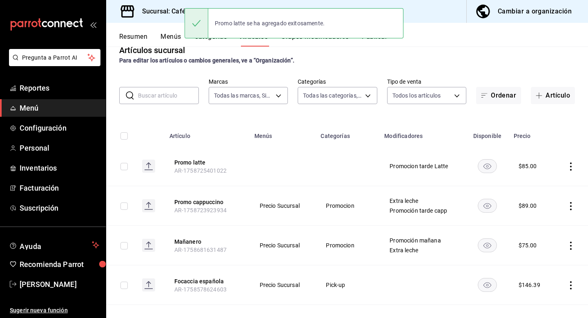
scroll to position [17, 0]
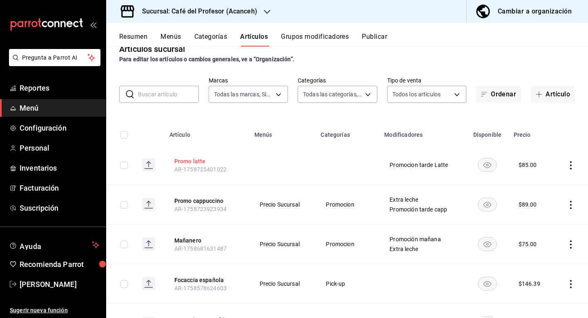
click at [201, 159] on button "Promo latte" at bounding box center [206, 161] width 65 height 8
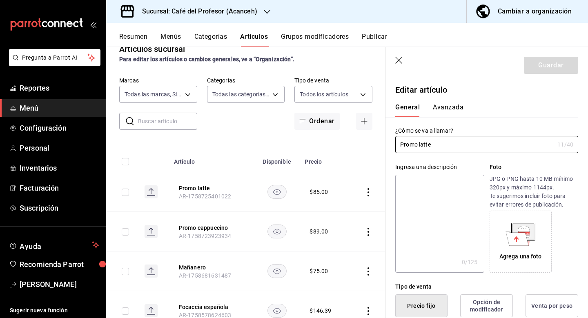
type input "$85.00"
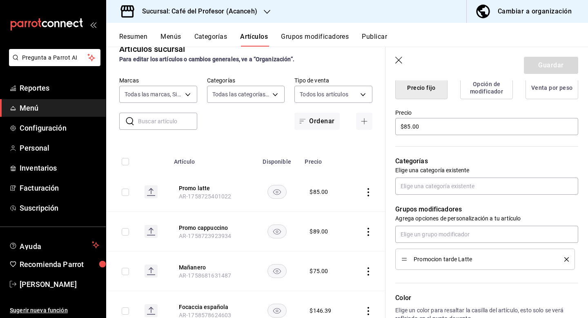
scroll to position [219, 0]
click at [456, 190] on input "text" at bounding box center [487, 185] width 183 height 17
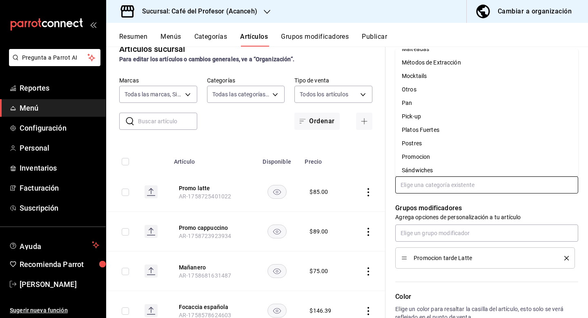
scroll to position [119, 0]
click at [445, 153] on li "Promocion" at bounding box center [487, 155] width 183 height 13
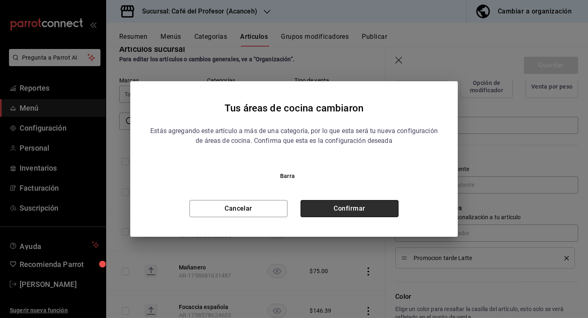
click at [372, 205] on button "Confirmar" at bounding box center [350, 208] width 98 height 17
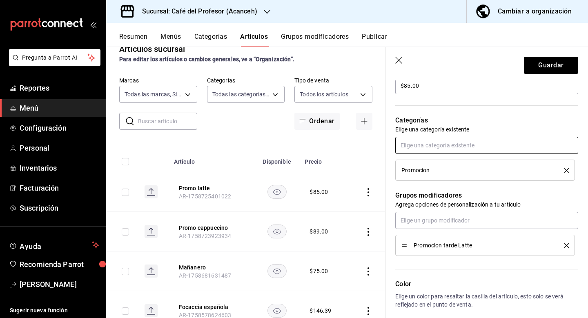
scroll to position [265, 0]
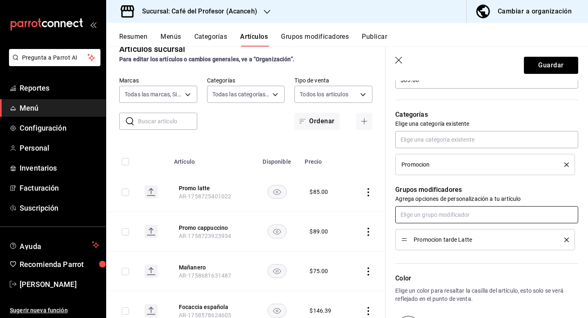
click at [483, 214] on input "text" at bounding box center [487, 214] width 183 height 17
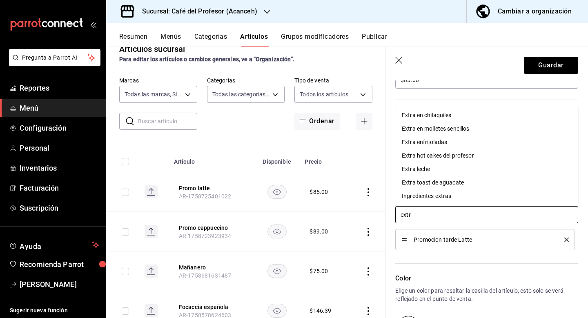
type input "extra"
click at [466, 172] on li "Extra leche" at bounding box center [487, 169] width 183 height 13
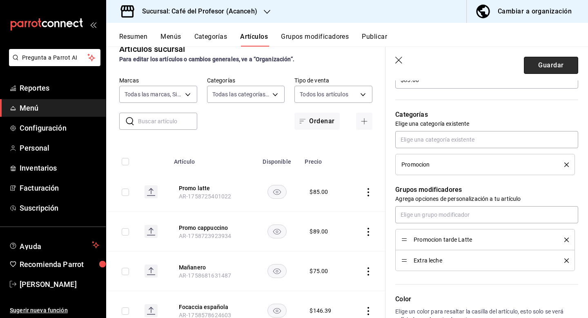
click at [562, 63] on button "Guardar" at bounding box center [551, 65] width 54 height 17
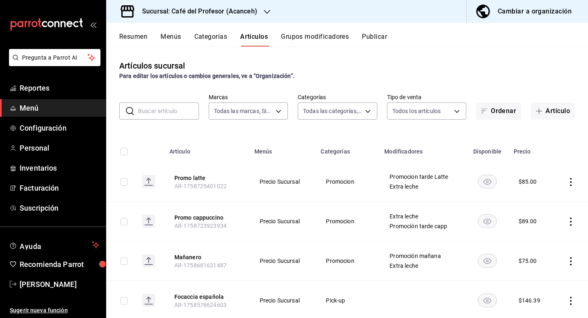
click at [181, 107] on input "text" at bounding box center [168, 111] width 61 height 16
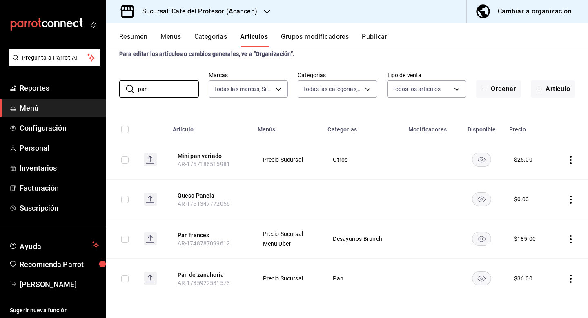
scroll to position [22, 0]
click at [170, 92] on input "pan" at bounding box center [168, 89] width 61 height 16
type input "p"
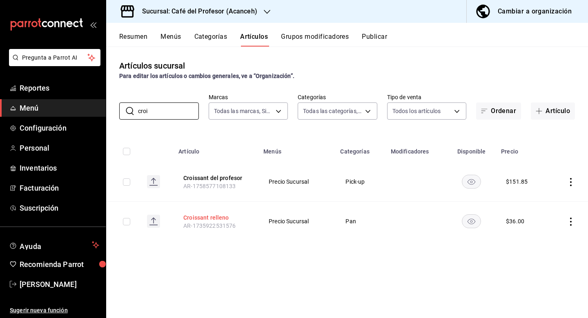
type input "croi"
click at [223, 216] on button "Croissant relleno" at bounding box center [215, 218] width 65 height 8
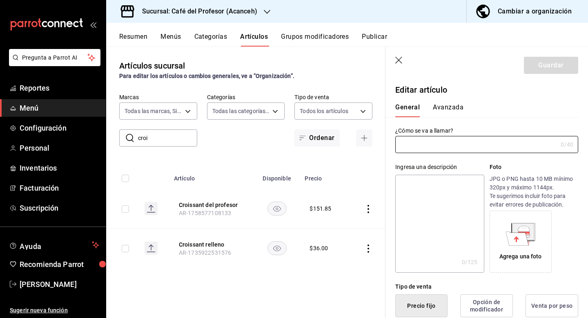
type input "Croissant relleno"
type textarea "Pan Estilo Croissant con crema de avellana estilo nutela."
type textarea "x"
type input "$36.00"
type input "AR-1735922531576"
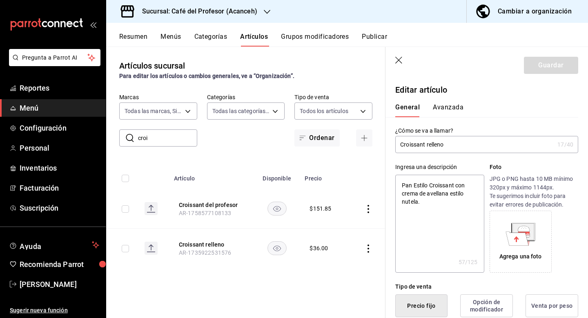
type input "Croissant rellen"
type textarea "x"
type input "Croissant relle"
type textarea "x"
type input "Croissant rell"
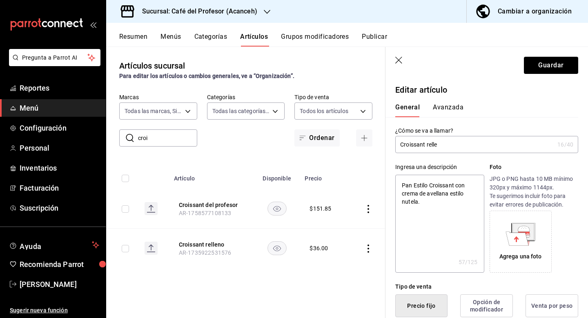
type textarea "x"
type input "Croissant rel"
type textarea "x"
type input "Croissant re"
type textarea "x"
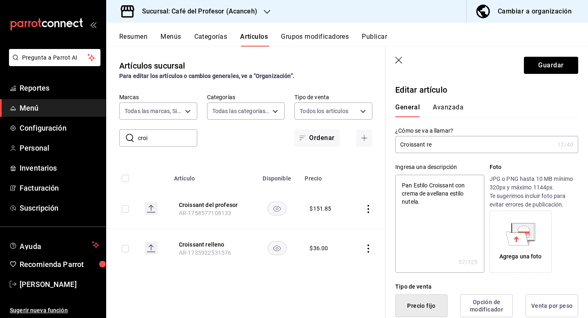
type input "Croissant r"
type textarea "x"
type input "Croissant"
type textarea "x"
type input "Croissant a"
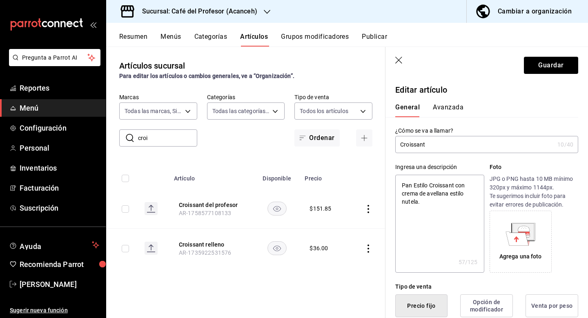
type textarea "x"
type input "Croissant al"
type textarea "x"
type input "Croissant alm"
type textarea "x"
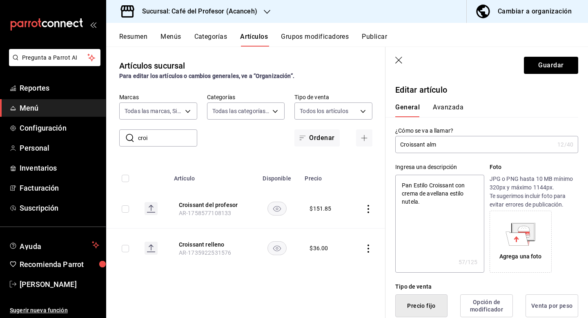
type input "Croissant alme"
type textarea "x"
type input "Croissant almen"
type textarea "x"
type input "Croissant almend"
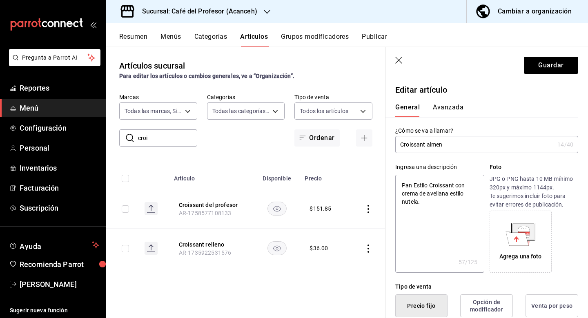
type textarea "x"
type input "Croissant almendr"
type textarea "x"
type input "Croissant almendra"
type textarea "x"
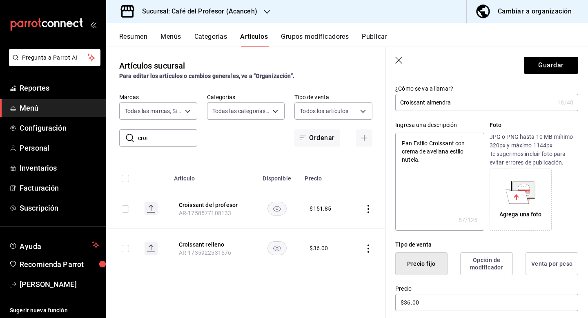
scroll to position [47, 0]
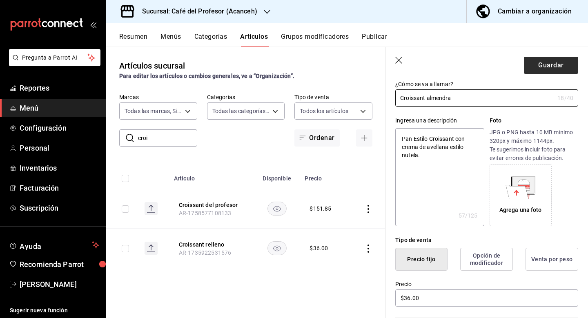
type input "Croissant almendra"
click at [549, 68] on button "Guardar" at bounding box center [551, 65] width 54 height 17
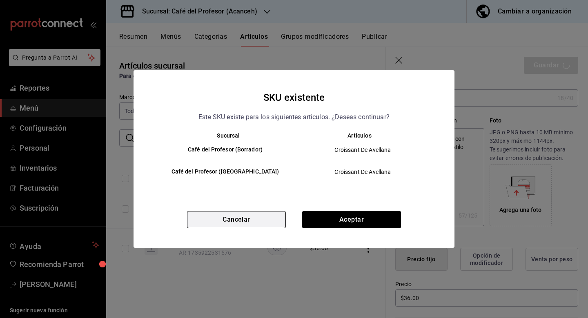
click at [279, 221] on button "Cancelar" at bounding box center [236, 219] width 99 height 17
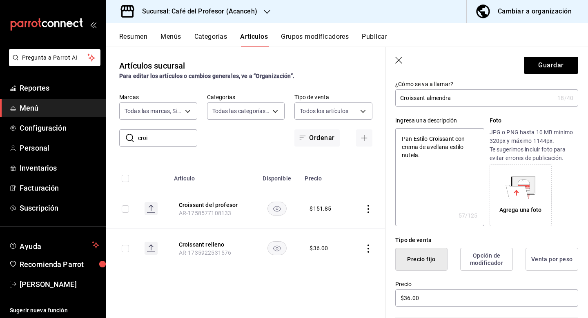
click at [400, 63] on icon "button" at bounding box center [400, 61] width 8 height 8
type textarea "x"
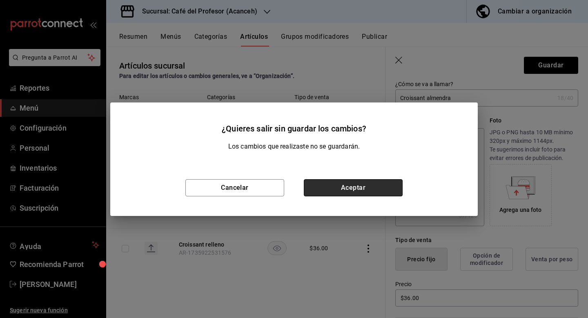
click at [331, 188] on button "Aceptar" at bounding box center [353, 187] width 99 height 17
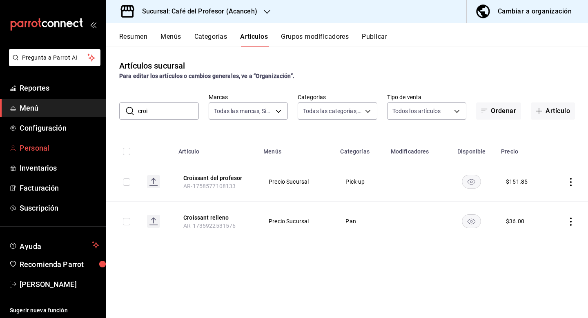
click at [49, 148] on span "Personal" at bounding box center [60, 148] width 80 height 11
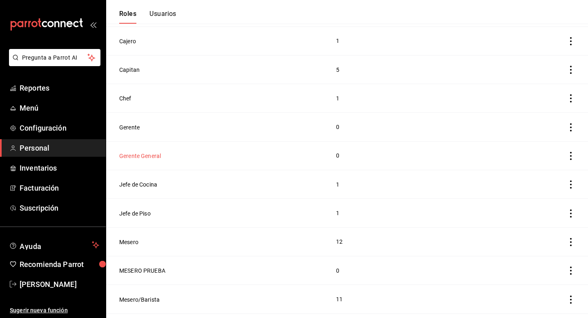
scroll to position [142, 0]
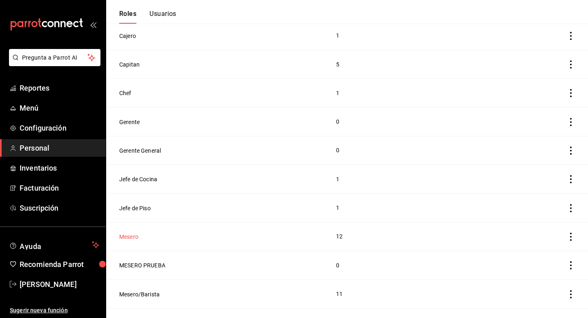
click at [135, 239] on button "Mesero" at bounding box center [128, 237] width 19 height 8
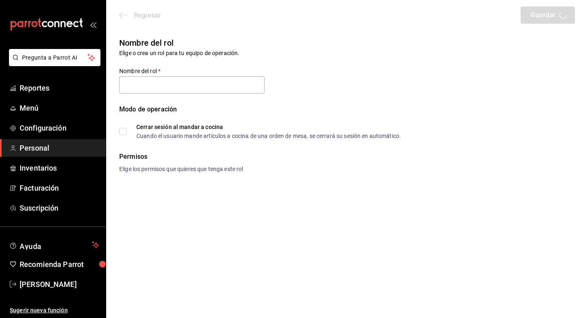
type input "Mesero"
checkbox input "true"
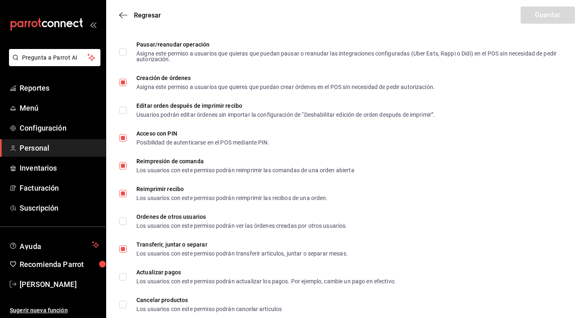
scroll to position [1334, 0]
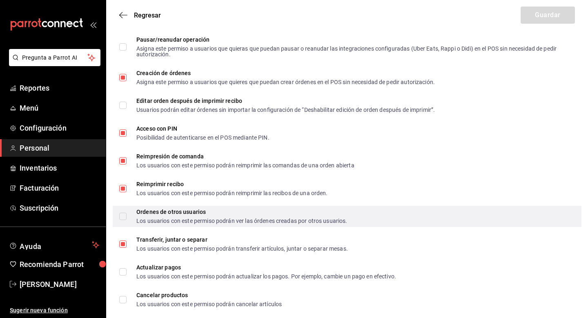
click at [264, 221] on div "Los usuarios con este permiso podrán ver las órdenes creadas por otros usuarios." at bounding box center [241, 221] width 211 height 6
click at [127, 220] on input "Ordenes de otros usuarios Los usuarios con este permiso podrán ver las órdenes …" at bounding box center [122, 216] width 7 height 7
checkbox input "true"
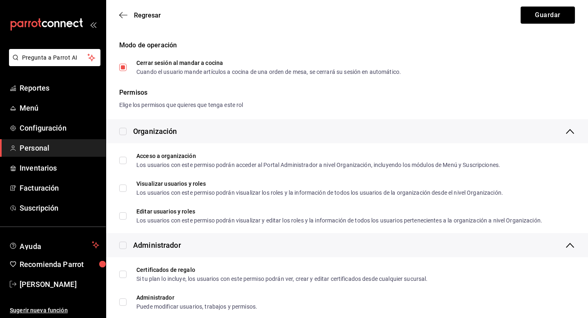
scroll to position [63, 0]
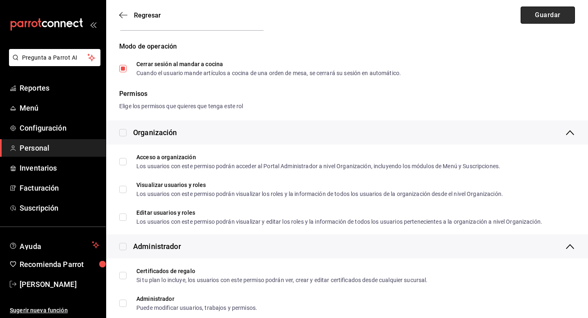
click at [530, 18] on button "Guardar" at bounding box center [548, 15] width 54 height 17
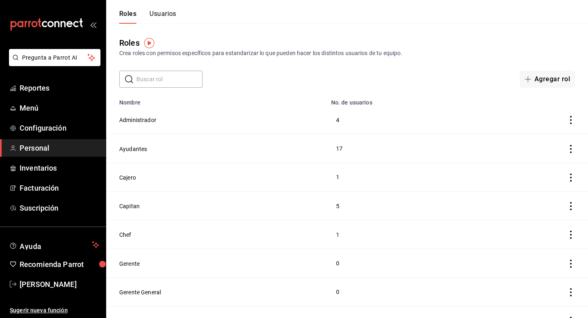
click at [174, 16] on button "Usuarios" at bounding box center [163, 17] width 27 height 14
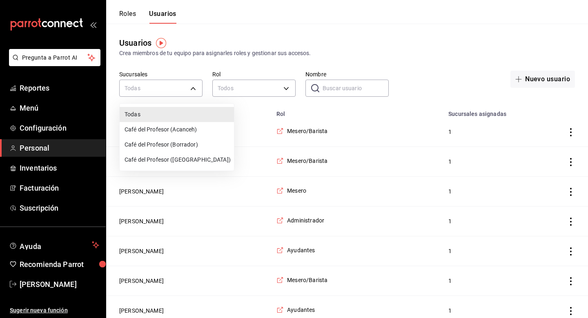
click at [173, 134] on li "Café del Profesor (Acanceh)" at bounding box center [177, 129] width 114 height 15
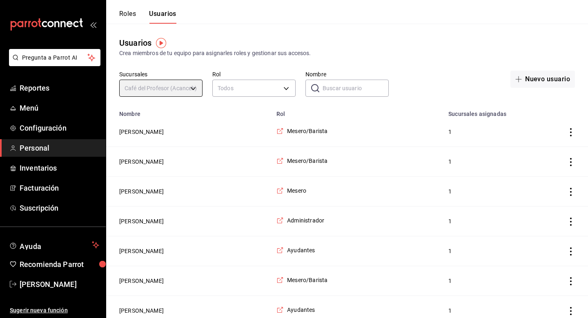
type input "f0ca590e-465f-4799-9f23-f607f32ef14d"
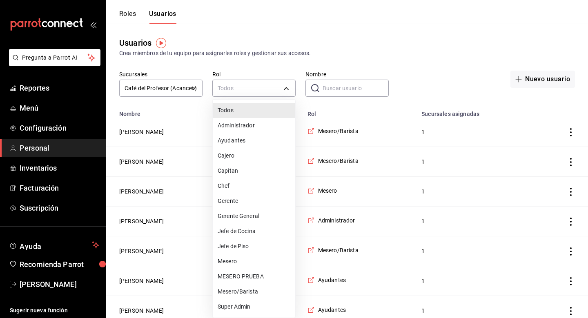
click at [342, 85] on div at bounding box center [294, 159] width 588 height 318
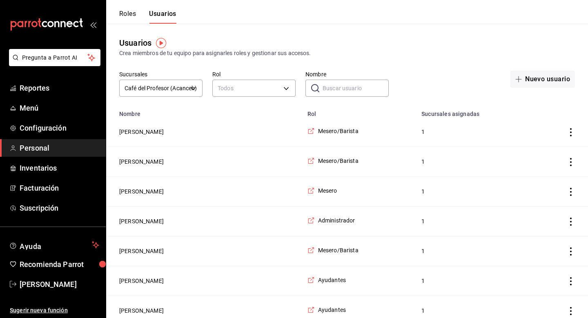
click at [342, 88] on input "Nombre" at bounding box center [356, 88] width 66 height 16
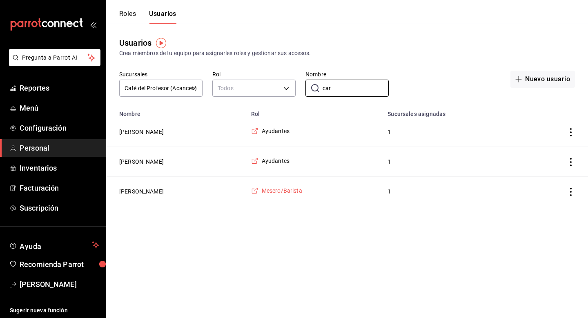
type input "car"
click at [262, 192] on span "Mesero/Barista" at bounding box center [282, 191] width 40 height 8
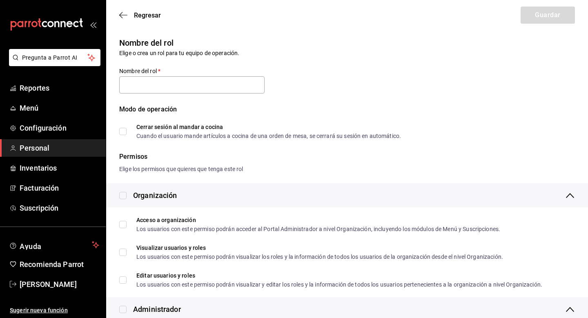
type input "Mesero/Barista"
checkbox input "true"
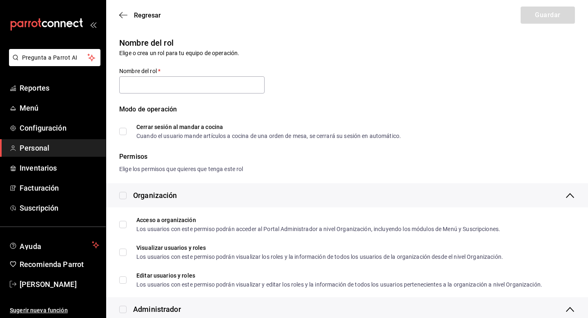
checkbox input "true"
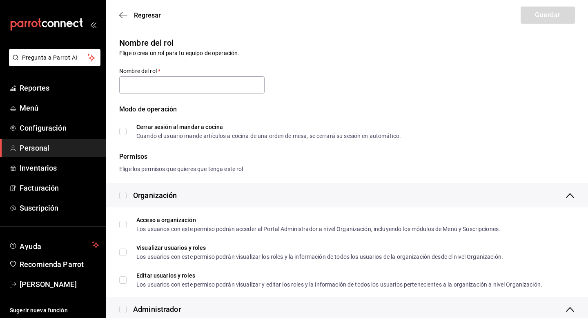
checkbox input "true"
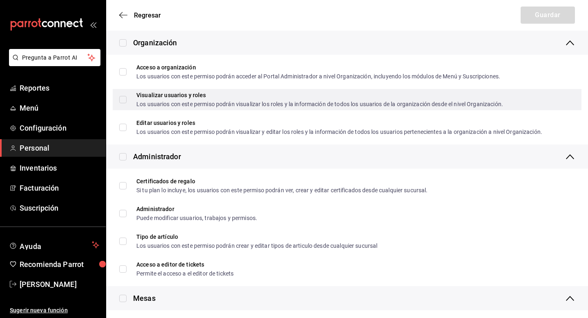
scroll to position [155, 0]
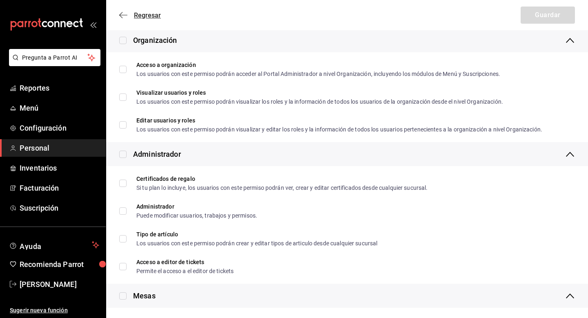
click at [124, 16] on icon "button" at bounding box center [123, 14] width 8 height 7
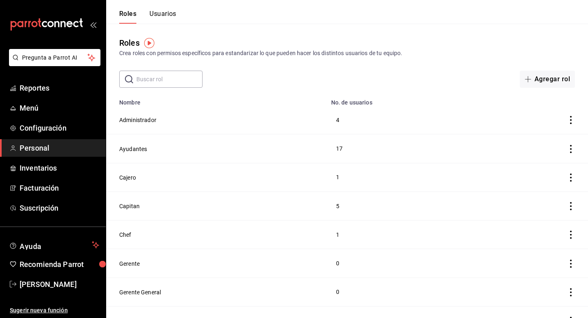
click at [168, 13] on button "Usuarios" at bounding box center [163, 17] width 27 height 14
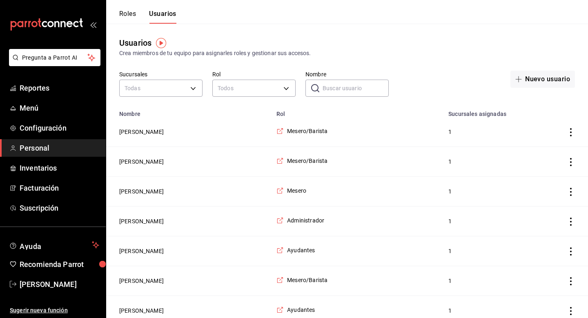
click at [333, 88] on input "Nombre" at bounding box center [356, 88] width 66 height 16
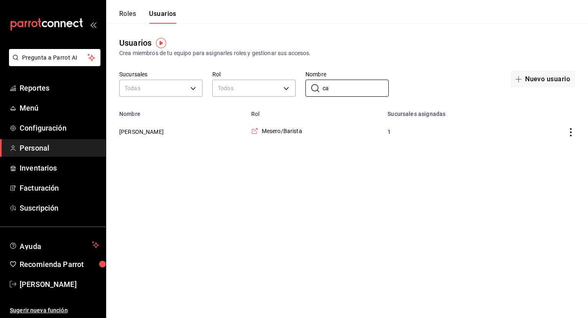
type input "c"
type input "m"
type input "carlos"
click at [144, 132] on button "[PERSON_NAME]" at bounding box center [141, 132] width 45 height 8
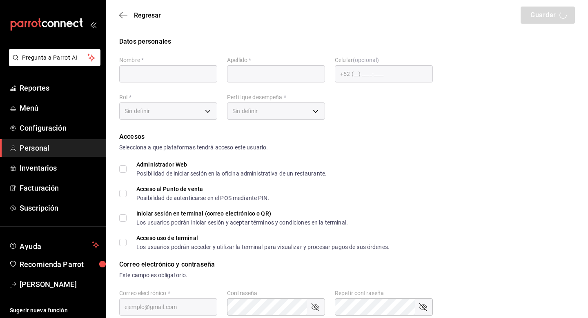
type input "Carlos"
type input "Cruz"
checkbox input "true"
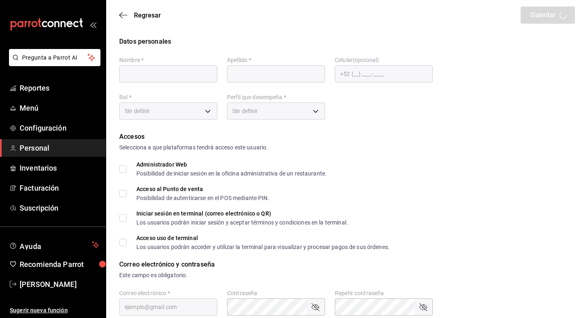
type input "carlosemiliotale@gmail.com"
type input "2405"
type input "+52 (52) 9985-5420"
type input "f9c50c35-7d82-4388-8076-8e4bcaa1ebe8"
type input "WAITER"
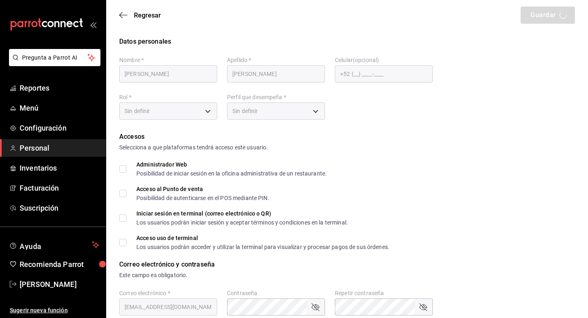
checkbox input "true"
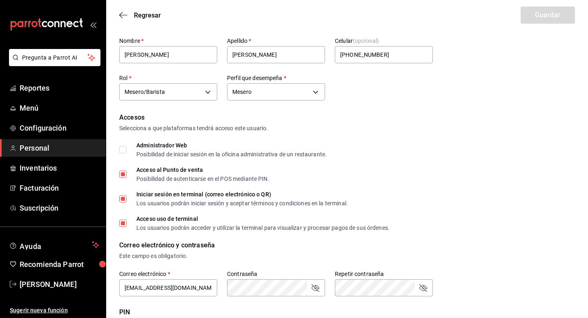
scroll to position [21, 0]
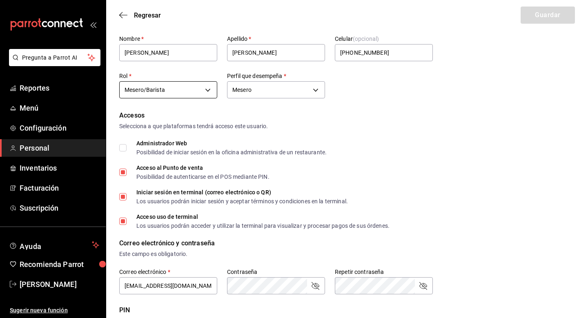
click at [213, 87] on body "Pregunta a Parrot AI Reportes Menú Configuración Personal Inventarios Facturaci…" at bounding box center [294, 277] width 588 height 596
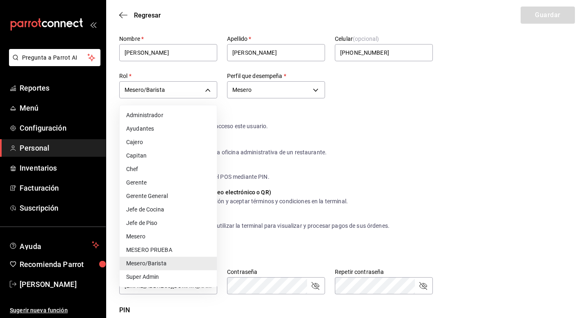
click at [185, 236] on li "Mesero" at bounding box center [168, 236] width 97 height 13
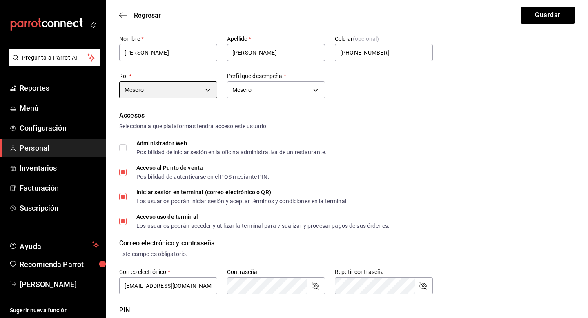
type input "1a76cd6b-98a7-4025-b815-3a88f11c6c47"
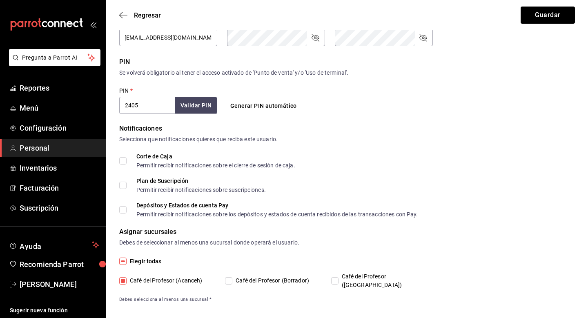
scroll to position [269, 0]
click at [545, 16] on button "Guardar" at bounding box center [548, 15] width 54 height 17
